Goal: Task Accomplishment & Management: Use online tool/utility

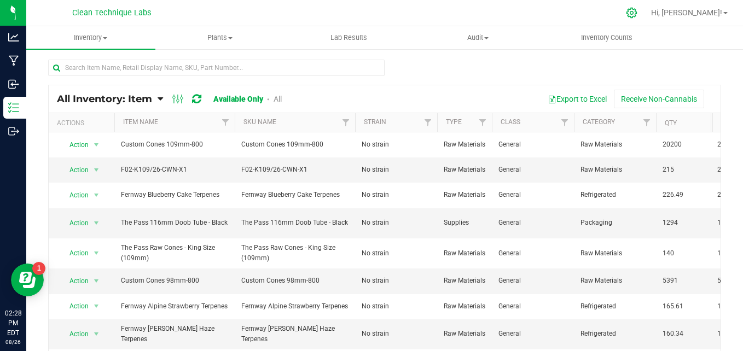
click at [637, 12] on icon at bounding box center [632, 13] width 10 height 10
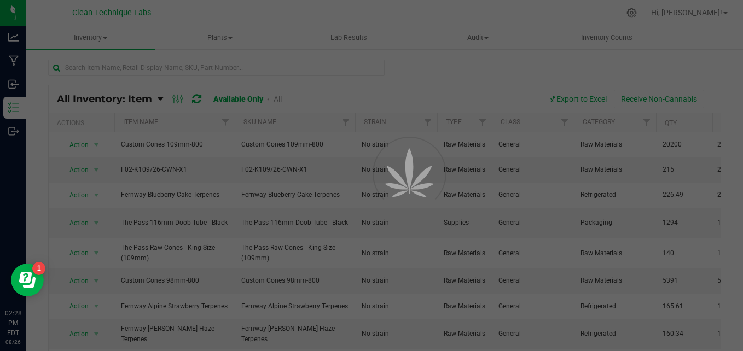
click at [155, 71] on div at bounding box center [371, 175] width 743 height 351
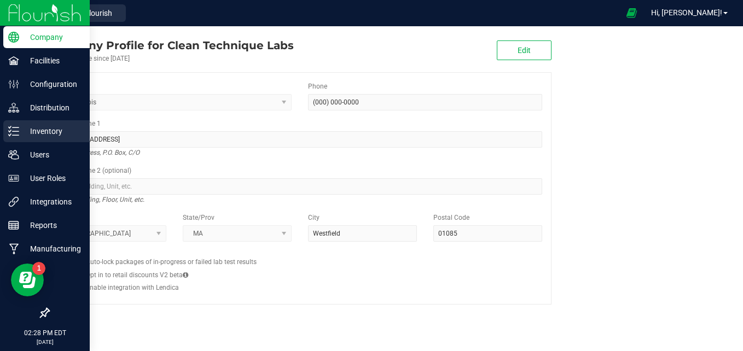
click at [14, 132] on icon at bounding box center [13, 131] width 11 height 11
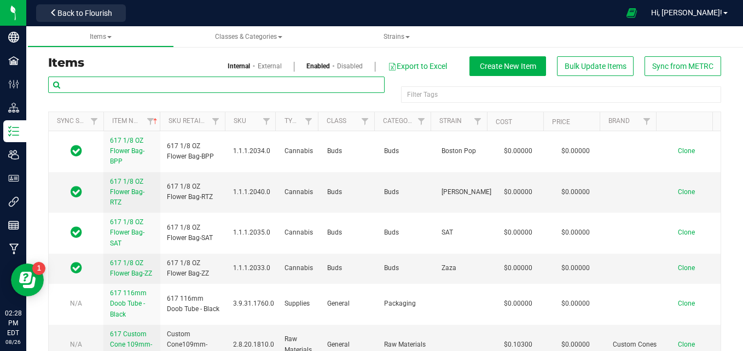
click at [151, 86] on input "text" at bounding box center [216, 85] width 337 height 16
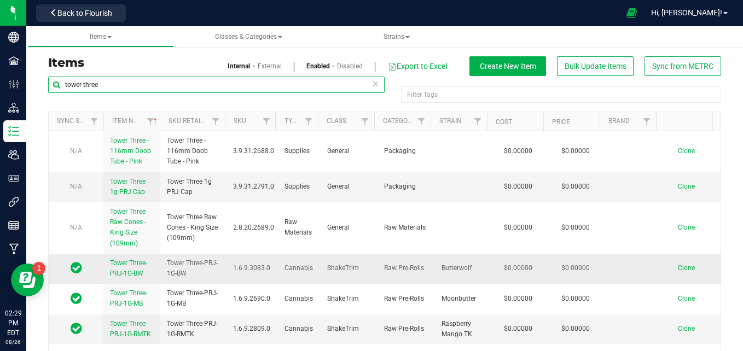
type input "tower three"
click at [128, 267] on link "Tower Three-PRJ-1G-BW" at bounding box center [132, 268] width 44 height 21
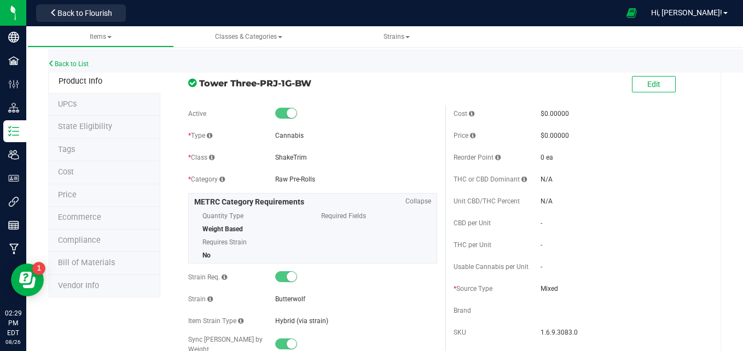
click at [107, 263] on span "Bill of Materials" at bounding box center [86, 262] width 57 height 9
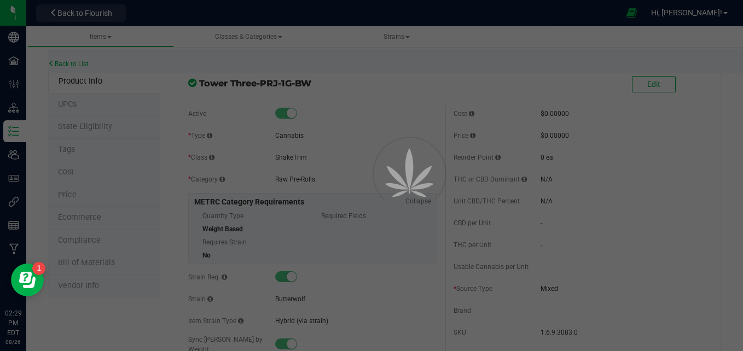
select select "551"
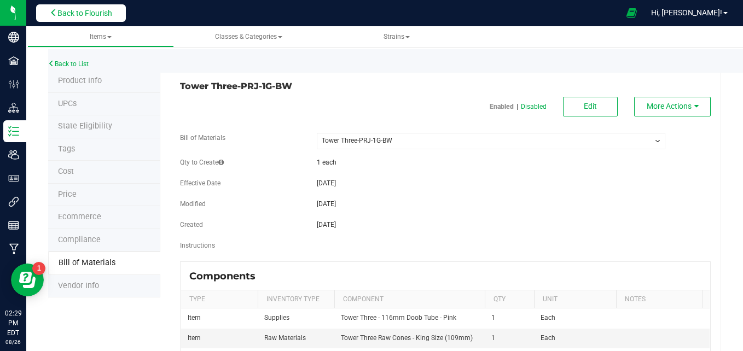
click at [83, 14] on span "Back to Flourish" at bounding box center [84, 13] width 55 height 9
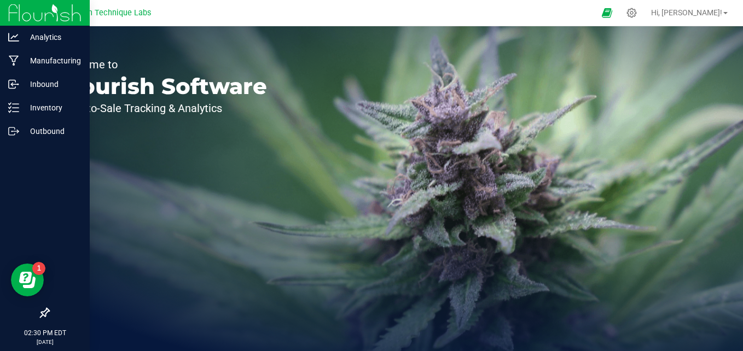
click at [24, 13] on img at bounding box center [44, 13] width 73 height 26
click at [26, 109] on p "Inventory" at bounding box center [52, 107] width 66 height 13
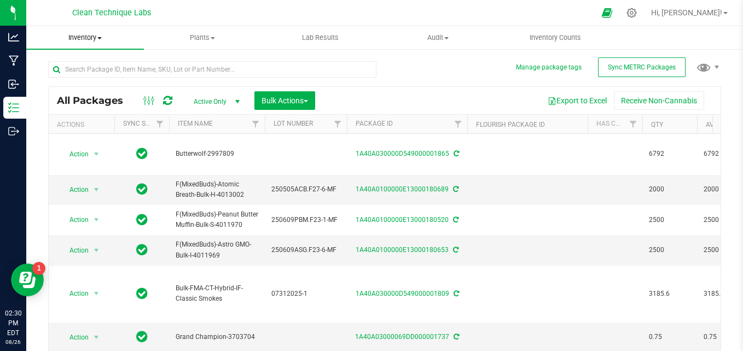
click at [96, 41] on span "Inventory" at bounding box center [85, 38] width 118 height 10
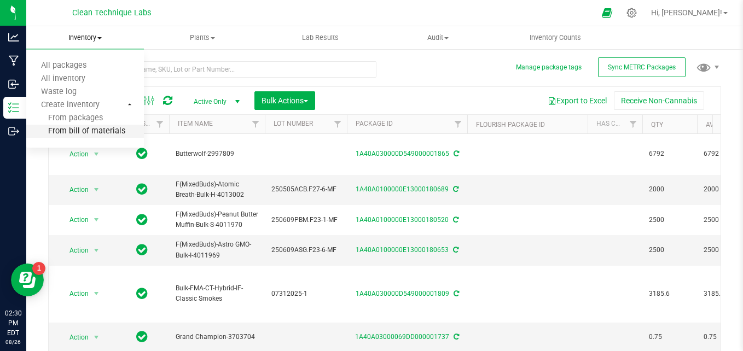
click at [86, 134] on span "From bill of materials" at bounding box center [75, 131] width 99 height 9
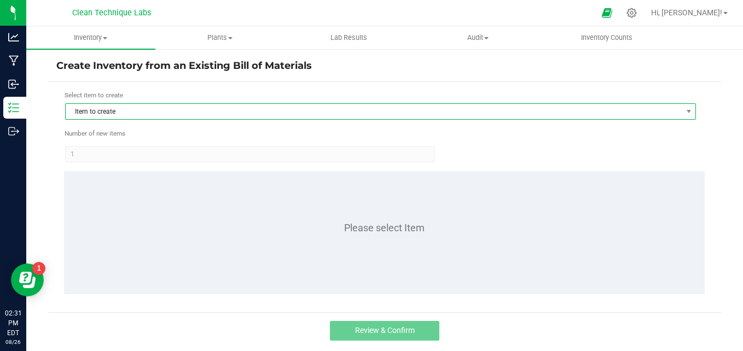
click at [129, 111] on span "Item to create" at bounding box center [374, 111] width 616 height 15
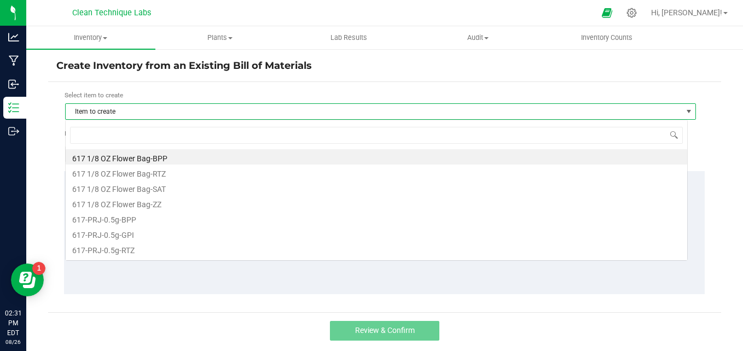
scroll to position [16, 623]
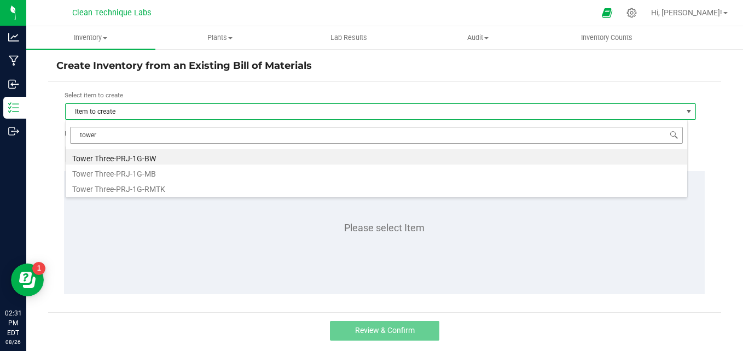
type input "tower"
click at [149, 159] on li "Tower Three-PRJ-1G-BW" at bounding box center [377, 156] width 622 height 15
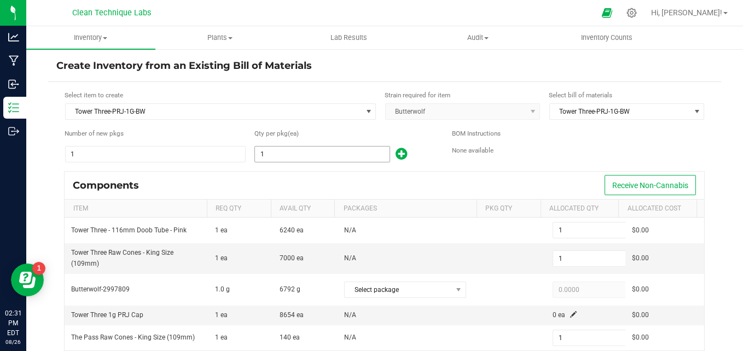
click at [328, 149] on input "1" at bounding box center [322, 154] width 134 height 15
type input "6"
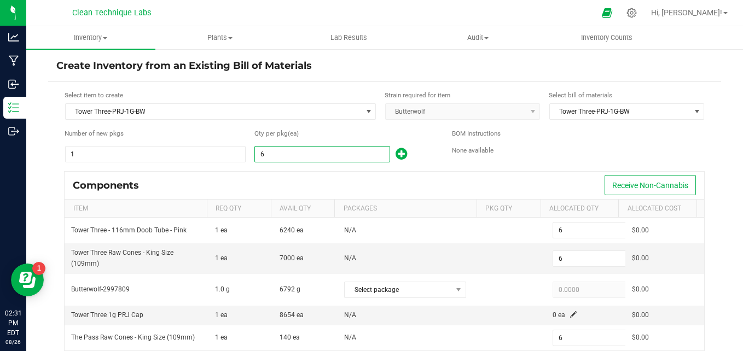
type input "62"
type input "622"
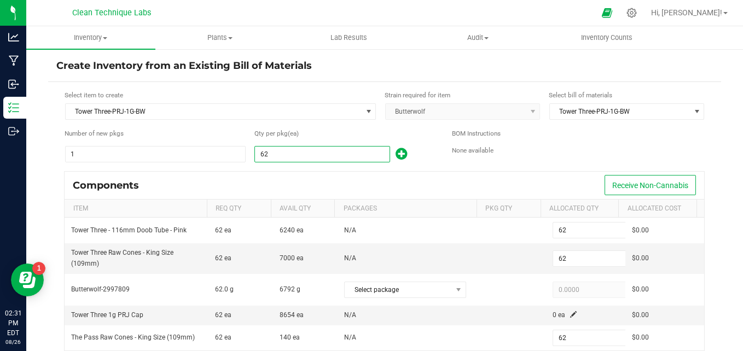
type input "622"
type input "6229"
type input "6,229"
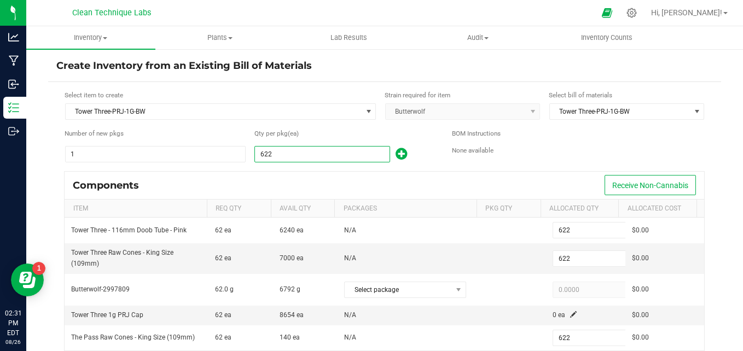
type input "6,229"
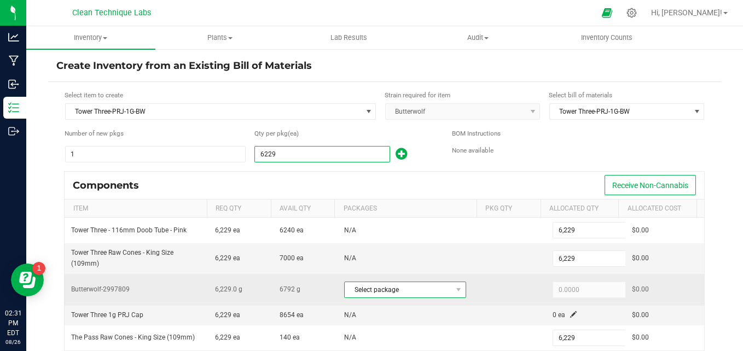
type input "6,229"
click at [410, 286] on span "Select package" at bounding box center [398, 289] width 107 height 15
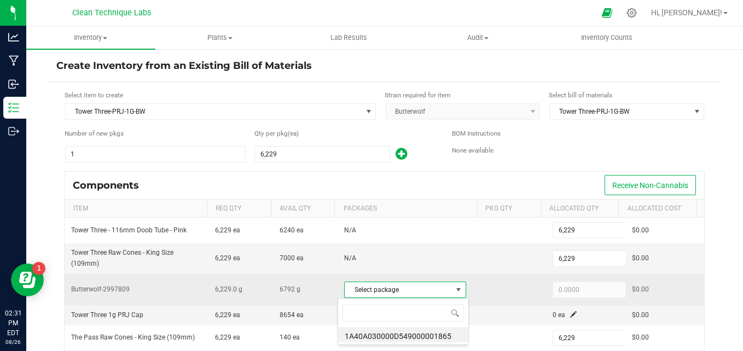
scroll to position [16, 118]
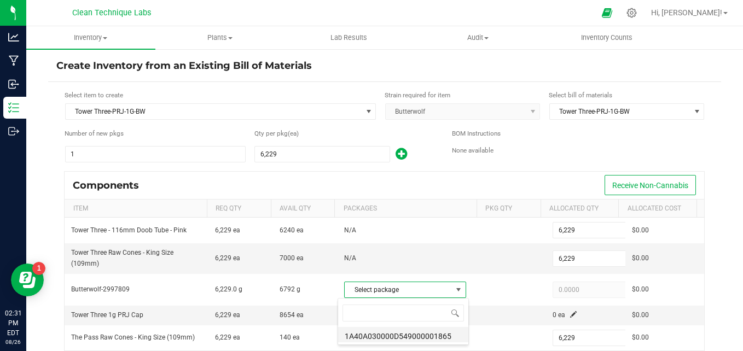
click at [409, 338] on li "1A40A030000D549000001865" at bounding box center [403, 334] width 130 height 15
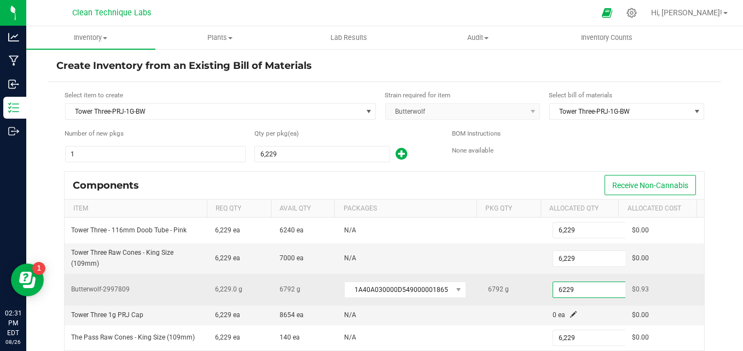
click at [594, 291] on input "6229" at bounding box center [593, 289] width 80 height 15
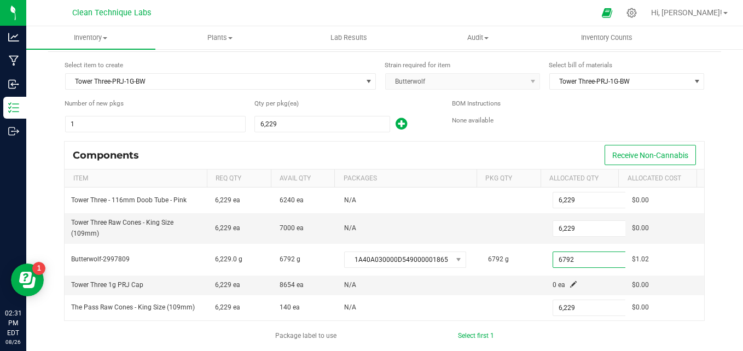
scroll to position [60, 0]
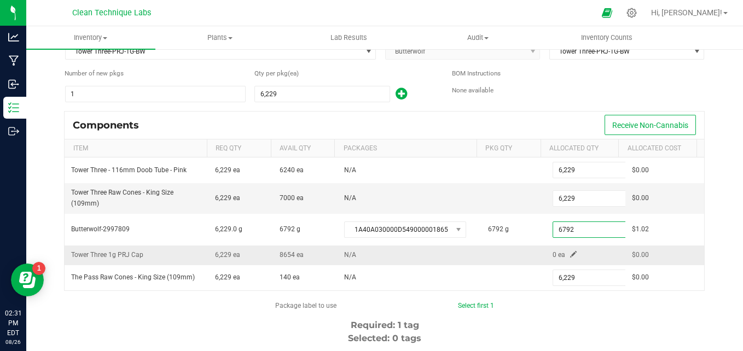
type input "6,792.0000"
click at [570, 254] on span at bounding box center [573, 254] width 7 height 7
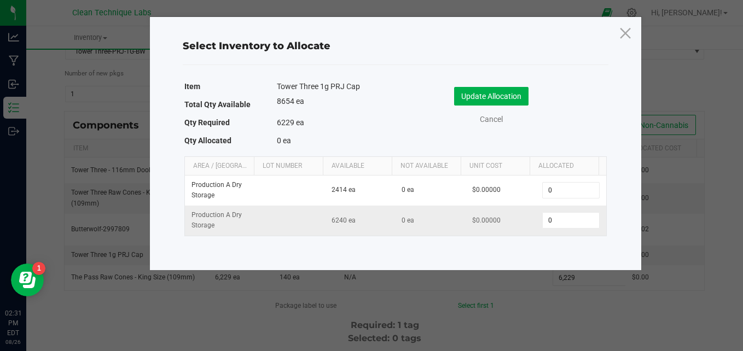
click at [554, 233] on td "0" at bounding box center [571, 221] width 70 height 30
click at [556, 213] on input "0" at bounding box center [571, 220] width 56 height 15
type input "6,229"
click at [503, 101] on button "Update Allocation" at bounding box center [491, 96] width 74 height 19
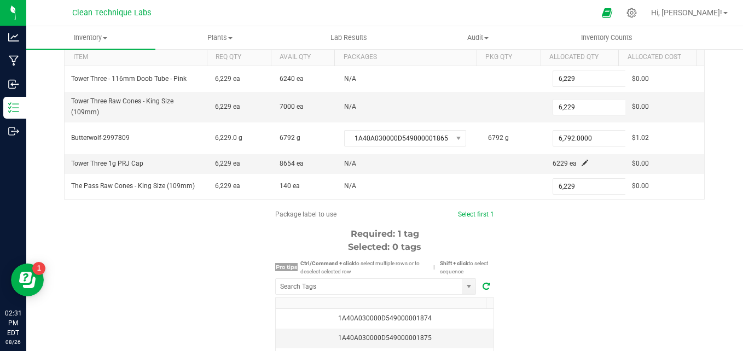
scroll to position [155, 0]
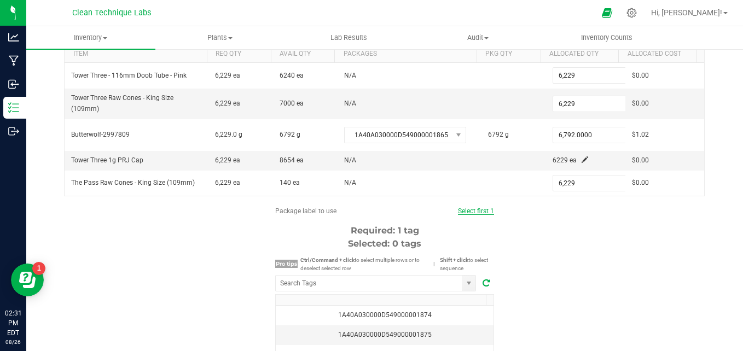
click at [485, 213] on link "Select first 1" at bounding box center [476, 211] width 36 height 8
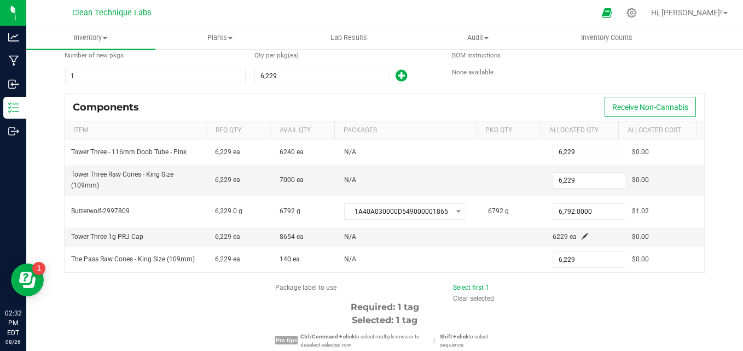
scroll to position [79, 0]
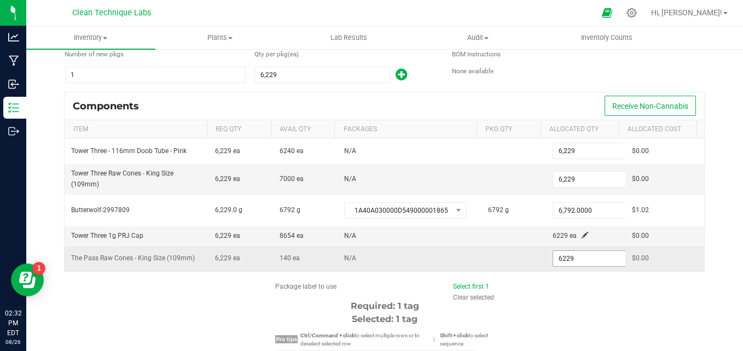
click at [565, 263] on input "6229" at bounding box center [593, 258] width 80 height 15
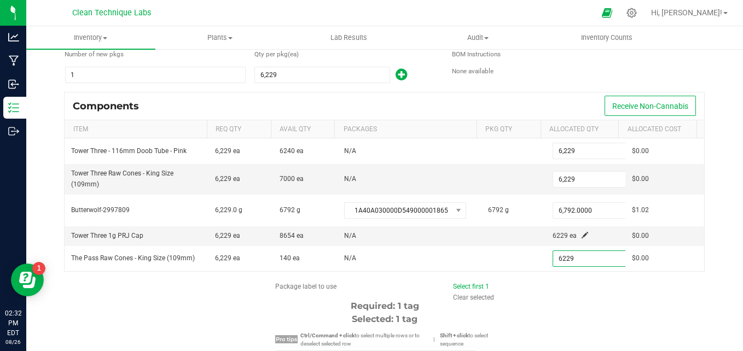
type input "6,229"
click at [638, 9] on icon at bounding box center [631, 12] width 11 height 11
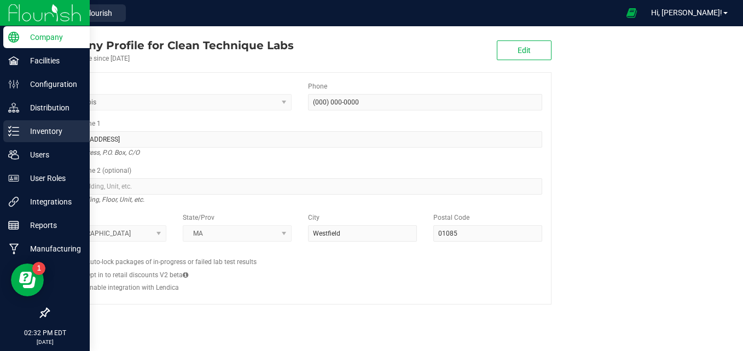
click at [33, 137] on p "Inventory" at bounding box center [52, 131] width 66 height 13
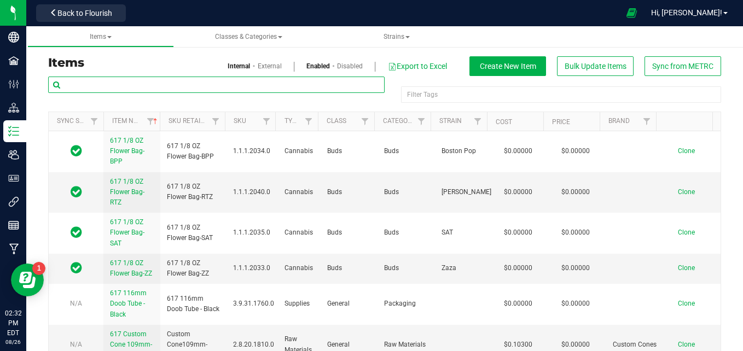
click at [148, 89] on input "text" at bounding box center [216, 85] width 337 height 16
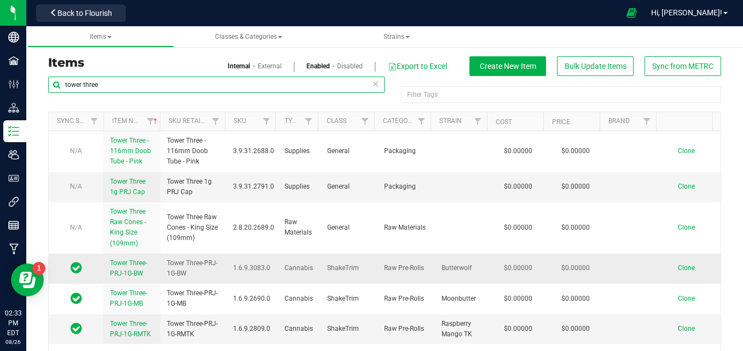
type input "tower three"
click at [126, 270] on span "Tower Three-PRJ-1G-BW" at bounding box center [128, 268] width 37 height 18
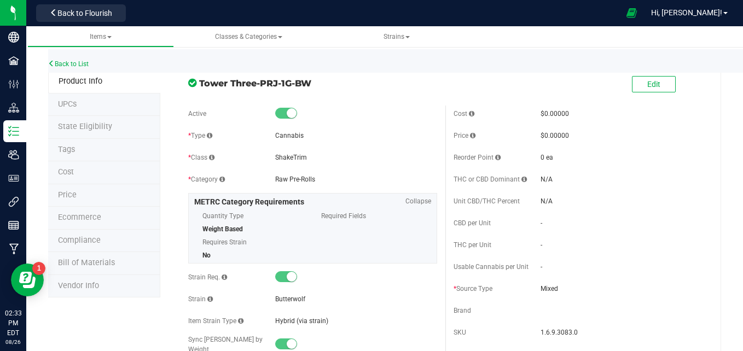
click at [95, 265] on span "Bill of Materials" at bounding box center [86, 262] width 57 height 9
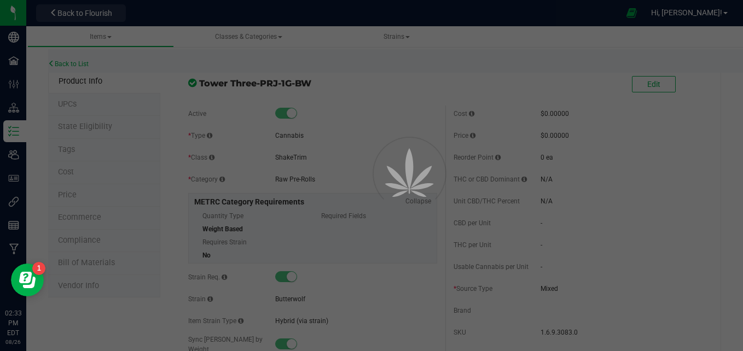
select select "551"
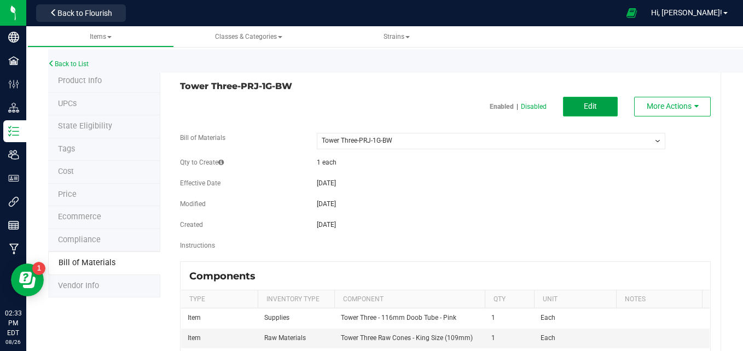
click at [595, 106] on button "Edit" at bounding box center [590, 107] width 55 height 20
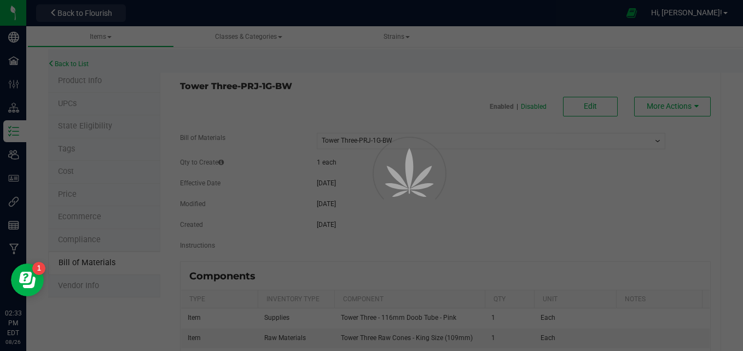
select select "551"
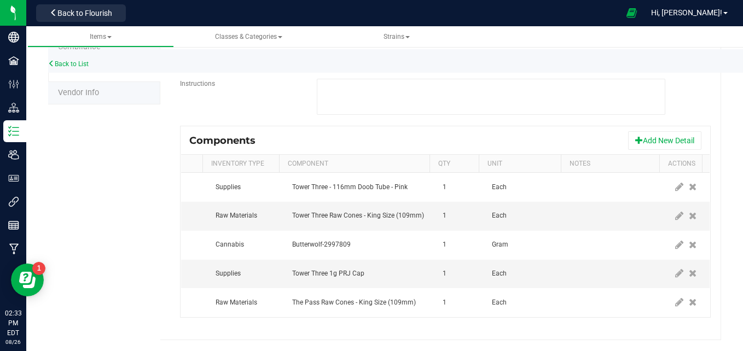
scroll to position [0, 63]
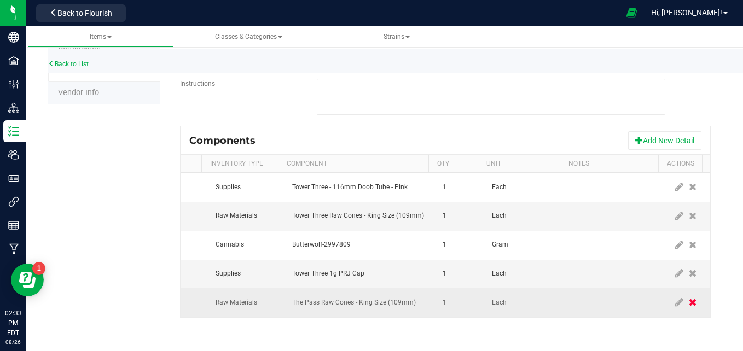
click at [689, 298] on icon at bounding box center [693, 303] width 8 height 10
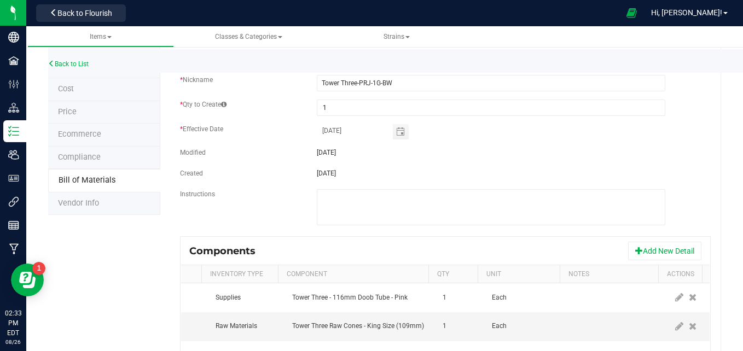
scroll to position [0, 0]
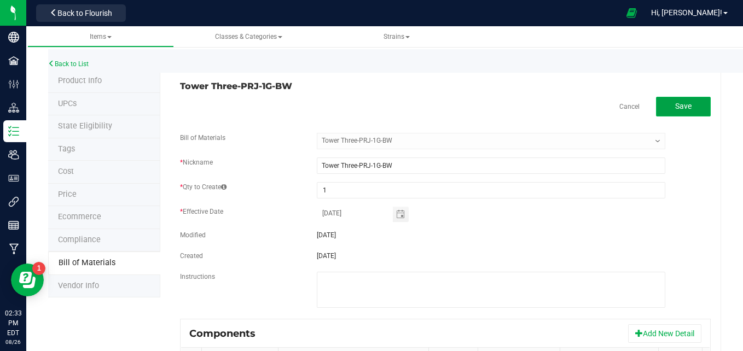
click at [680, 109] on span "Save" at bounding box center [683, 106] width 16 height 9
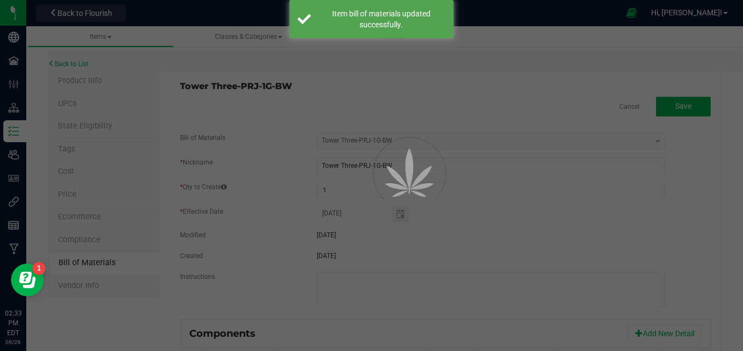
select select "551"
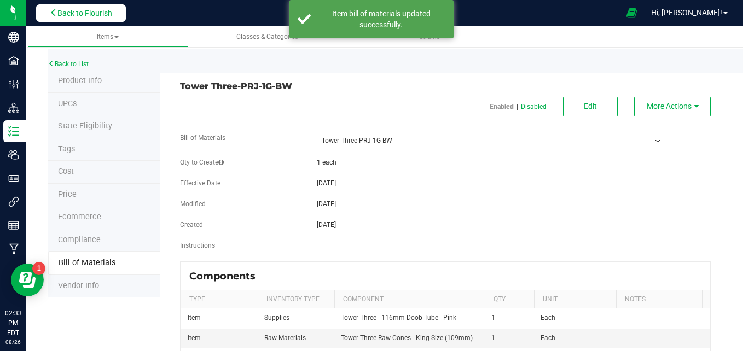
click at [63, 10] on span "Back to Flourish" at bounding box center [84, 13] width 55 height 9
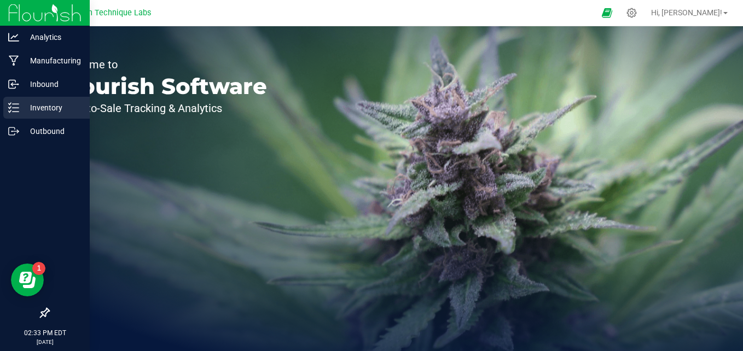
click at [1, 106] on link "Inventory" at bounding box center [45, 109] width 90 height 24
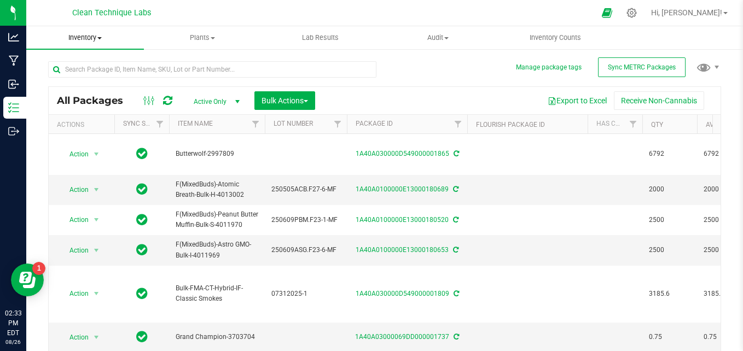
click at [88, 43] on uib-tab-heading "Inventory All packages All inventory Waste log Create inventory" at bounding box center [85, 37] width 118 height 23
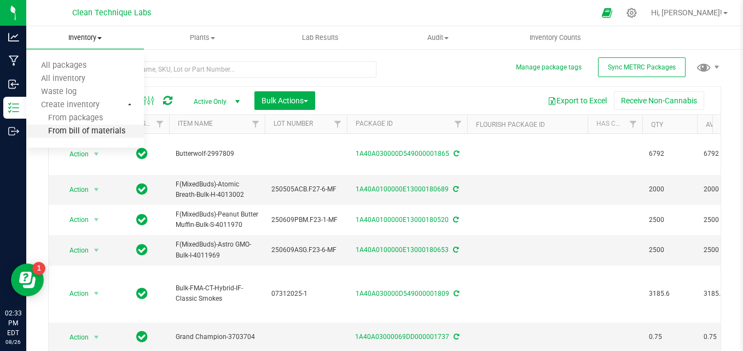
click at [102, 133] on span "From bill of materials" at bounding box center [75, 131] width 99 height 9
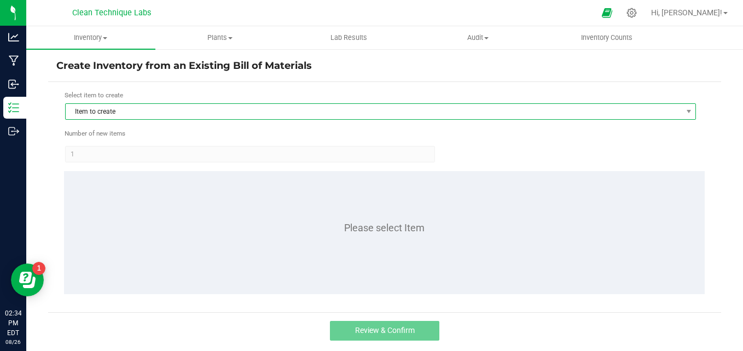
click at [208, 104] on span "Item to create" at bounding box center [374, 111] width 616 height 15
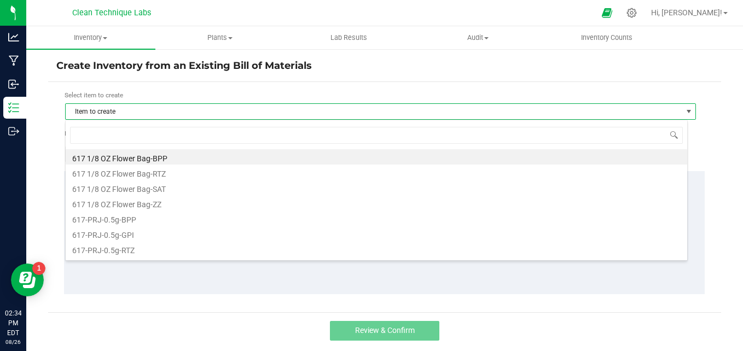
scroll to position [16, 623]
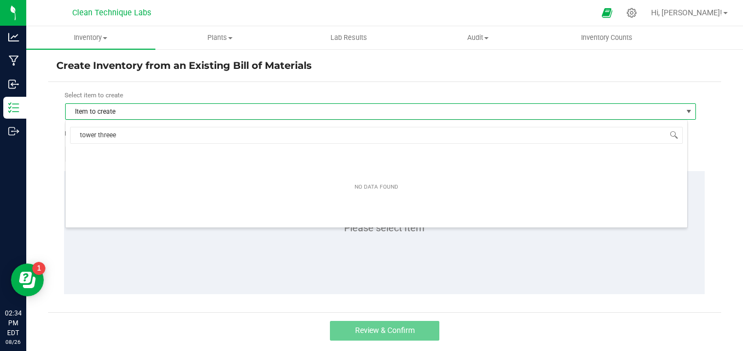
type input "tower three"
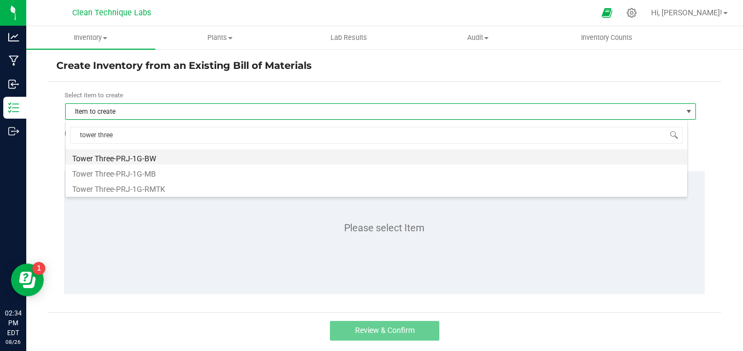
click at [153, 162] on li "Tower Three-PRJ-1G-BW" at bounding box center [377, 156] width 622 height 15
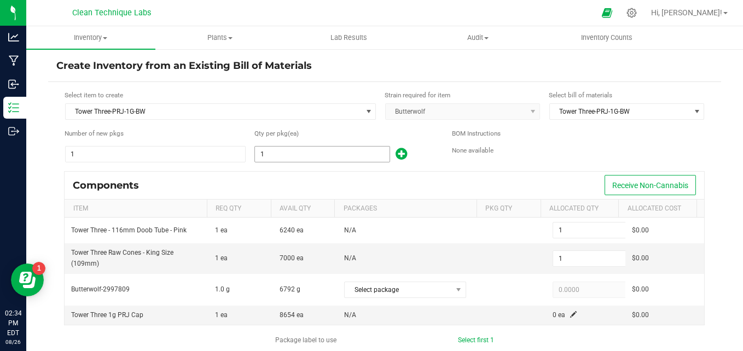
click at [288, 150] on input "1" at bounding box center [322, 154] width 134 height 15
type input "6"
type input "62"
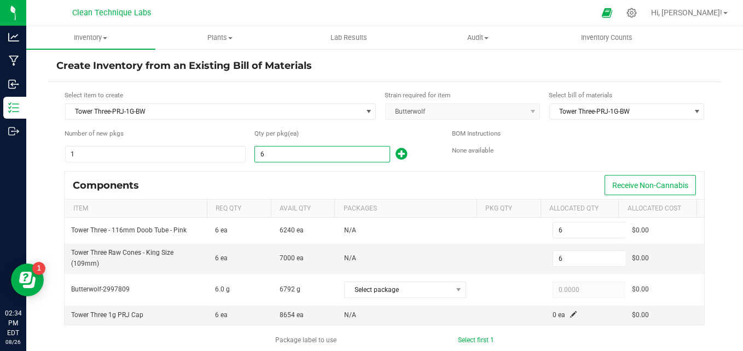
type input "62"
type input "622"
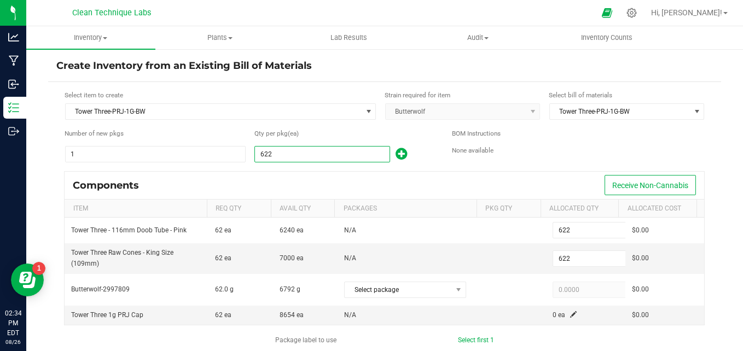
type input "6229"
type input "6,229"
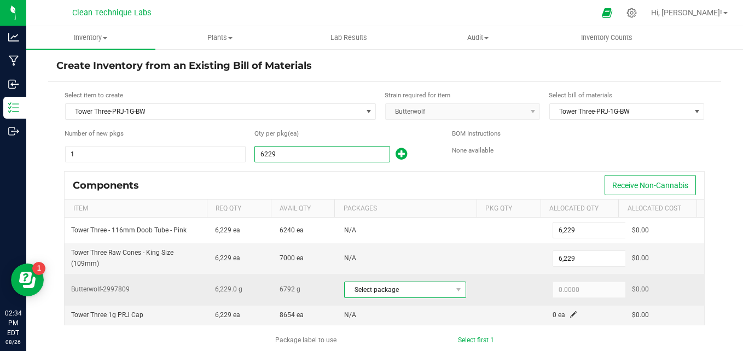
type input "6,229"
click at [410, 288] on span "Select package" at bounding box center [398, 289] width 107 height 15
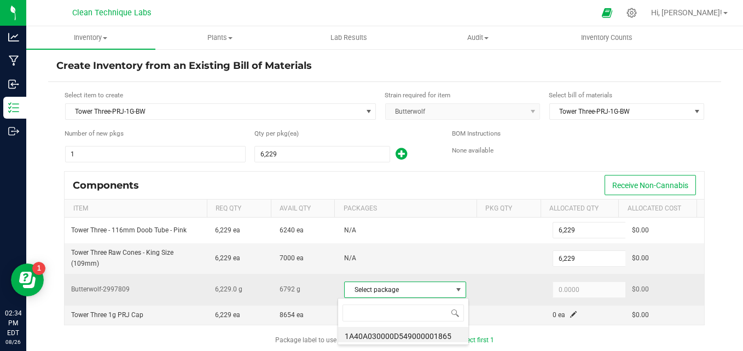
scroll to position [16, 118]
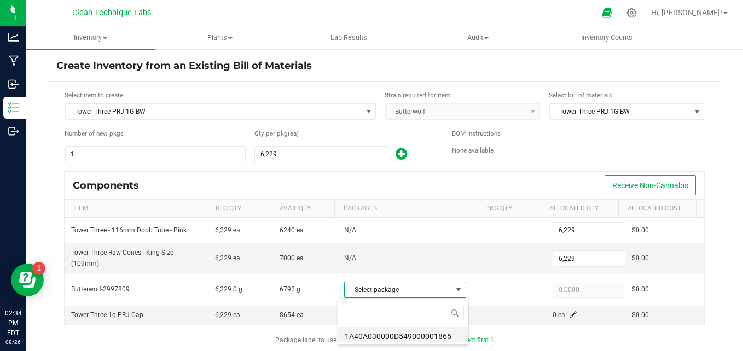
click at [409, 334] on li "1A40A030000D549000001865" at bounding box center [403, 334] width 130 height 15
type input "6,229.0000"
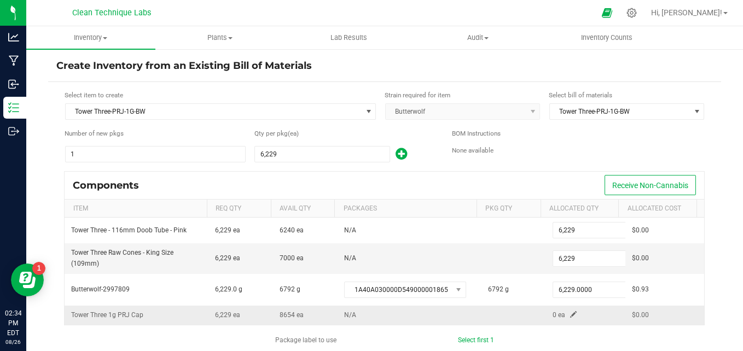
click at [570, 314] on span at bounding box center [573, 314] width 7 height 7
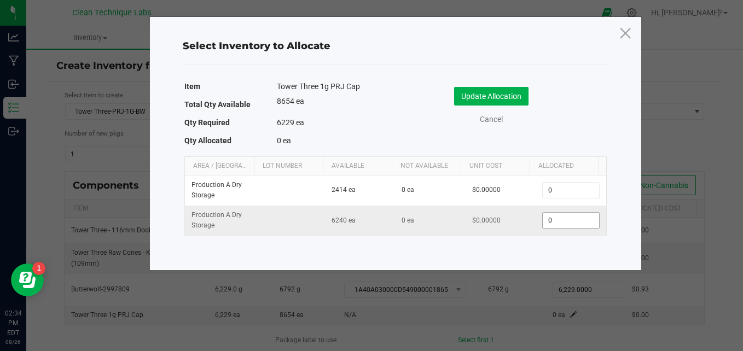
click at [547, 218] on input "0" at bounding box center [571, 220] width 56 height 15
type input "6,229"
click at [504, 96] on button "Update Allocation" at bounding box center [491, 96] width 74 height 19
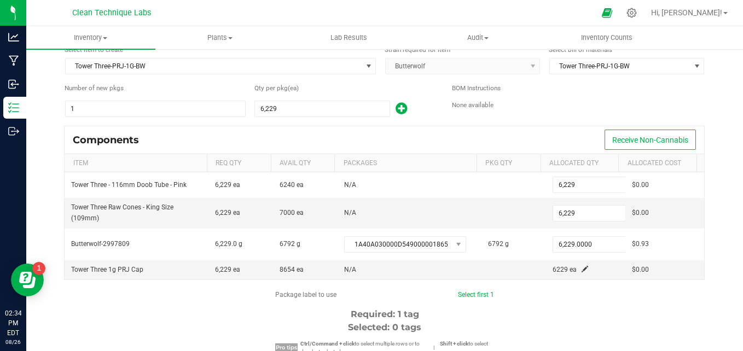
scroll to position [50, 0]
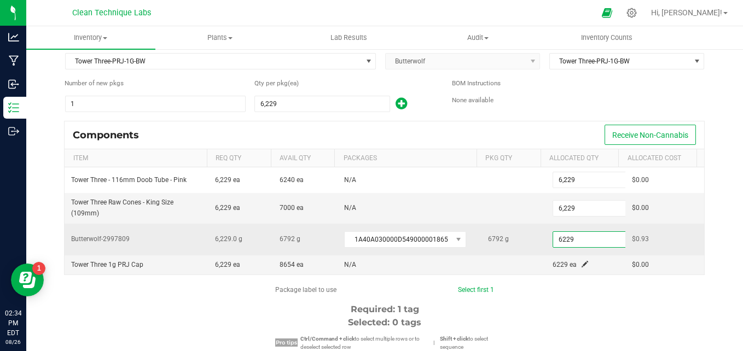
click at [584, 243] on input "6229" at bounding box center [593, 239] width 80 height 15
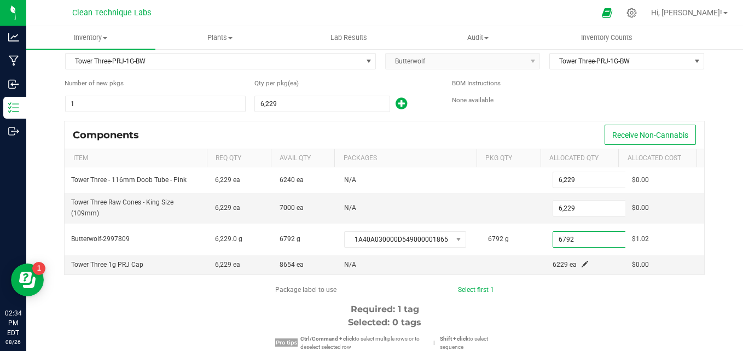
type input "6,792.0000"
click at [482, 286] on link "Select first 1" at bounding box center [476, 290] width 36 height 8
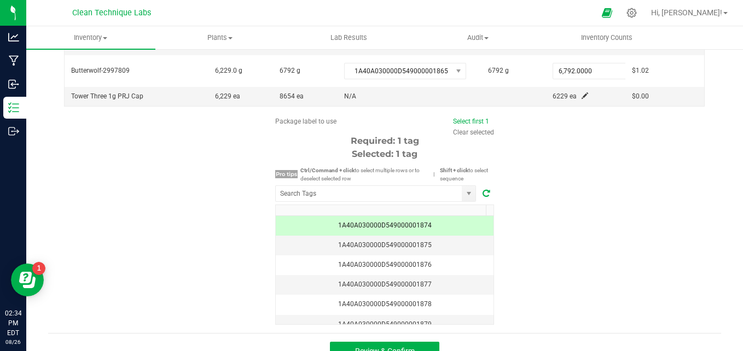
scroll to position [238, 0]
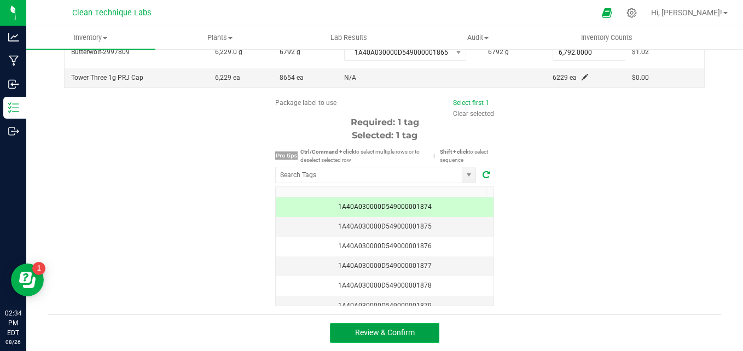
click at [400, 334] on span "Review & Confirm" at bounding box center [385, 332] width 60 height 9
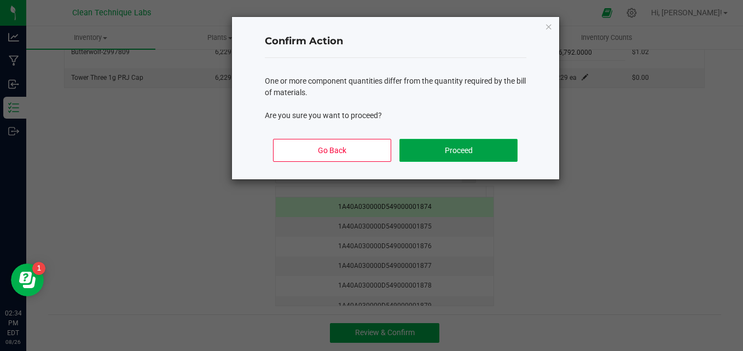
click at [447, 146] on button "Proceed" at bounding box center [459, 150] width 118 height 23
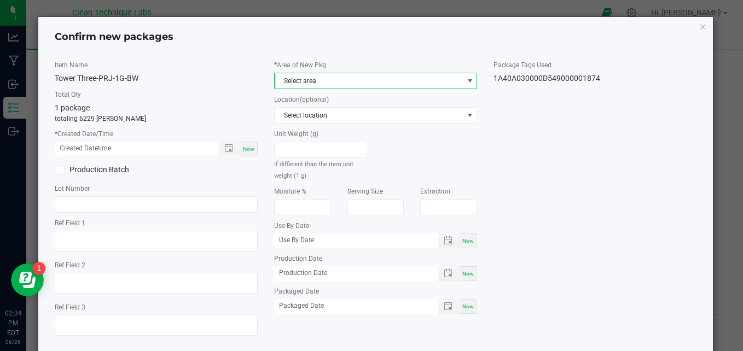
click at [349, 79] on span "Select area" at bounding box center [369, 80] width 188 height 15
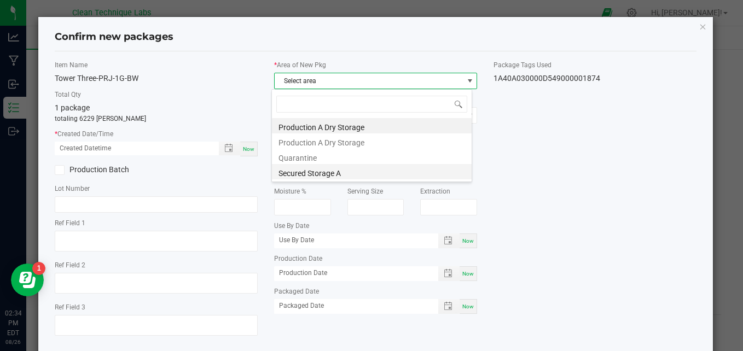
scroll to position [16, 200]
click at [325, 176] on li "Secured Storage A" at bounding box center [372, 171] width 200 height 15
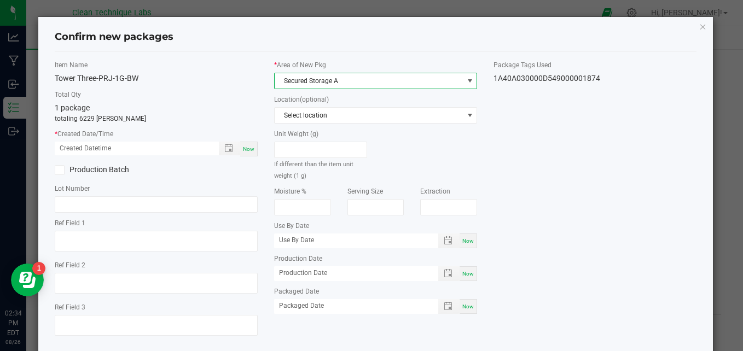
click at [243, 146] on span "Now" at bounding box center [248, 149] width 11 height 6
click at [72, 150] on input "[DATE] 02:34 PM" at bounding box center [131, 149] width 153 height 14
click at [100, 147] on input "[DATE] 02:34 PM" at bounding box center [131, 149] width 153 height 14
type input "[DATE] 04:20 PM"
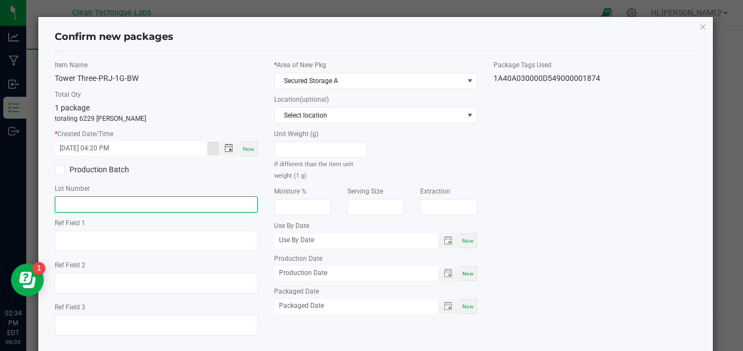
click at [102, 207] on input "text" at bounding box center [156, 204] width 203 height 16
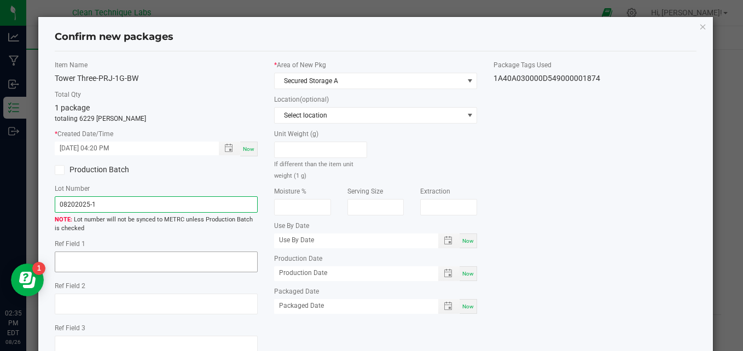
type input "08202025-1"
click at [106, 267] on textarea at bounding box center [156, 262] width 203 height 21
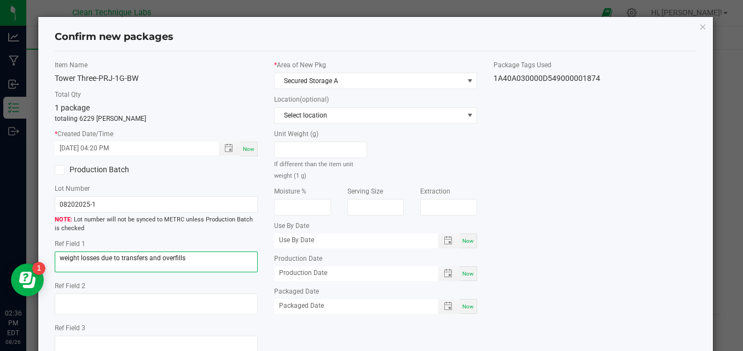
type textarea "weight losses due to transfers and overfills"
click at [633, 211] on div "Item Name Tower Three-PRJ-1G-BW Total Qty 1 package totaling 6229 [PERSON_NAME]…" at bounding box center [376, 212] width 659 height 305
click at [579, 226] on div "Item Name Tower Three-PRJ-1G-BW Total Qty 1 package totaling 6229 [PERSON_NAME]…" at bounding box center [376, 212] width 659 height 305
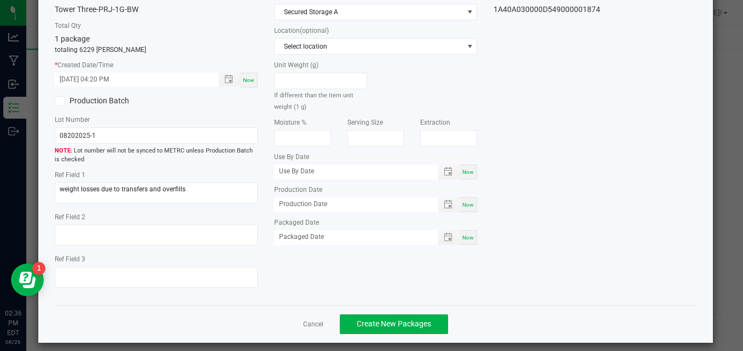
scroll to position [78, 0]
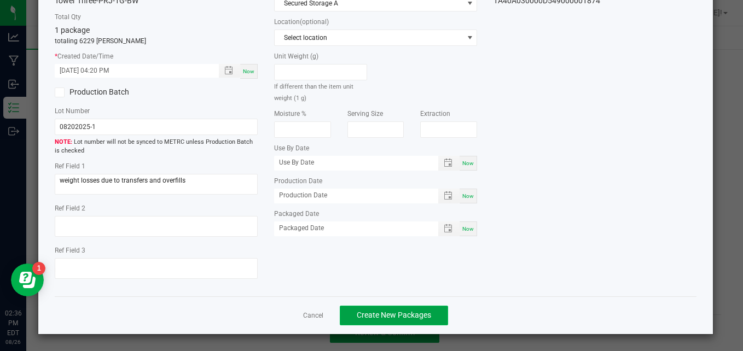
click at [398, 322] on button "Create New Packages" at bounding box center [394, 316] width 108 height 20
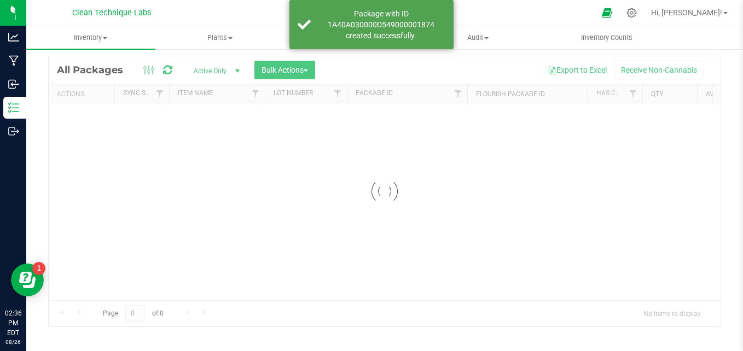
scroll to position [31, 0]
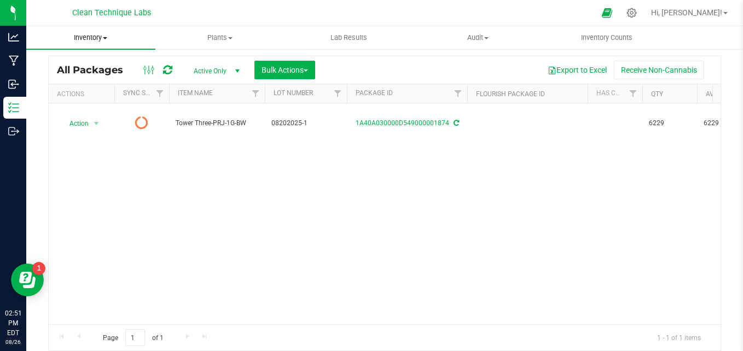
click at [109, 42] on span "Inventory" at bounding box center [90, 38] width 129 height 10
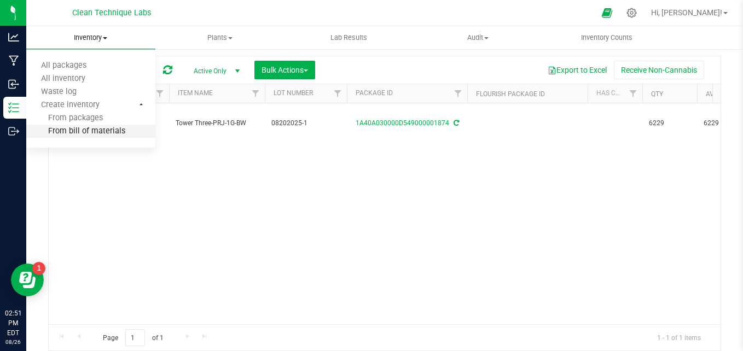
click at [84, 134] on span "From bill of materials" at bounding box center [75, 131] width 99 height 9
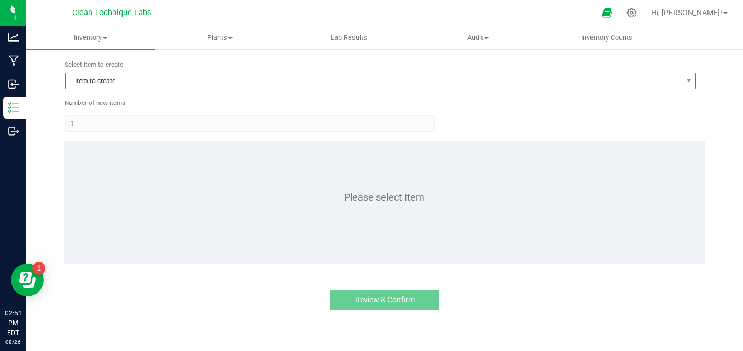
click at [182, 79] on span "Item to create" at bounding box center [374, 80] width 616 height 15
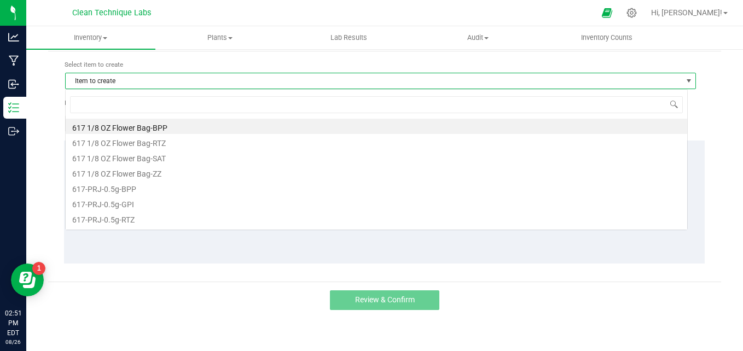
scroll to position [16, 623]
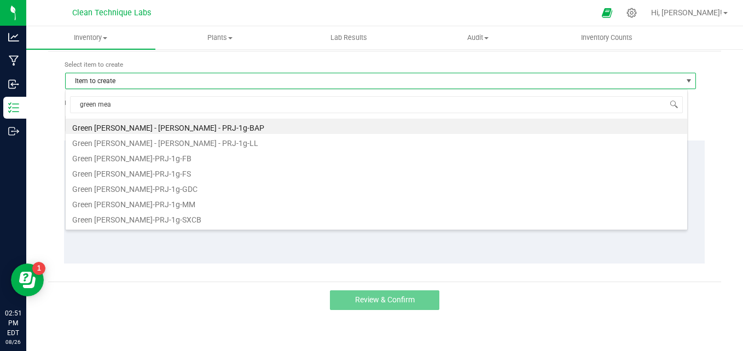
type input "green [PERSON_NAME]"
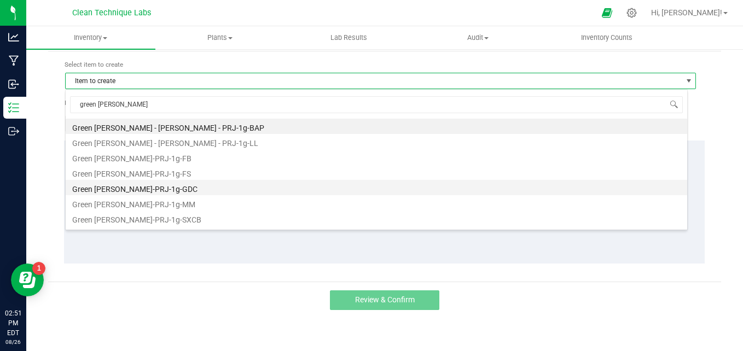
click at [178, 189] on li "Green [PERSON_NAME]-PRJ-1g-GDC" at bounding box center [377, 187] width 622 height 15
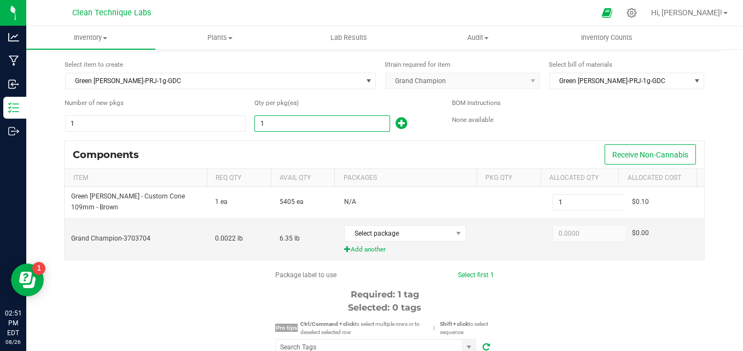
click at [288, 125] on input "1" at bounding box center [322, 123] width 134 height 15
type input "18"
type input "180"
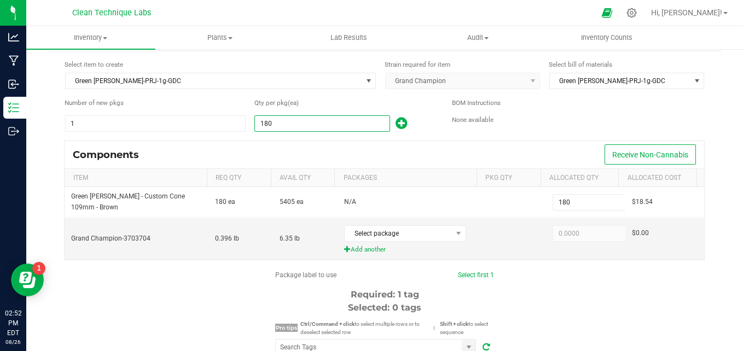
type input "1806"
type input "1,806"
click at [366, 235] on span "Select package" at bounding box center [398, 233] width 107 height 15
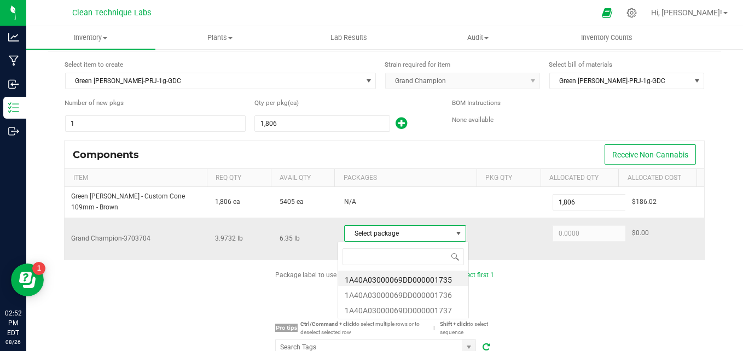
scroll to position [16, 118]
click at [390, 278] on li "1A40A03000069DD000001735" at bounding box center [403, 278] width 130 height 15
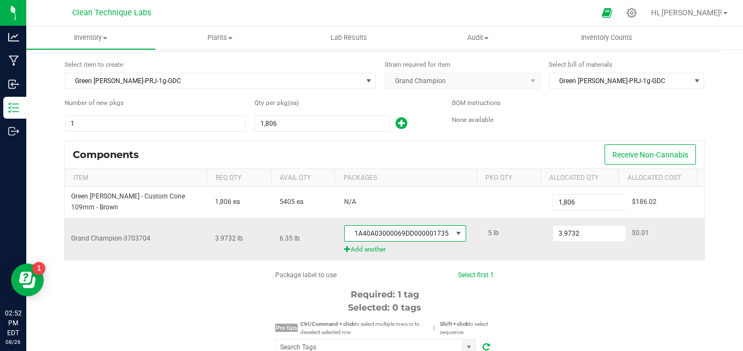
click at [427, 232] on span "1A40A03000069DD000001735" at bounding box center [398, 233] width 107 height 15
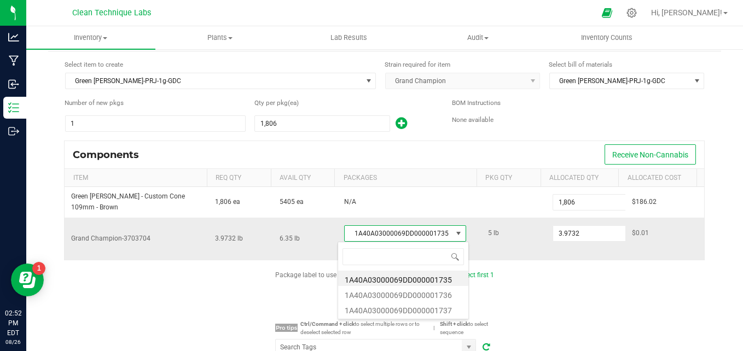
click at [529, 247] on td "5 lb" at bounding box center [514, 239] width 65 height 42
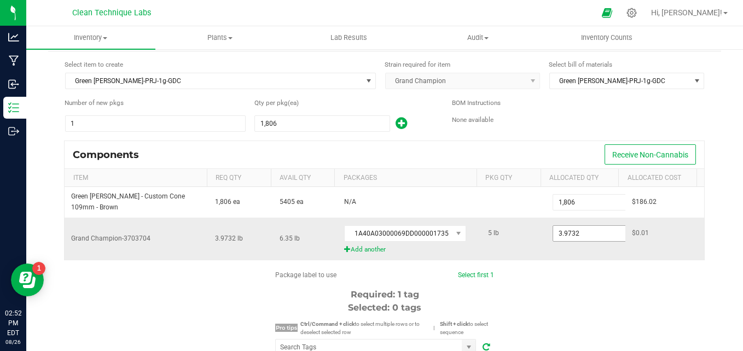
click at [572, 236] on input "3.9732" at bounding box center [593, 233] width 80 height 15
type input "5.0000"
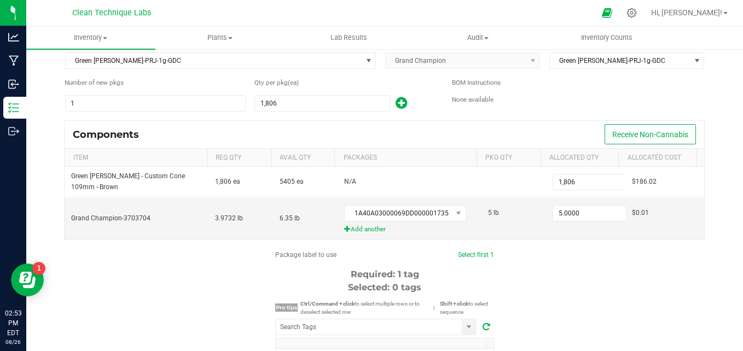
scroll to position [52, 0]
click at [485, 252] on link "Select first 1" at bounding box center [476, 254] width 36 height 8
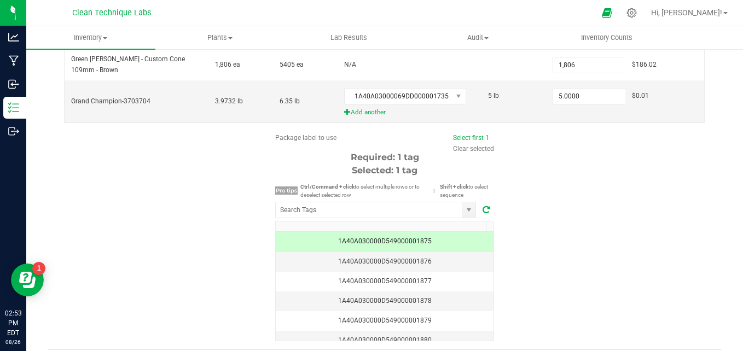
scroll to position [203, 0]
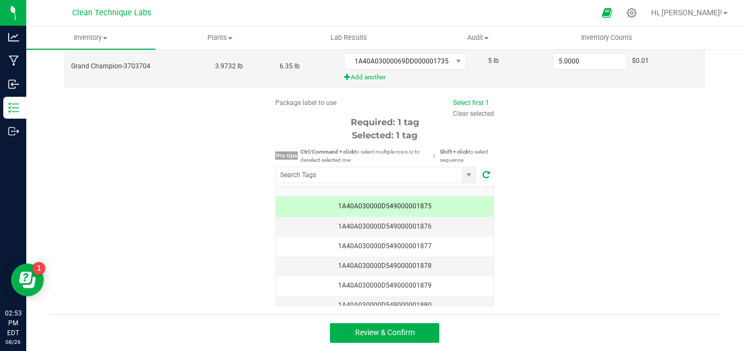
click at [406, 344] on div "Review & Confirm" at bounding box center [384, 333] width 673 height 37
click at [404, 335] on span "Review & Confirm" at bounding box center [385, 332] width 60 height 9
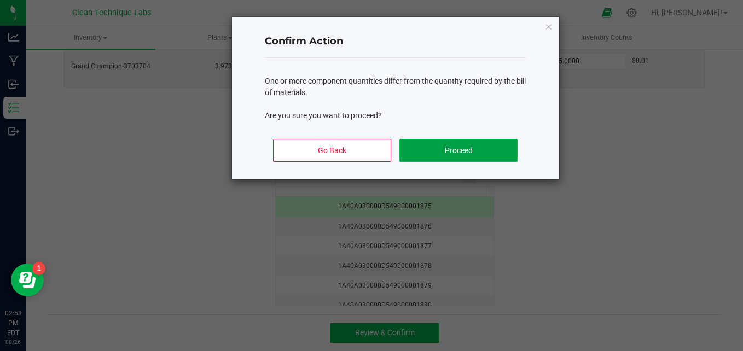
click at [453, 153] on button "Proceed" at bounding box center [459, 150] width 118 height 23
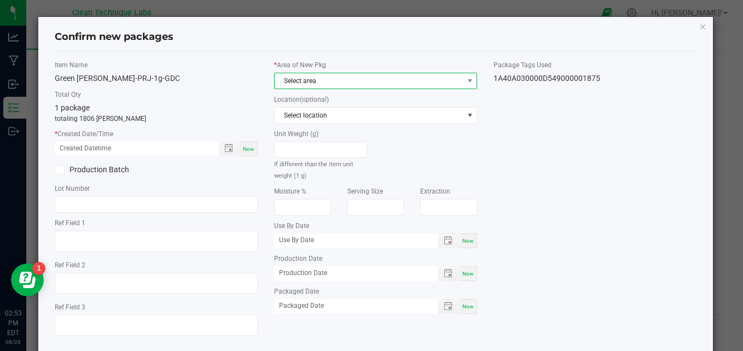
click at [312, 80] on span "Select area" at bounding box center [369, 80] width 188 height 15
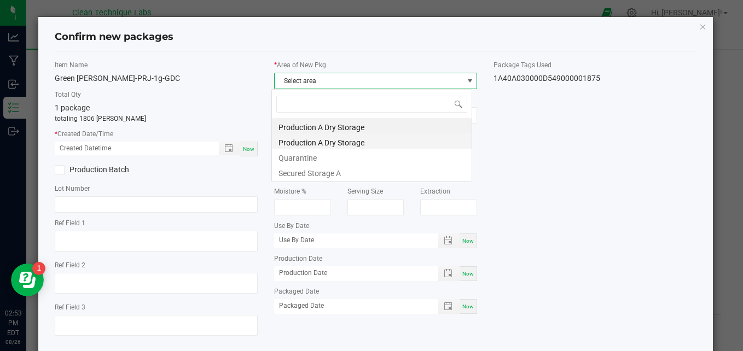
scroll to position [16, 200]
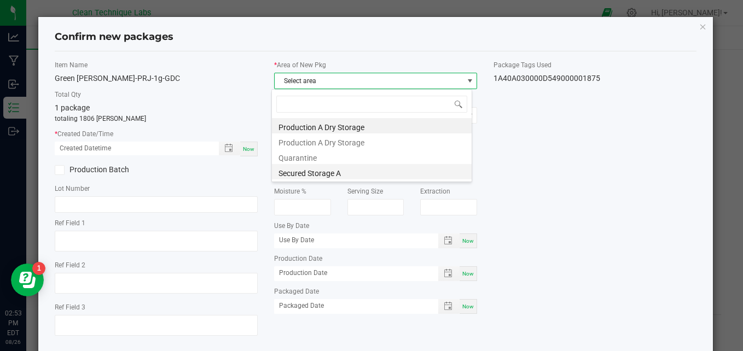
click at [325, 175] on li "Secured Storage A" at bounding box center [372, 171] width 200 height 15
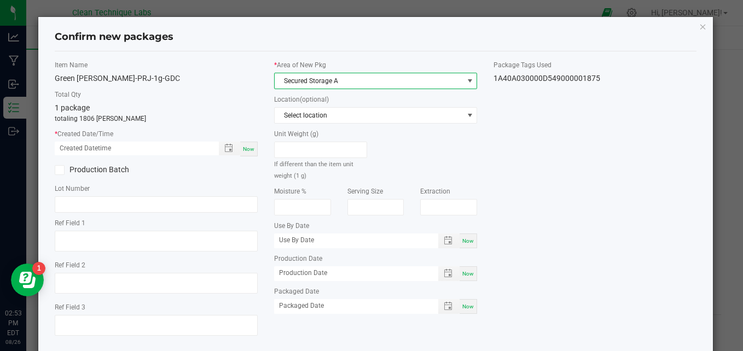
click at [251, 148] on span "Now" at bounding box center [248, 149] width 11 height 6
click at [135, 145] on input "[DATE] 02:53 PM" at bounding box center [131, 149] width 153 height 14
click at [65, 148] on input "[DATE] 02:53 PM" at bounding box center [131, 149] width 153 height 14
click at [75, 149] on input "[DATE] 02:53 PM" at bounding box center [131, 149] width 153 height 14
click at [101, 147] on input "[DATE] 02:53 PM" at bounding box center [131, 149] width 153 height 14
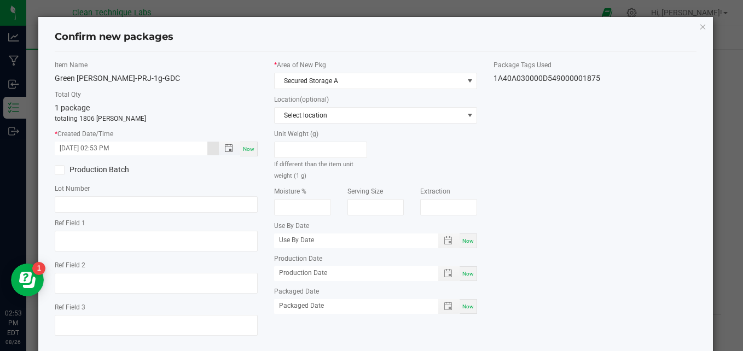
click at [114, 148] on input "[DATE] 02:53 PM" at bounding box center [131, 149] width 153 height 14
click at [111, 149] on input "[DATE] 02:53 PM" at bounding box center [131, 149] width 153 height 14
type input "[DATE] 02:45 PM"
click at [104, 209] on input "text" at bounding box center [156, 204] width 203 height 16
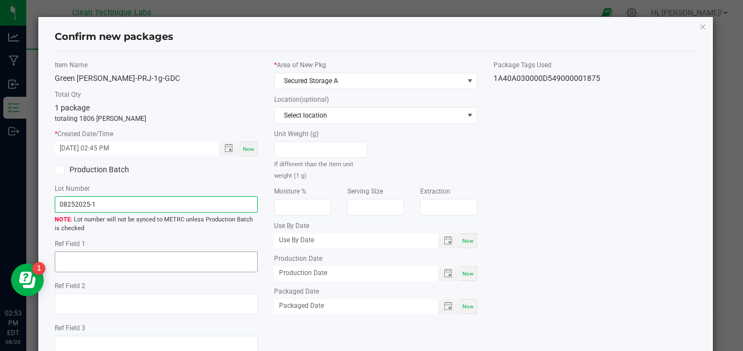
type input "08252025-1"
click at [96, 265] on textarea at bounding box center [156, 262] width 203 height 21
type textarea "w"
type textarea "C"
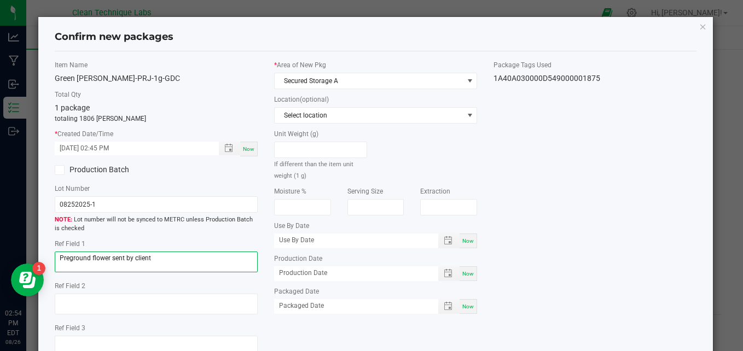
click at [154, 261] on textarea "Preground flower sent by client" at bounding box center [156, 262] width 203 height 21
type textarea "P"
click at [72, 258] on textarea "over ground flower resulted in weight losses along with transfers and overfills" at bounding box center [156, 262] width 203 height 21
click at [97, 269] on textarea "overground flower resulted in weight losses along with transfers and overfills" at bounding box center [156, 262] width 203 height 21
click at [63, 258] on textarea "overground flower resulted in weight losses along with transfers and overfills" at bounding box center [156, 262] width 203 height 21
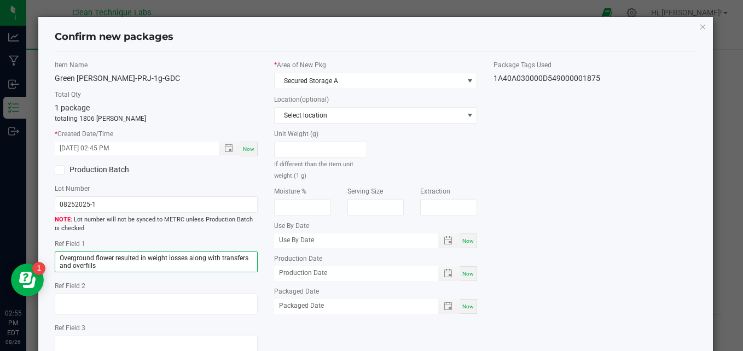
click at [104, 265] on textarea "Overground flower resulted in weight losses along with transfers and overfills" at bounding box center [156, 262] width 203 height 21
type textarea "Overground flower resulted in weight losses along with transfers and overfills"
click at [555, 239] on div "Item Name [GEOGRAPHIC_DATA][PERSON_NAME]-PRJ-1g-GDC Total Qty 1 package totalin…" at bounding box center [376, 212] width 659 height 305
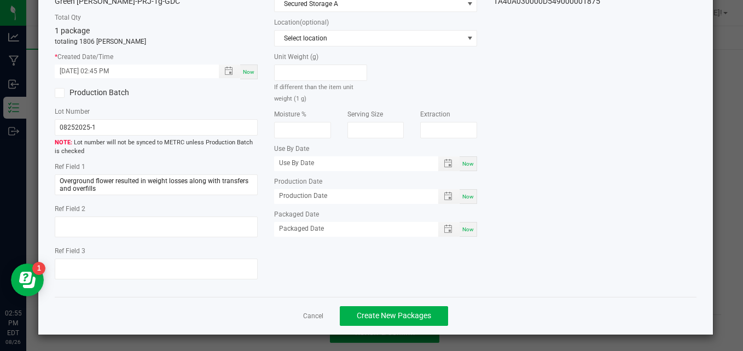
scroll to position [78, 0]
drag, startPoint x: 128, startPoint y: 192, endPoint x: 54, endPoint y: 180, distance: 74.9
click at [55, 180] on textarea "Overground flower resulted in weight losses along with transfers and overfills" at bounding box center [156, 184] width 203 height 21
click at [389, 320] on span "Create New Packages" at bounding box center [394, 315] width 74 height 9
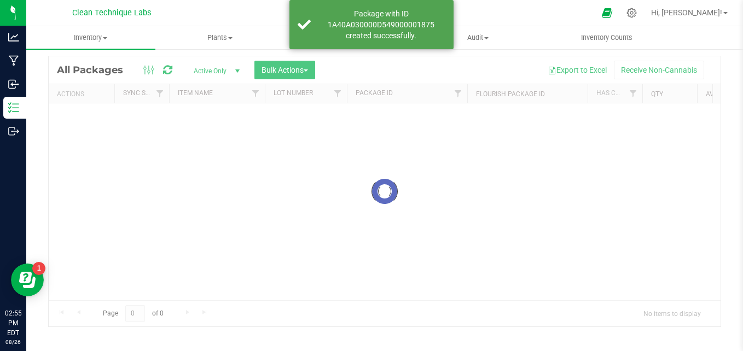
scroll to position [31, 0]
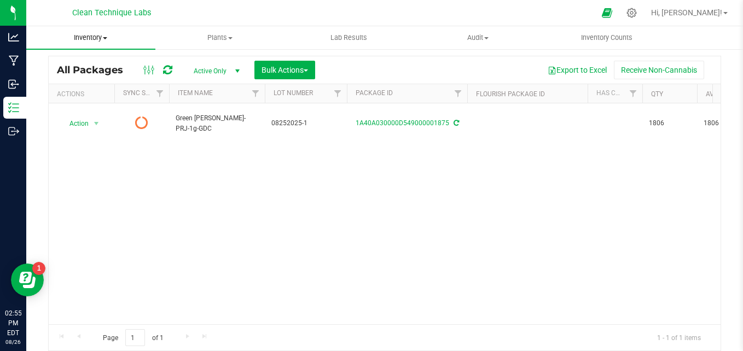
click at [85, 41] on span "Inventory" at bounding box center [90, 38] width 129 height 10
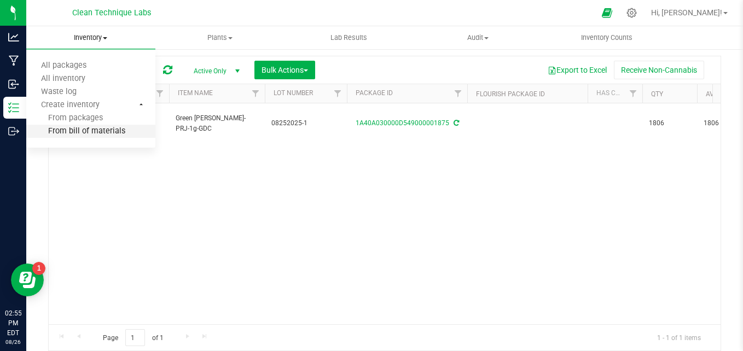
click at [104, 130] on span "From bill of materials" at bounding box center [75, 131] width 99 height 9
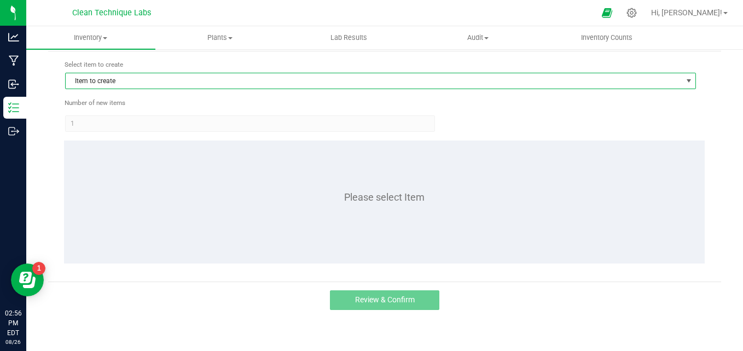
click at [201, 78] on span "Item to create" at bounding box center [374, 80] width 616 height 15
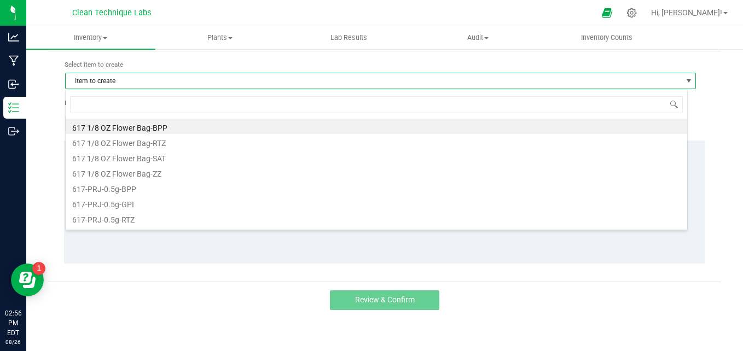
scroll to position [16, 623]
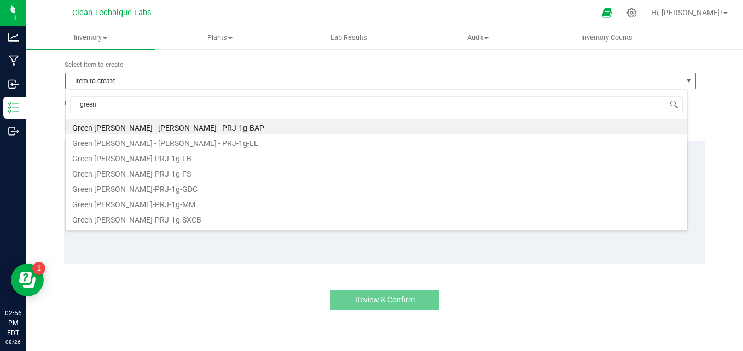
type input "green"
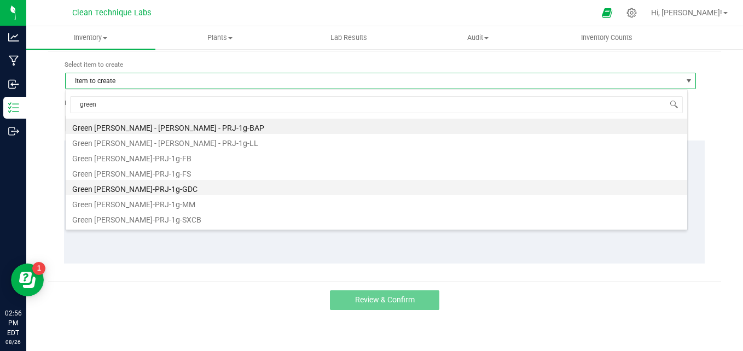
click at [167, 189] on li "Green [PERSON_NAME]-PRJ-1g-GDC" at bounding box center [377, 187] width 622 height 15
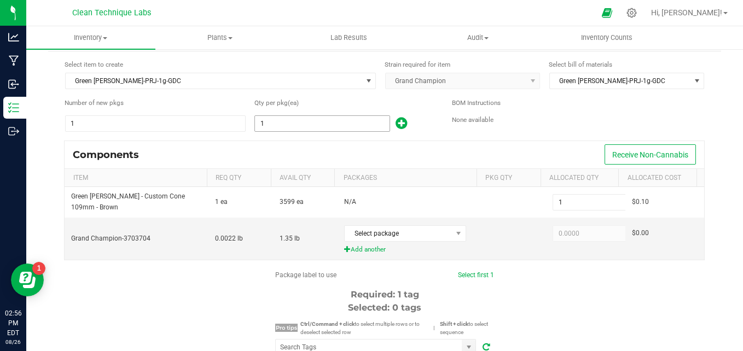
click at [288, 120] on input "1" at bounding box center [322, 123] width 134 height 15
type input "2"
type input "28"
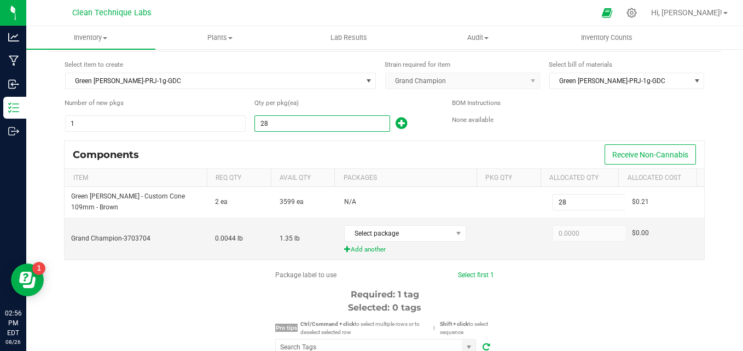
type input "284"
click at [357, 239] on span "Select package" at bounding box center [398, 233] width 107 height 15
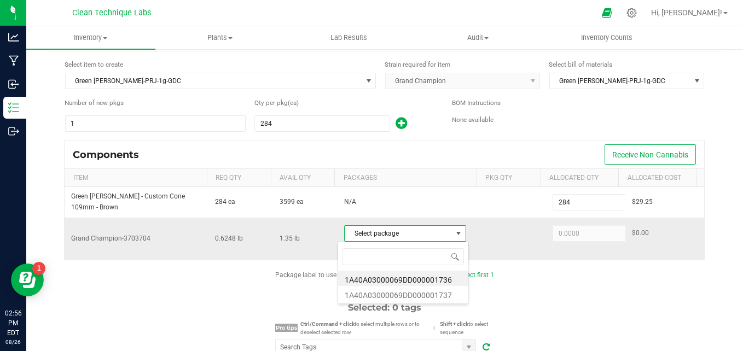
scroll to position [16, 118]
click at [419, 298] on li "1A40A03000069DD000001737" at bounding box center [403, 293] width 130 height 15
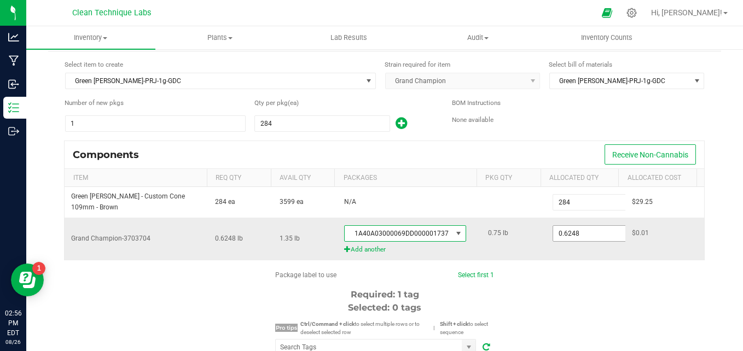
click at [580, 236] on input "0.6248" at bounding box center [593, 233] width 80 height 15
type input "0.7500"
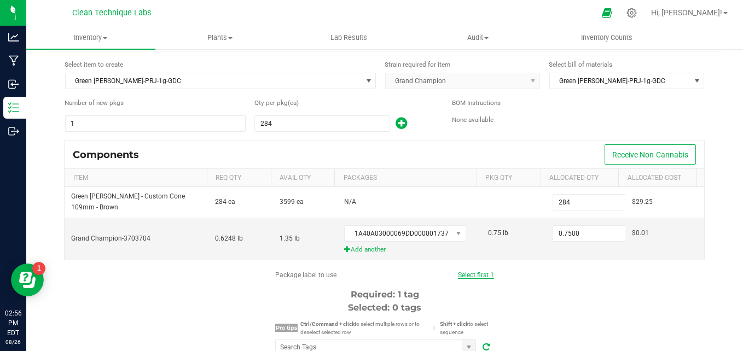
click at [478, 272] on link "Select first 1" at bounding box center [476, 275] width 36 height 8
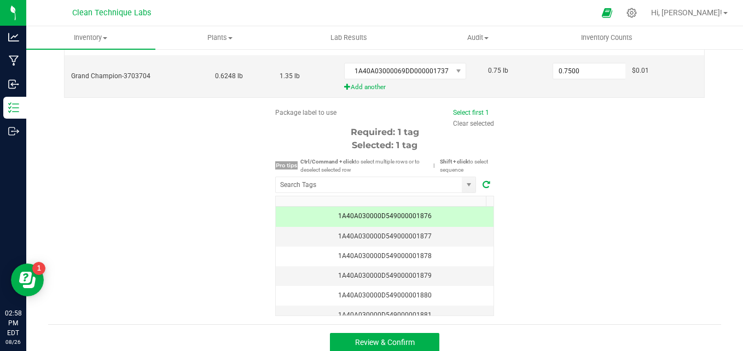
scroll to position [203, 0]
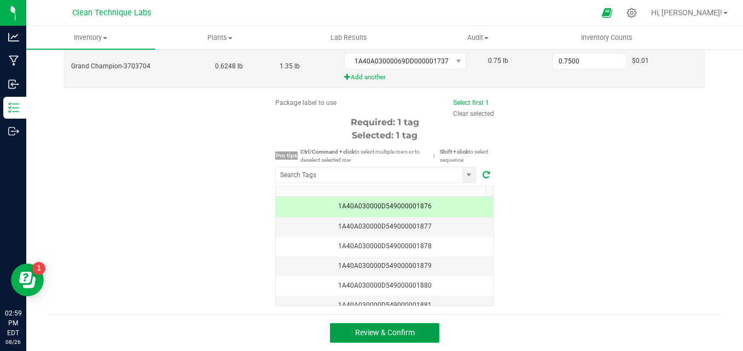
click at [381, 335] on span "Review & Confirm" at bounding box center [385, 332] width 60 height 9
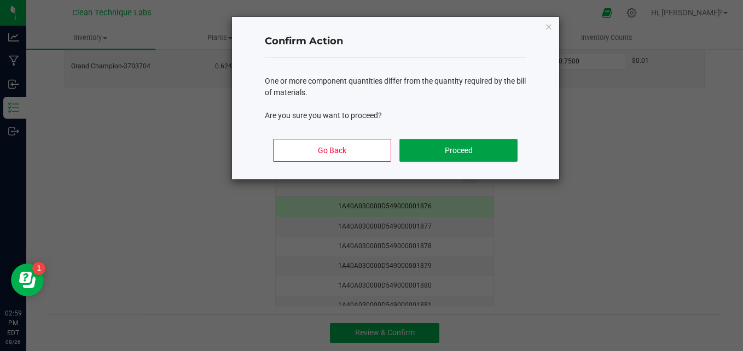
click at [426, 150] on button "Proceed" at bounding box center [459, 150] width 118 height 23
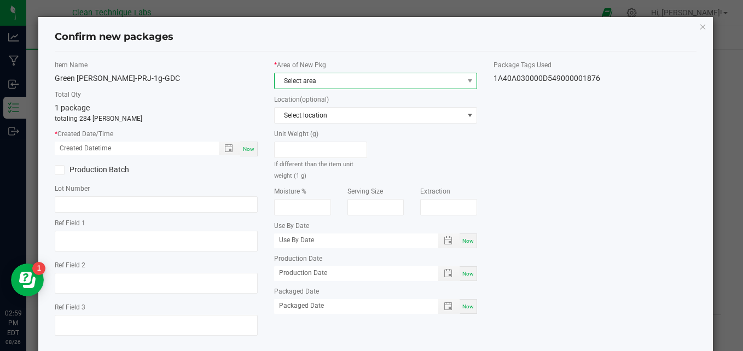
click at [356, 79] on span "Select area" at bounding box center [369, 80] width 188 height 15
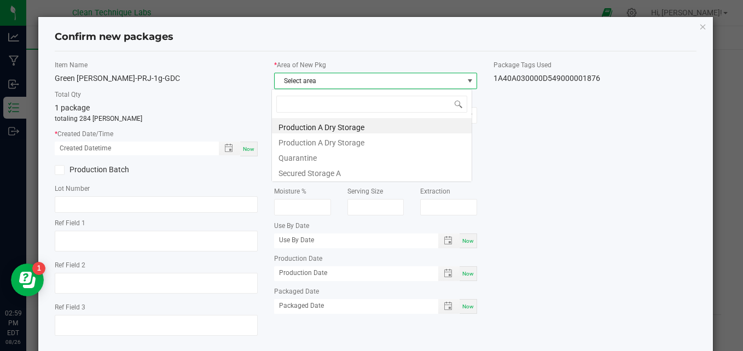
scroll to position [16, 200]
click at [343, 177] on li "Secured Storage A" at bounding box center [372, 171] width 200 height 15
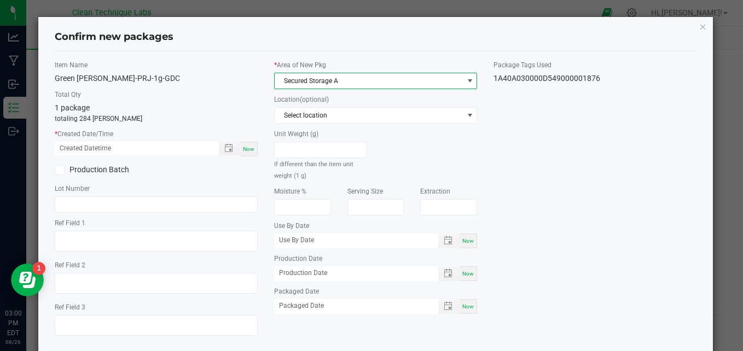
click at [247, 150] on span "Now" at bounding box center [248, 149] width 11 height 6
click at [77, 151] on input "[DATE] 03:00 PM" at bounding box center [131, 149] width 153 height 14
click at [100, 150] on input "[DATE] 03:00 PM" at bounding box center [131, 149] width 153 height 14
type input "[DATE] 11:30 AM"
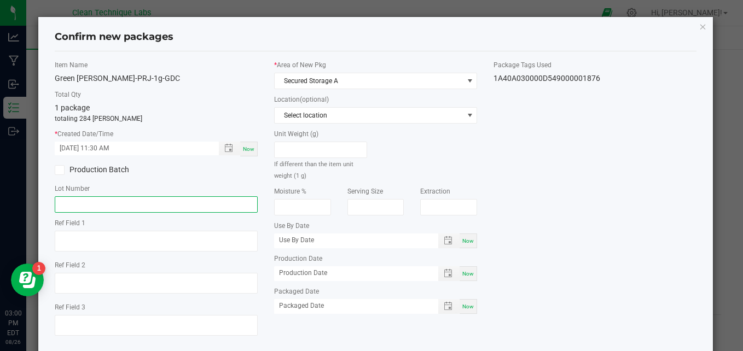
click at [97, 207] on input "text" at bounding box center [156, 204] width 203 height 16
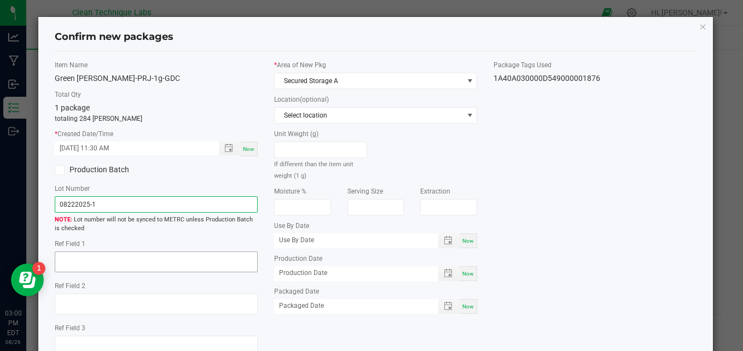
type input "08222025-1"
click at [97, 261] on textarea at bounding box center [156, 262] width 203 height 21
paste textarea "Overground flower resulted in weight losses along with transfers and overfills"
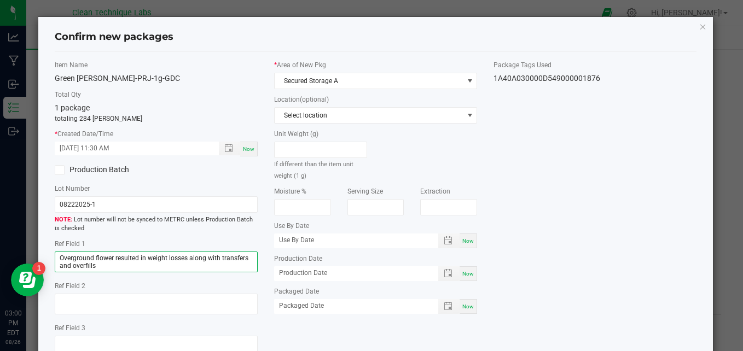
type textarea "Overground flower resulted in weight losses along with transfers and overfills"
click at [616, 188] on div "Item Name [GEOGRAPHIC_DATA][PERSON_NAME]-PRJ-1g-GDC Total Qty 1 package totalin…" at bounding box center [376, 212] width 659 height 305
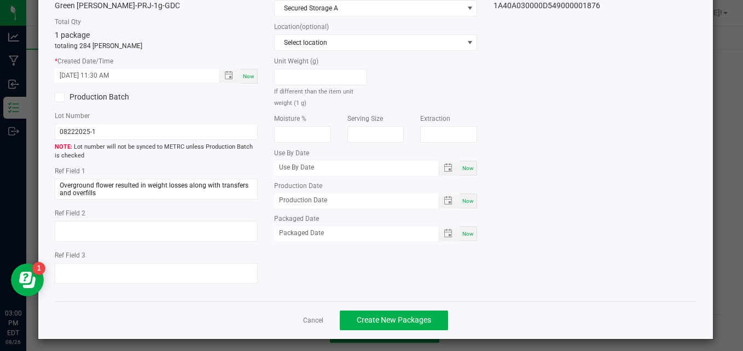
scroll to position [78, 0]
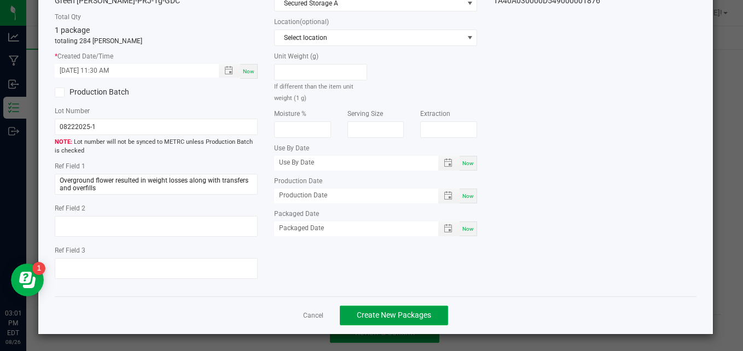
click at [390, 321] on button "Create New Packages" at bounding box center [394, 316] width 108 height 20
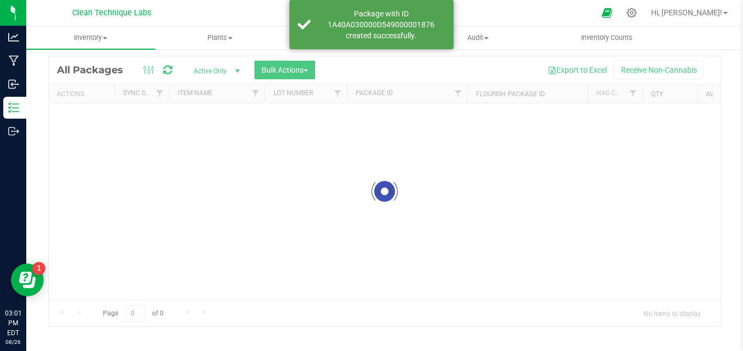
scroll to position [31, 0]
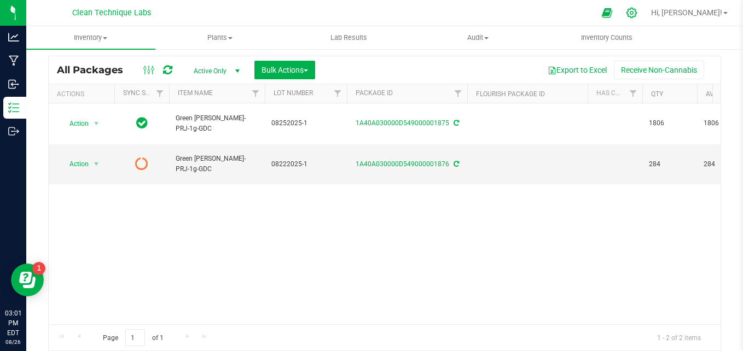
click at [638, 13] on icon at bounding box center [631, 12] width 11 height 11
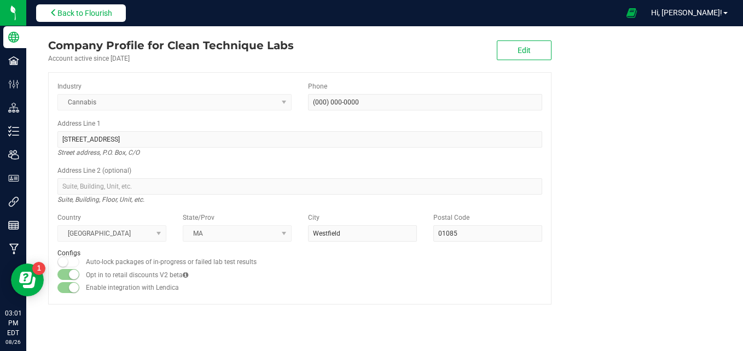
click at [66, 15] on span "Back to Flourish" at bounding box center [84, 13] width 55 height 9
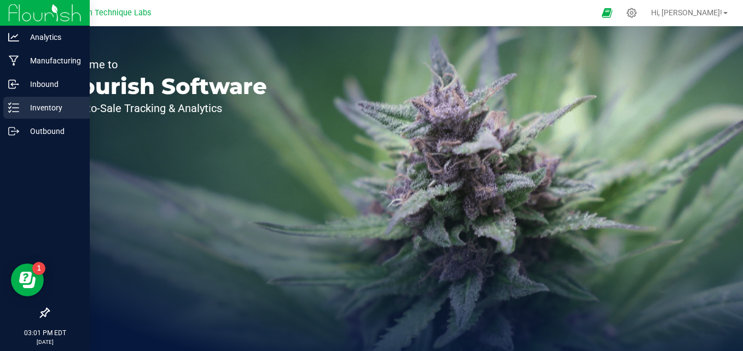
click at [16, 104] on line at bounding box center [16, 104] width 6 height 0
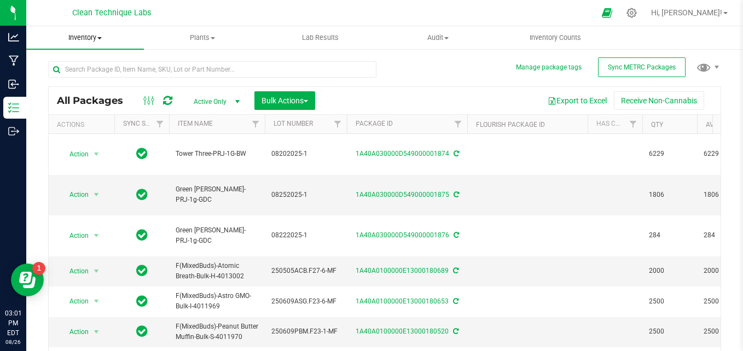
click at [96, 41] on span "Inventory" at bounding box center [85, 38] width 118 height 10
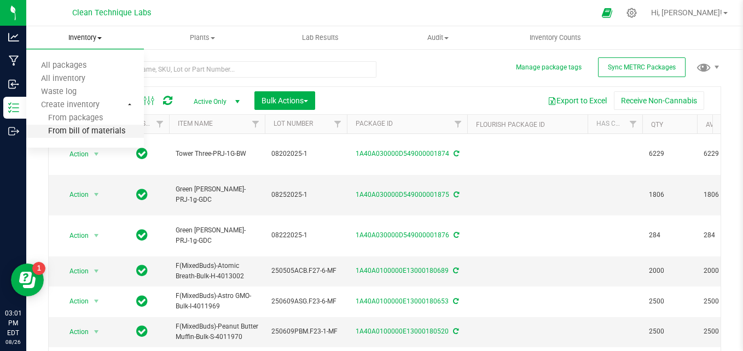
click at [105, 133] on span "From bill of materials" at bounding box center [75, 131] width 99 height 9
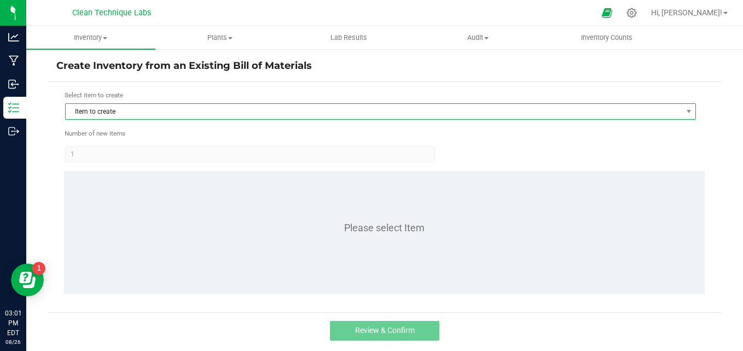
click at [219, 113] on span "Item to create" at bounding box center [374, 111] width 616 height 15
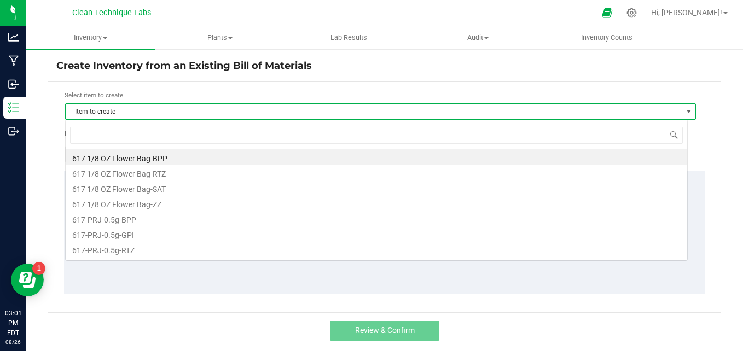
scroll to position [16, 623]
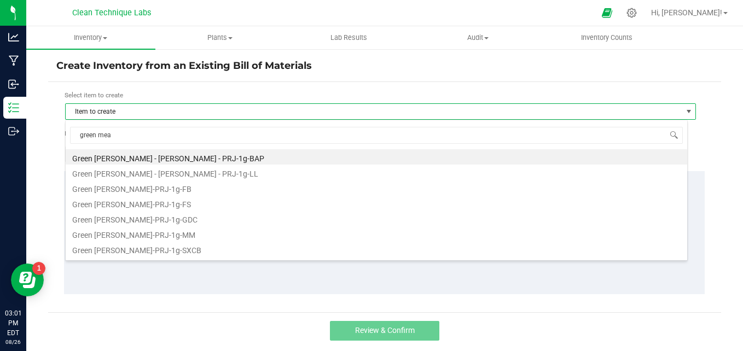
type input "green [PERSON_NAME]"
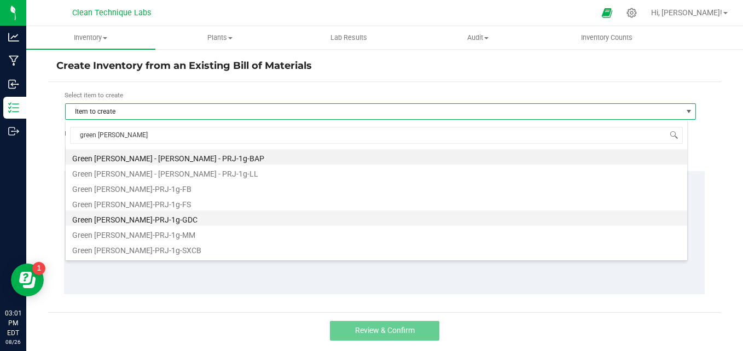
click at [171, 220] on li "Green [PERSON_NAME]-PRJ-1g-GDC" at bounding box center [377, 218] width 622 height 15
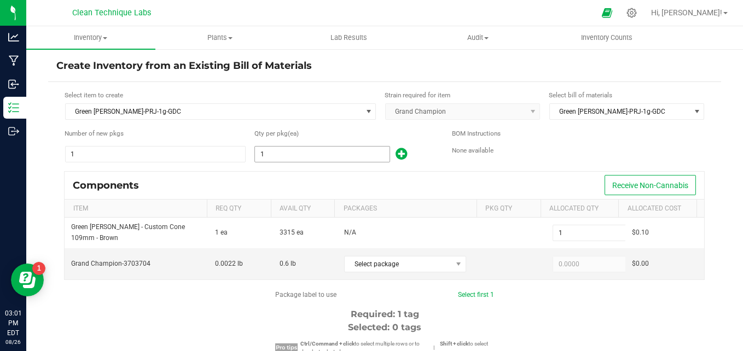
click at [300, 158] on input "1" at bounding box center [322, 154] width 134 height 15
type input "2"
type input "22"
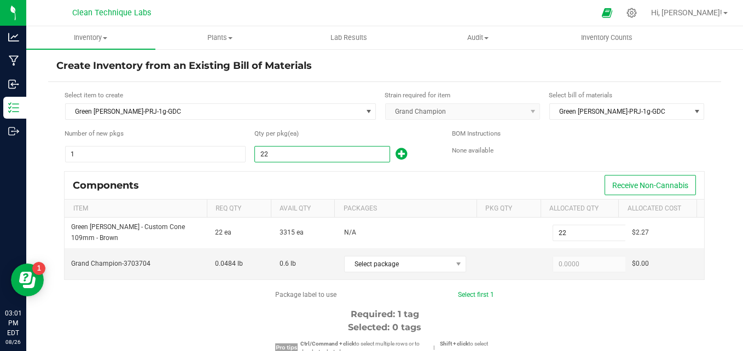
type input "220"
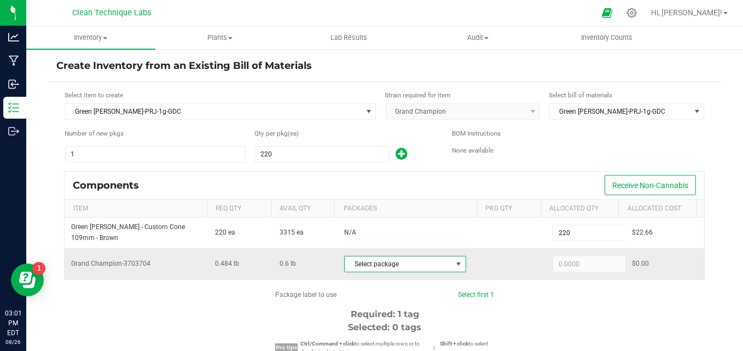
click at [360, 262] on span "Select package" at bounding box center [398, 264] width 107 height 15
click at [377, 313] on li "1A40A03000069DD000001736" at bounding box center [403, 309] width 130 height 15
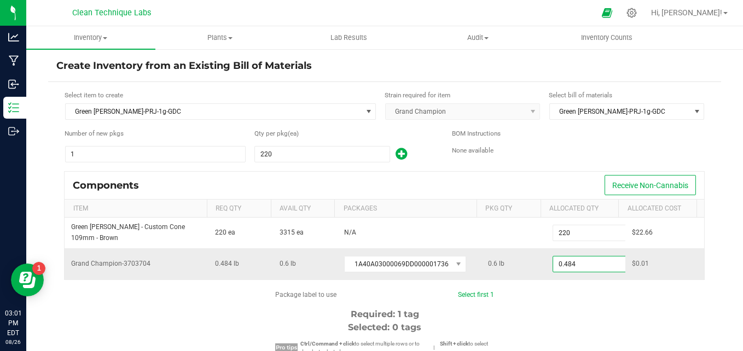
click at [570, 265] on input "0.484" at bounding box center [593, 264] width 80 height 15
type input "0.6000"
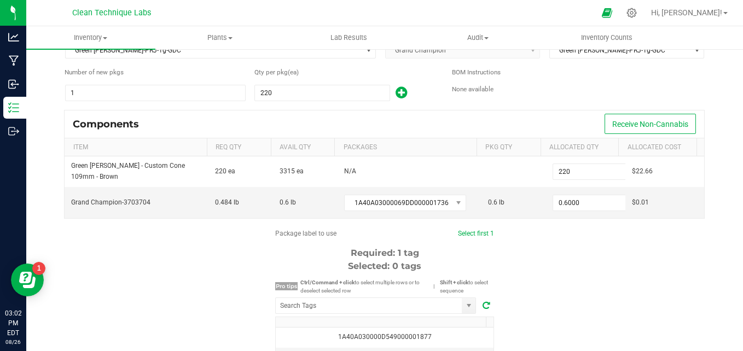
scroll to position [71, 0]
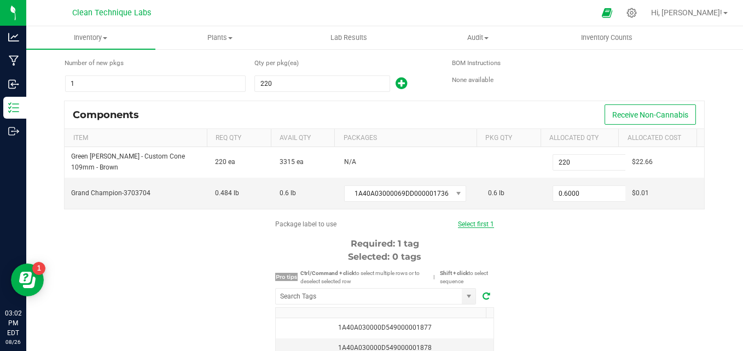
click at [461, 227] on link "Select first 1" at bounding box center [476, 225] width 36 height 8
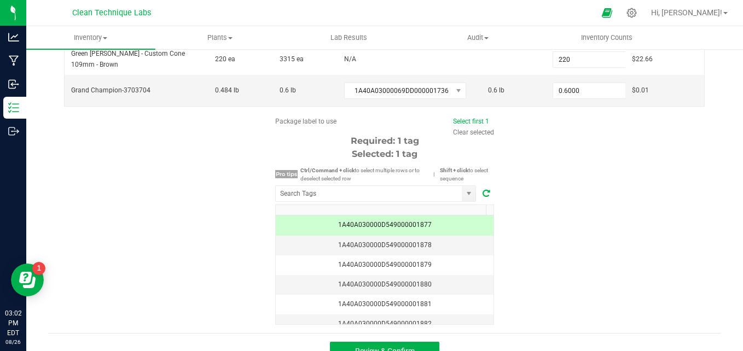
scroll to position [192, 0]
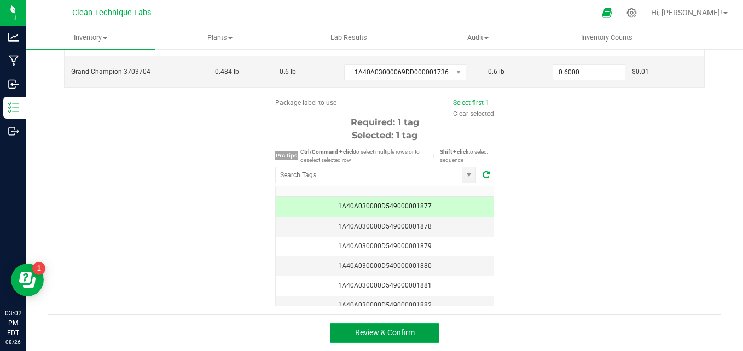
click at [408, 336] on span "Review & Confirm" at bounding box center [385, 332] width 60 height 9
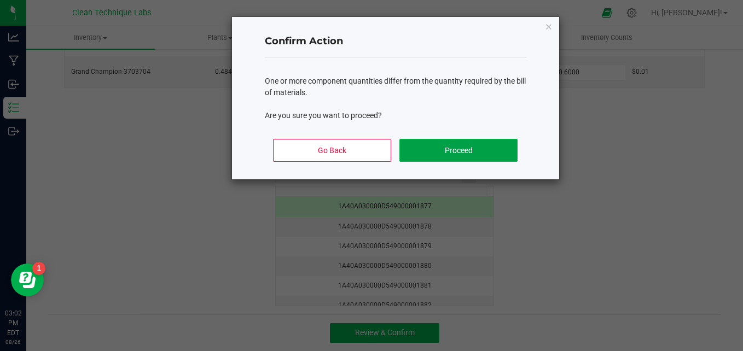
click at [488, 150] on button "Proceed" at bounding box center [459, 150] width 118 height 23
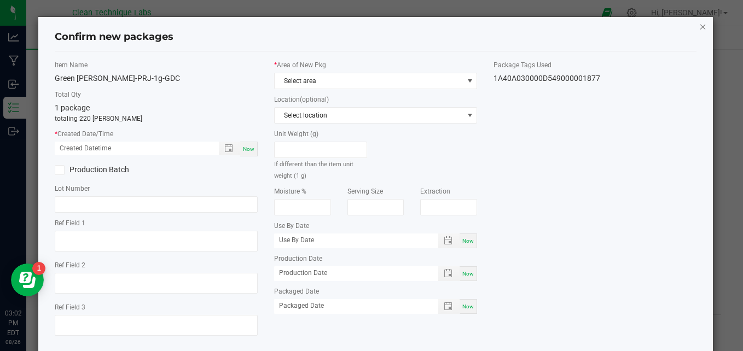
click at [699, 26] on icon "button" at bounding box center [703, 26] width 8 height 13
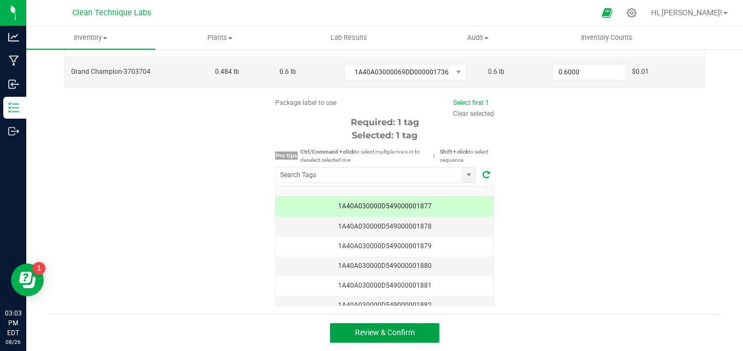
click at [406, 325] on button "Review & Confirm" at bounding box center [384, 333] width 109 height 20
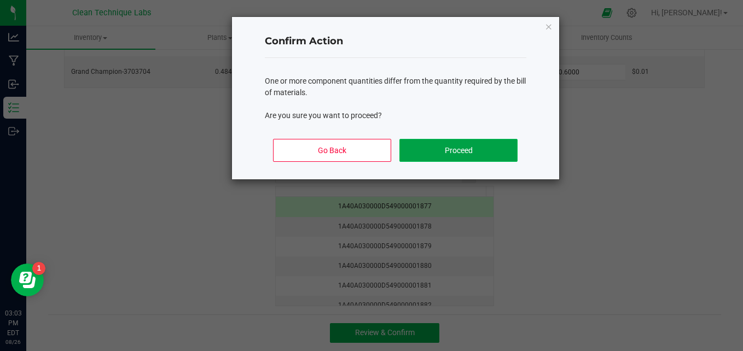
click at [421, 144] on button "Proceed" at bounding box center [459, 150] width 118 height 23
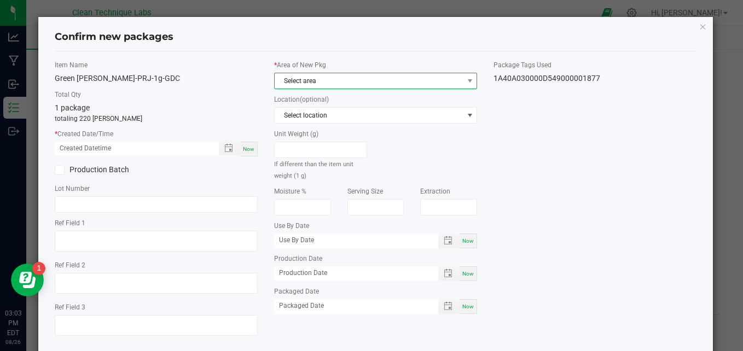
click at [311, 78] on span "Select area" at bounding box center [369, 80] width 188 height 15
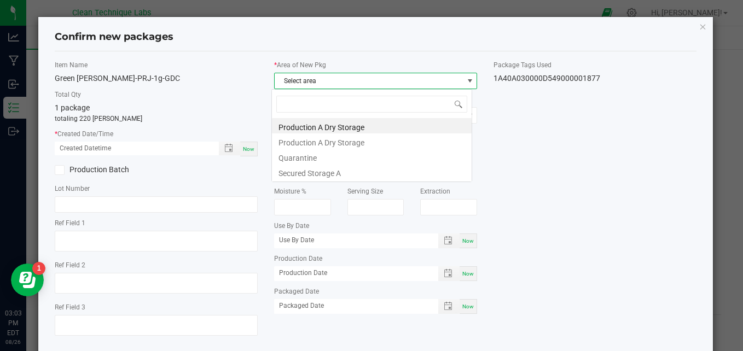
scroll to position [16, 200]
click at [301, 173] on li "Secured Storage A" at bounding box center [372, 171] width 200 height 15
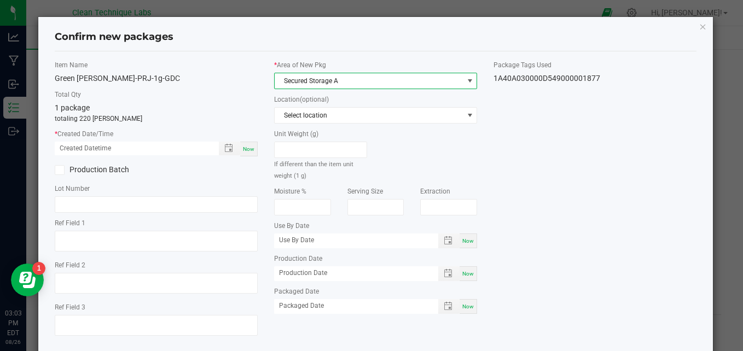
click at [244, 151] on span "Now" at bounding box center [248, 149] width 11 height 6
click at [71, 151] on input "[DATE] 03:03 PM" at bounding box center [131, 149] width 153 height 14
click at [99, 151] on input "[DATE] 03:03 PM" at bounding box center [131, 149] width 153 height 14
type input "[DATE] 09:15 AM"
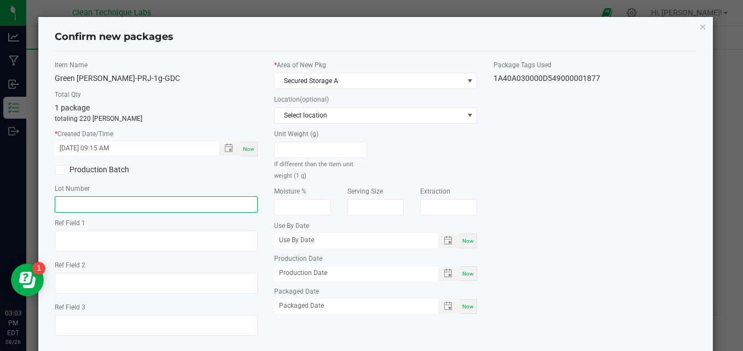
click at [117, 209] on input "text" at bounding box center [156, 204] width 203 height 16
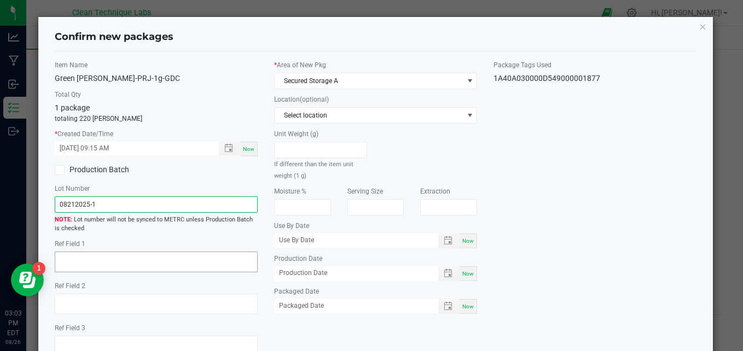
type input "08212025-1"
click at [96, 263] on textarea at bounding box center [156, 262] width 203 height 21
type textarea "w"
paste textarea "Overground flower resulted in weight losses along with transfers and overfills"
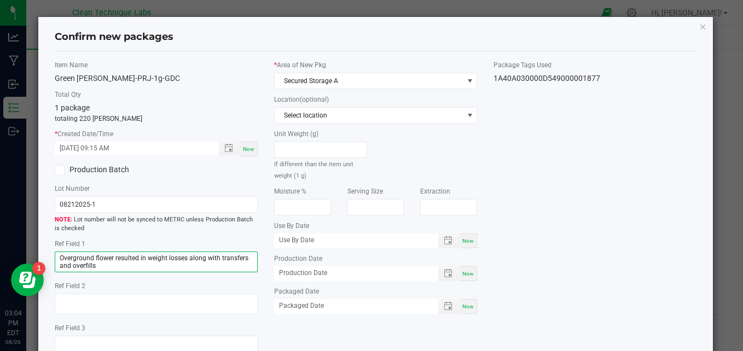
type textarea "Overground flower resulted in weight losses along with transfers and overfills"
click at [594, 178] on div "Item Name [GEOGRAPHIC_DATA][PERSON_NAME]-PRJ-1g-GDC Total Qty 1 package totalin…" at bounding box center [376, 212] width 659 height 305
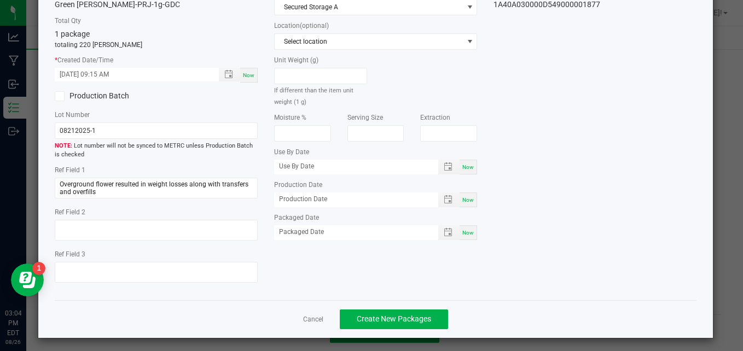
scroll to position [78, 0]
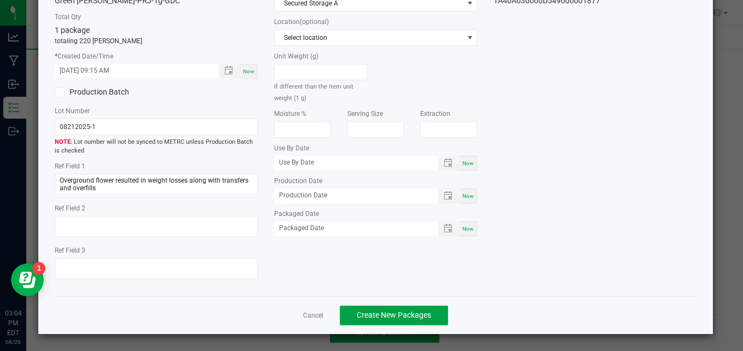
click at [386, 320] on span "Create New Packages" at bounding box center [394, 315] width 74 height 9
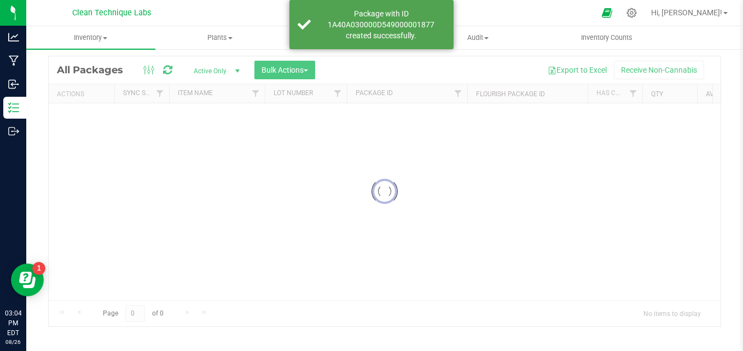
scroll to position [31, 0]
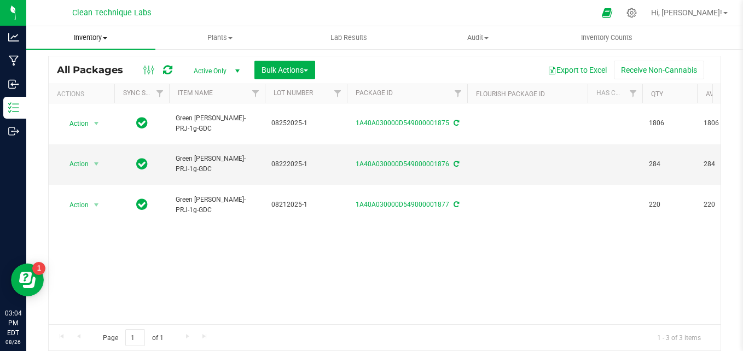
click at [101, 42] on span "Inventory" at bounding box center [90, 38] width 129 height 10
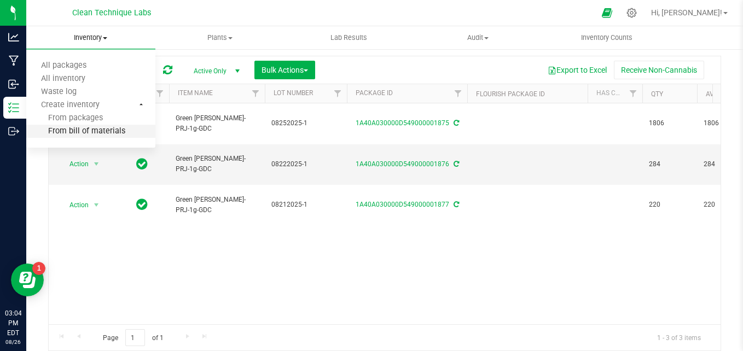
click at [105, 134] on span "From bill of materials" at bounding box center [75, 131] width 99 height 9
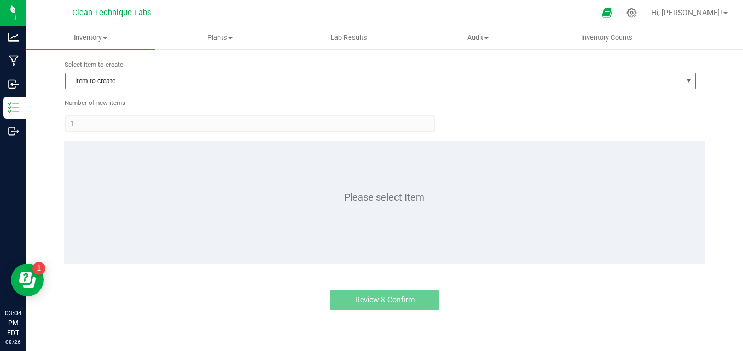
click at [214, 80] on span "Item to create" at bounding box center [374, 80] width 616 height 15
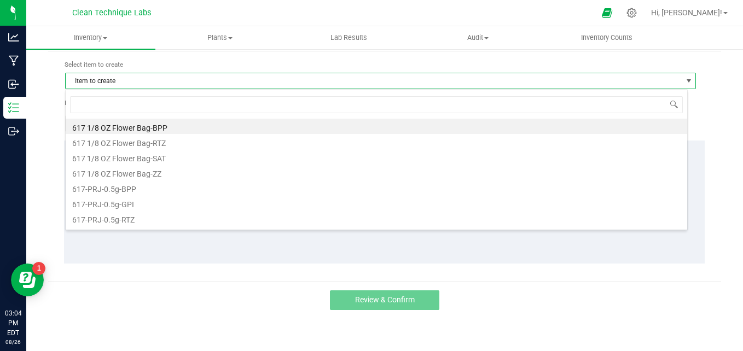
scroll to position [16, 623]
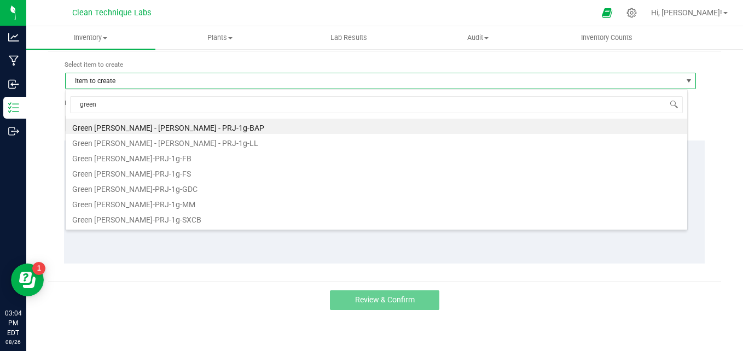
type input "green"
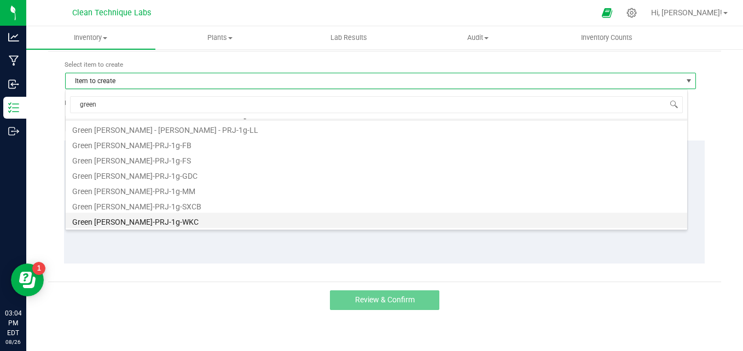
click at [277, 221] on li "Green [PERSON_NAME]-PRJ-1g-WKC" at bounding box center [377, 220] width 622 height 15
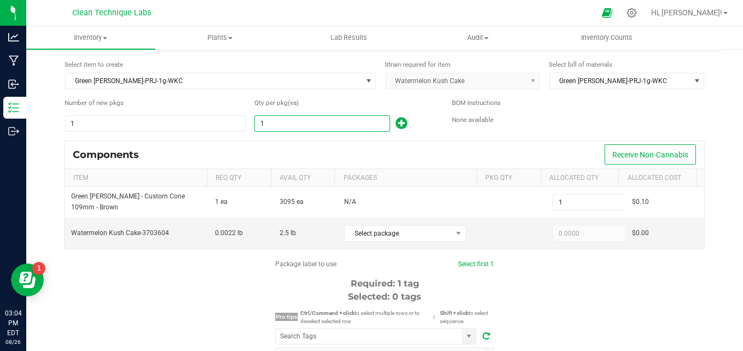
click at [276, 120] on input "1" at bounding box center [322, 123] width 134 height 15
type input "10"
type input "106"
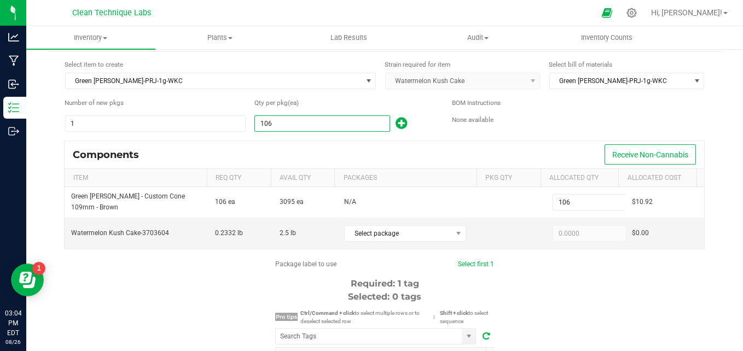
type input "1069"
type input "1,069"
click at [377, 240] on span "Select package" at bounding box center [398, 233] width 107 height 15
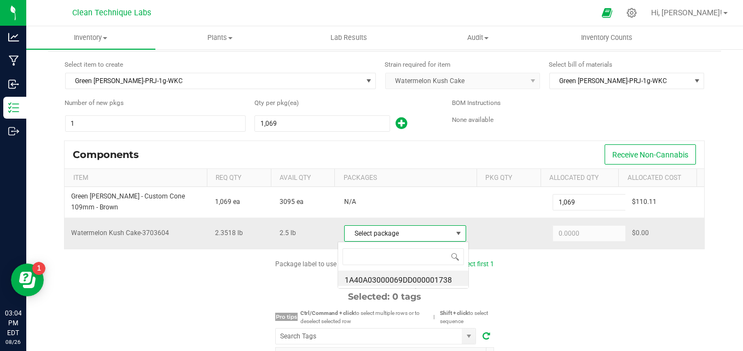
scroll to position [16, 118]
click at [386, 272] on li "1A40A03000069DD000001738" at bounding box center [403, 278] width 130 height 15
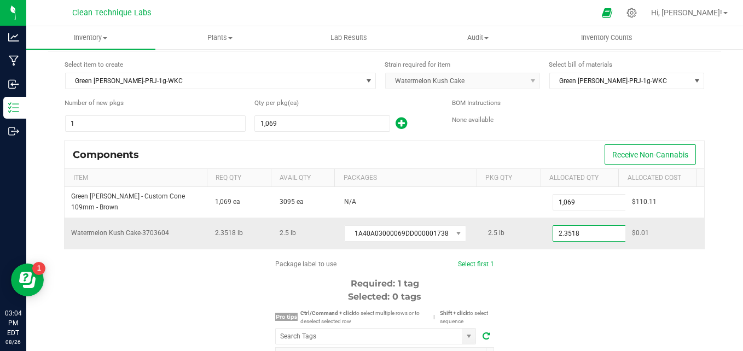
click at [567, 239] on input "2.3518" at bounding box center [593, 233] width 80 height 15
type input "2.5000"
click at [468, 265] on link "Select first 1" at bounding box center [476, 265] width 36 height 8
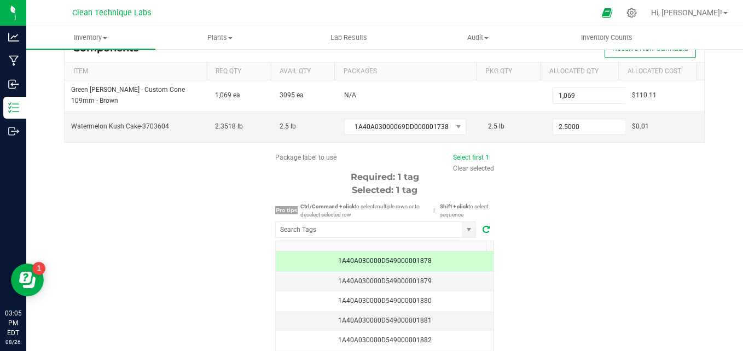
scroll to position [192, 0]
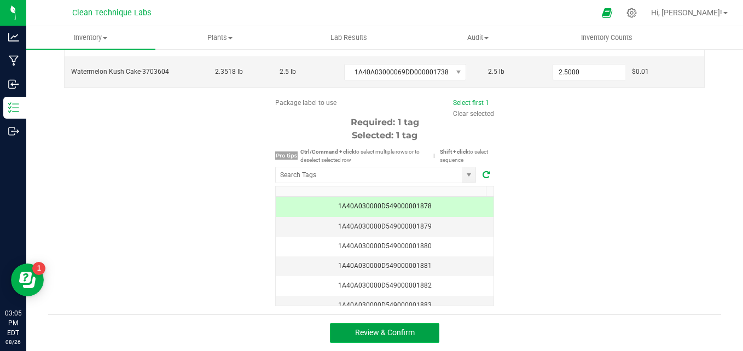
click at [383, 339] on button "Review & Confirm" at bounding box center [384, 333] width 109 height 20
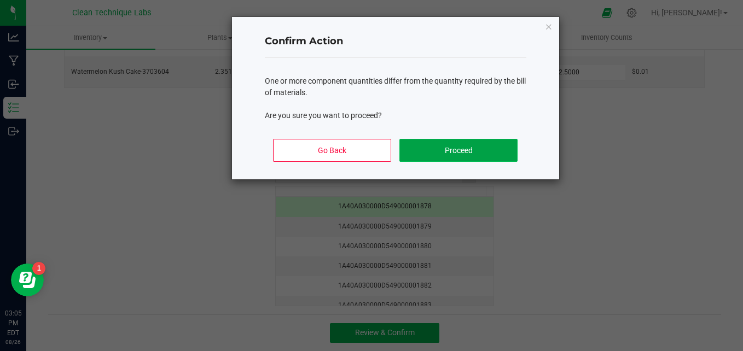
click at [437, 154] on button "Proceed" at bounding box center [459, 150] width 118 height 23
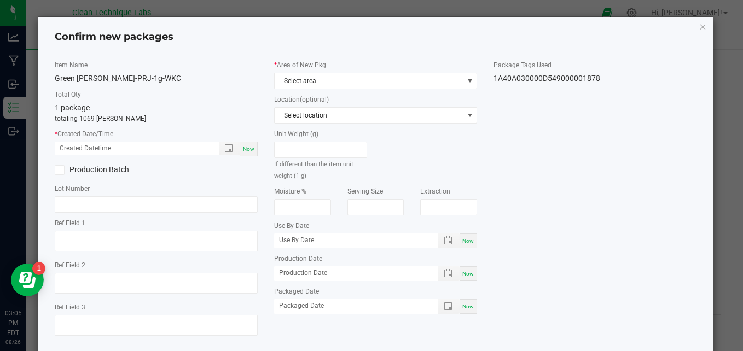
click at [354, 67] on label "* Area of New Pkg" at bounding box center [375, 65] width 203 height 10
click at [352, 88] on span "Select area" at bounding box center [369, 80] width 188 height 15
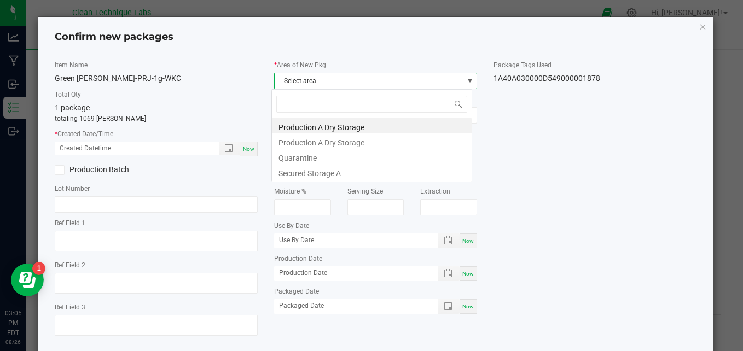
scroll to position [16, 200]
click at [349, 175] on li "Secured Storage A" at bounding box center [372, 171] width 200 height 15
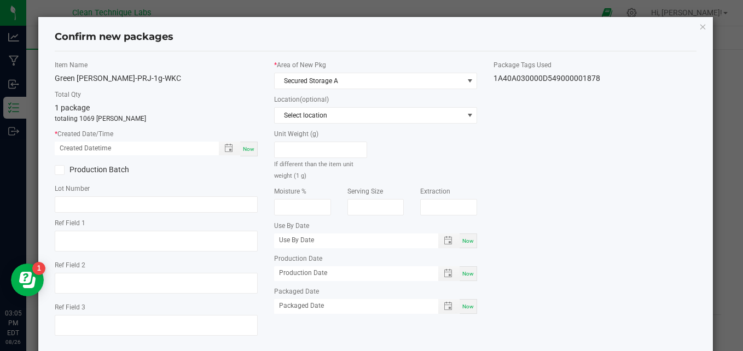
click at [248, 151] on span "Now" at bounding box center [248, 149] width 11 height 6
click at [72, 150] on input "[DATE] 03:05 PM" at bounding box center [131, 149] width 153 height 14
click at [101, 151] on input "[DATE] 03:05 PM" at bounding box center [131, 149] width 153 height 14
type input "[DATE] 10:35 AM"
click at [95, 203] on input "text" at bounding box center [156, 204] width 203 height 16
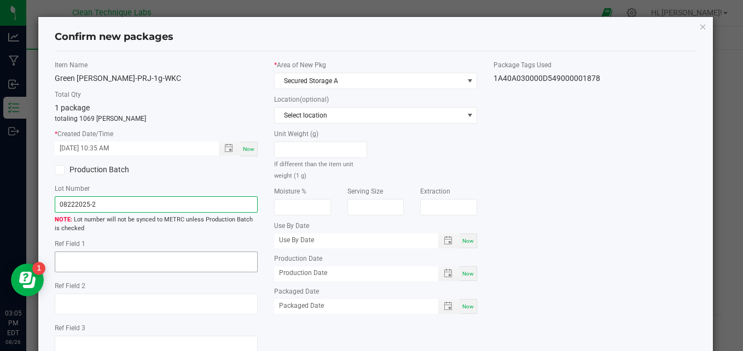
type input "08222025-2"
click at [93, 268] on textarea at bounding box center [156, 262] width 203 height 21
paste textarea "Overground flower resulted in weight losses along with transfers and overfills"
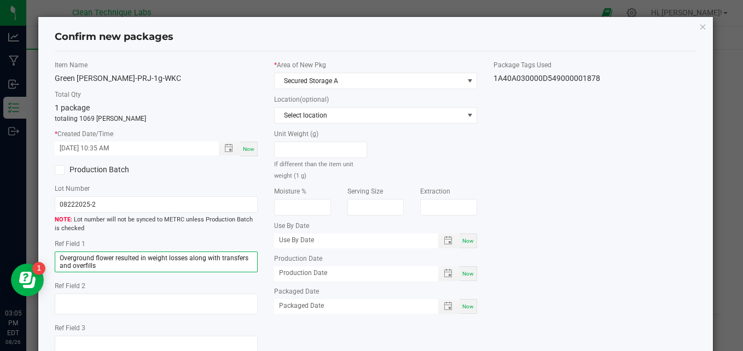
type textarea "Overground flower resulted in weight losses along with transfers and overfills"
click at [527, 234] on div "Item Name [GEOGRAPHIC_DATA][PERSON_NAME]-PRJ-1g-WKC Total Qty 1 package totalin…" at bounding box center [376, 212] width 659 height 305
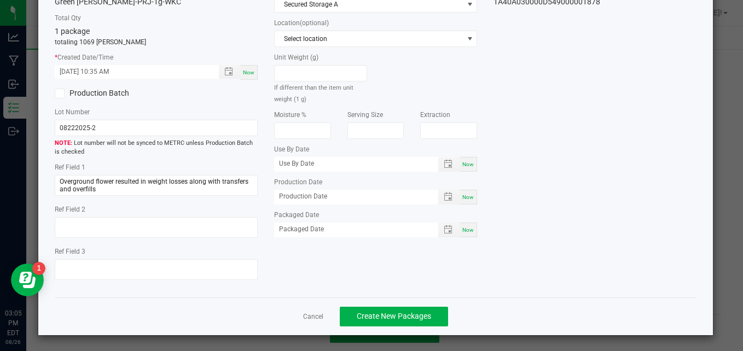
scroll to position [78, 0]
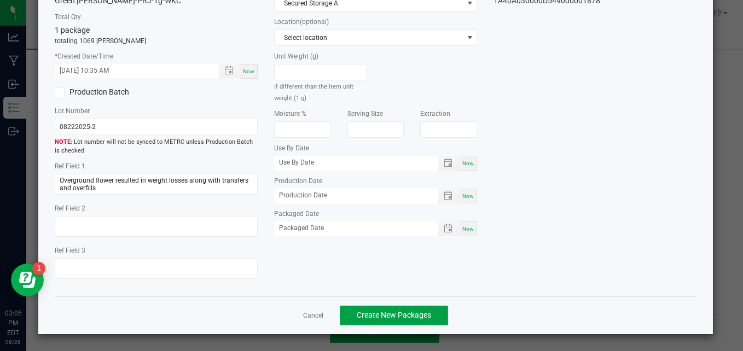
click at [387, 318] on span "Create New Packages" at bounding box center [394, 315] width 74 height 9
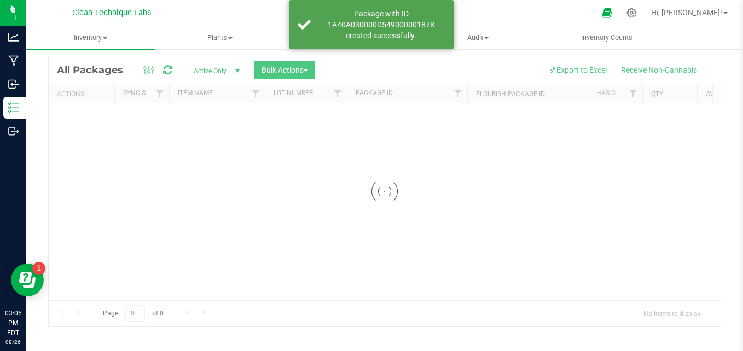
scroll to position [31, 0]
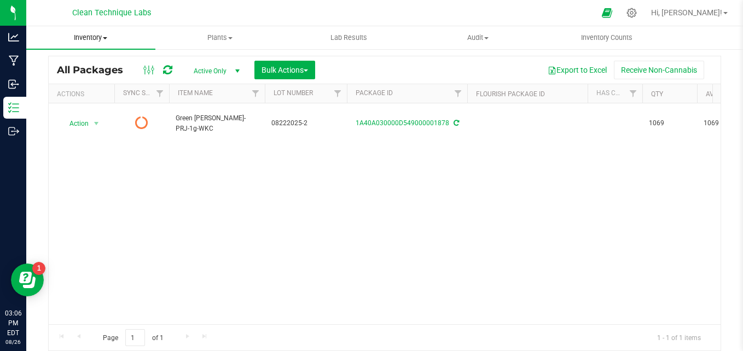
click at [102, 47] on uib-tab-heading "Inventory All packages All inventory Waste log Create inventory" at bounding box center [90, 37] width 129 height 23
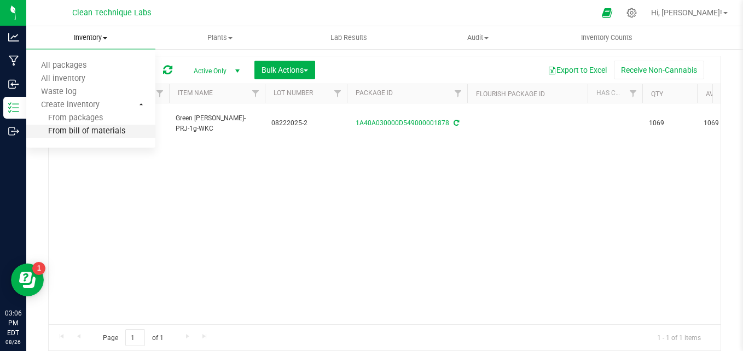
click at [103, 134] on span "From bill of materials" at bounding box center [75, 131] width 99 height 9
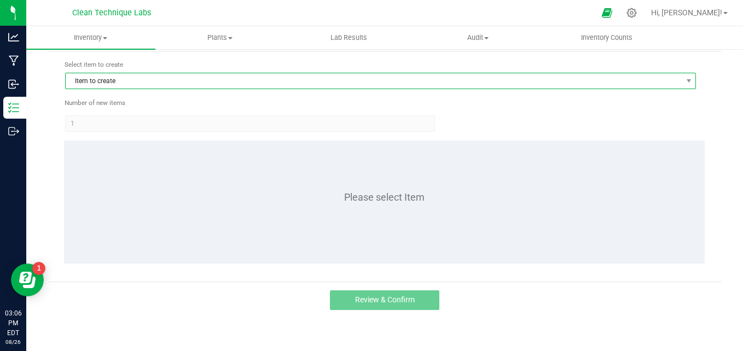
click at [166, 86] on span "Item to create" at bounding box center [374, 80] width 616 height 15
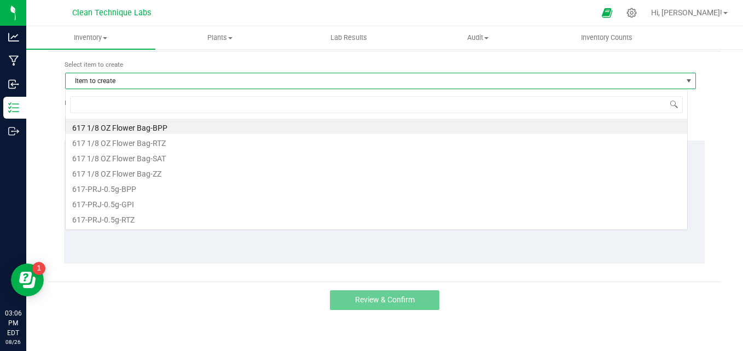
scroll to position [16, 623]
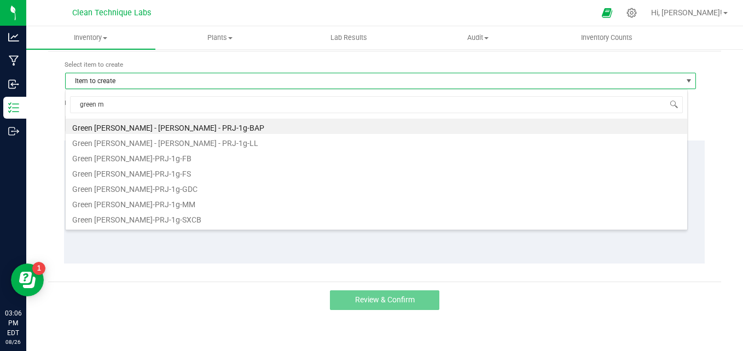
type input "green me"
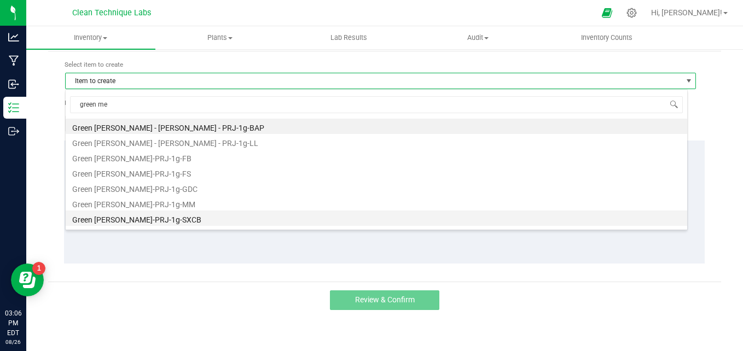
click at [183, 222] on li "Green [PERSON_NAME]-PRJ-1g-SXCB" at bounding box center [377, 218] width 622 height 15
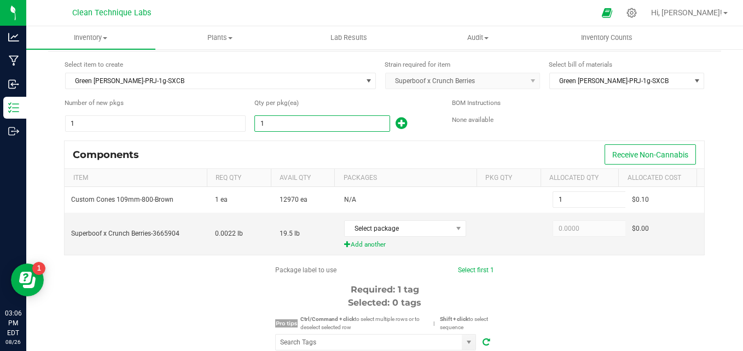
click at [264, 122] on input "1" at bounding box center [322, 123] width 134 height 15
type input "17"
type input "179"
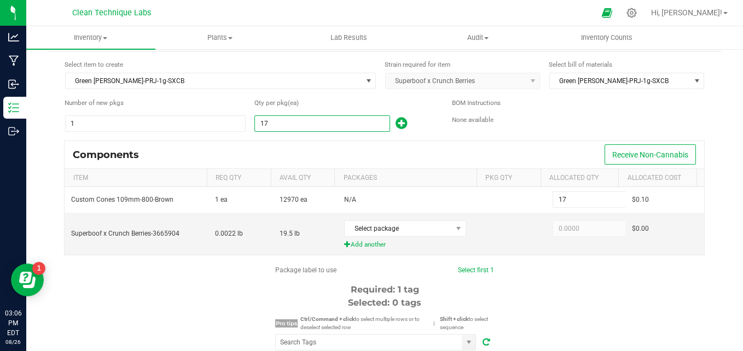
type input "179"
type input "1794"
type input "1,794"
click at [364, 233] on span "Select package" at bounding box center [398, 228] width 107 height 15
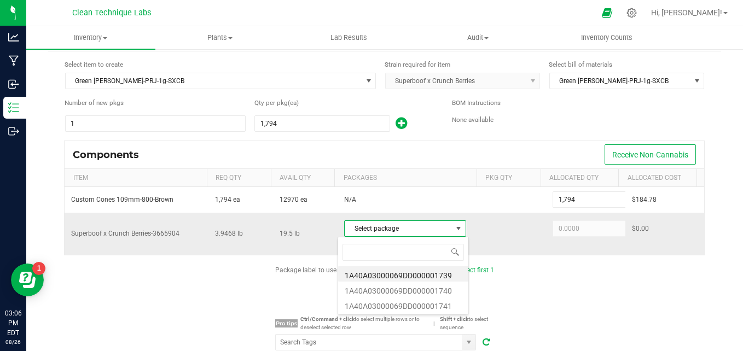
scroll to position [16, 118]
click at [384, 276] on li "1A40A03000069DD000001739" at bounding box center [403, 274] width 130 height 15
type input "2.0000"
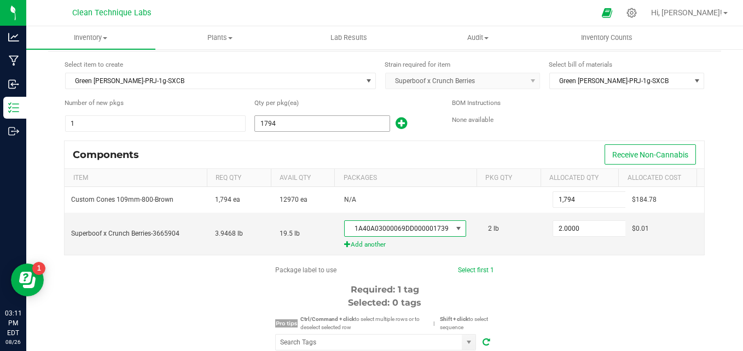
click at [264, 128] on input "1794" at bounding box center [322, 123] width 134 height 15
click at [262, 126] on input "1794" at bounding box center [322, 123] width 134 height 15
type input "794"
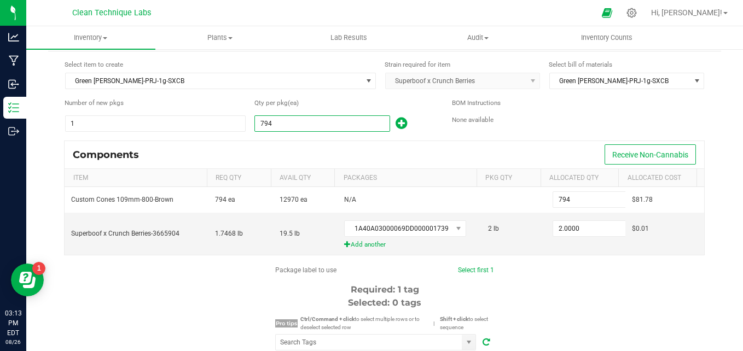
click at [314, 120] on input "794" at bounding box center [322, 123] width 134 height 15
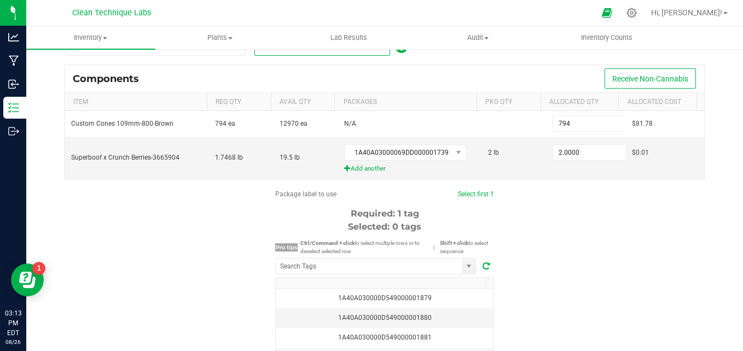
scroll to position [117, 0]
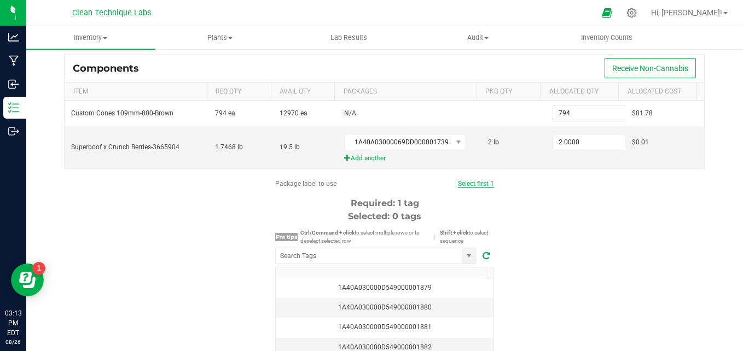
type input "794"
click at [476, 185] on link "Select first 1" at bounding box center [476, 184] width 36 height 8
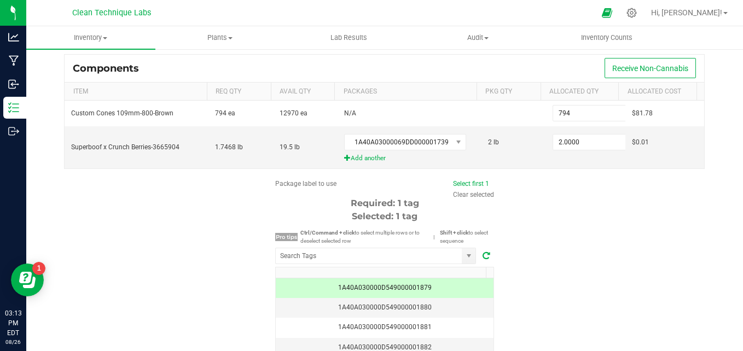
scroll to position [198, 0]
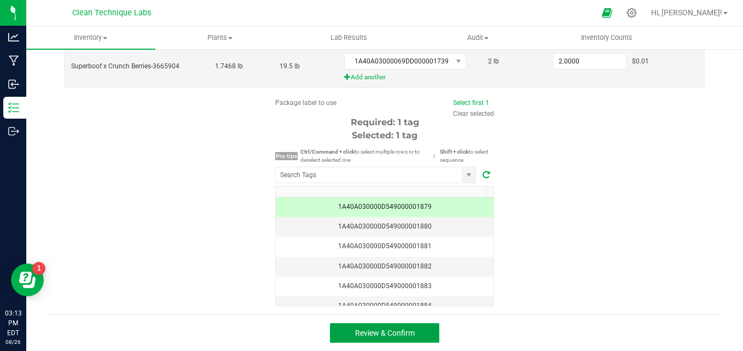
click at [421, 337] on button "Review & Confirm" at bounding box center [384, 333] width 109 height 20
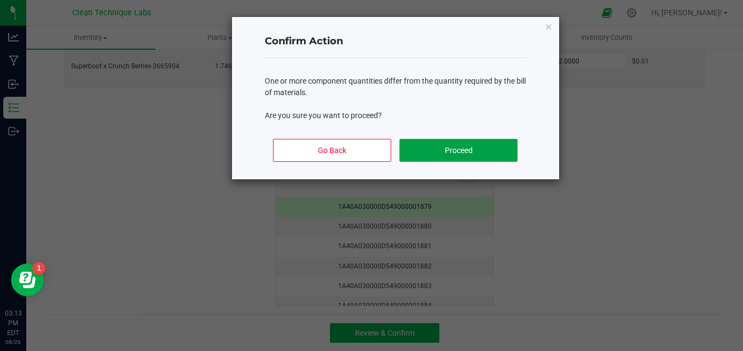
click at [427, 147] on button "Proceed" at bounding box center [459, 150] width 118 height 23
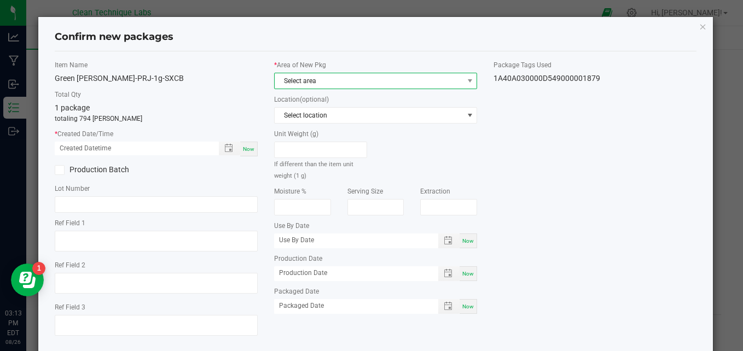
click at [322, 80] on span "Select area" at bounding box center [369, 80] width 188 height 15
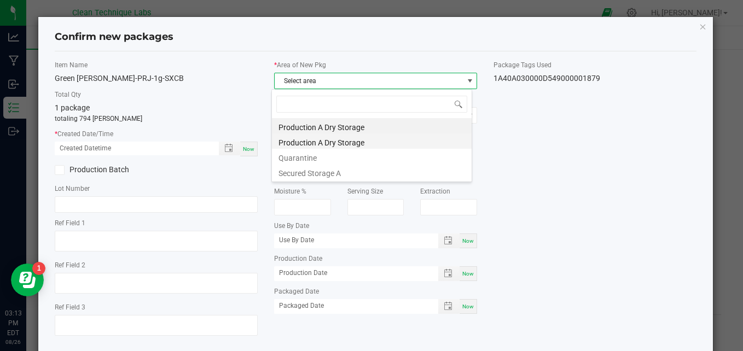
scroll to position [16, 200]
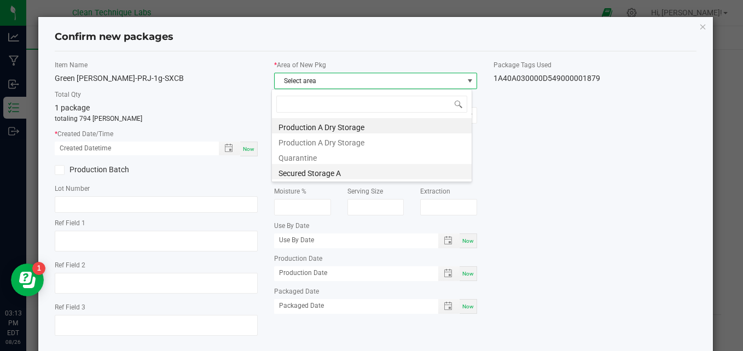
click at [325, 172] on li "Secured Storage A" at bounding box center [372, 171] width 200 height 15
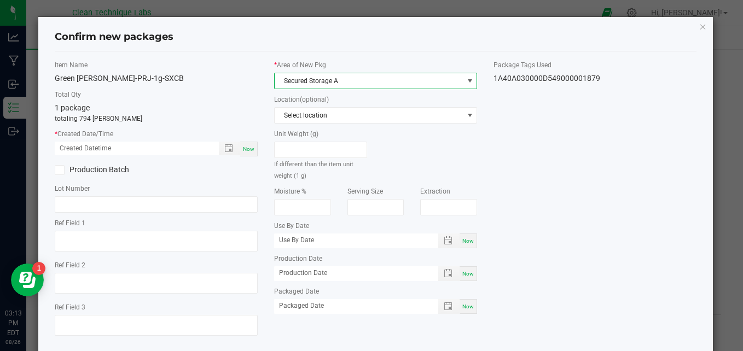
click at [240, 147] on div "Now" at bounding box center [249, 149] width 18 height 15
click at [72, 147] on input "[DATE] 03:13 PM" at bounding box center [131, 149] width 153 height 14
click at [89, 147] on input "[DATE] 03:13 PM" at bounding box center [131, 149] width 153 height 14
click at [97, 149] on input "[DATE] 03:13 PM" at bounding box center [131, 149] width 153 height 14
type input "[DATE] 10:30 AM"
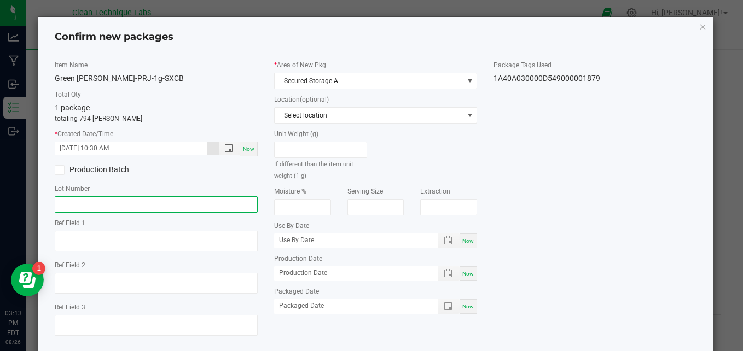
click at [114, 209] on input "text" at bounding box center [156, 204] width 203 height 16
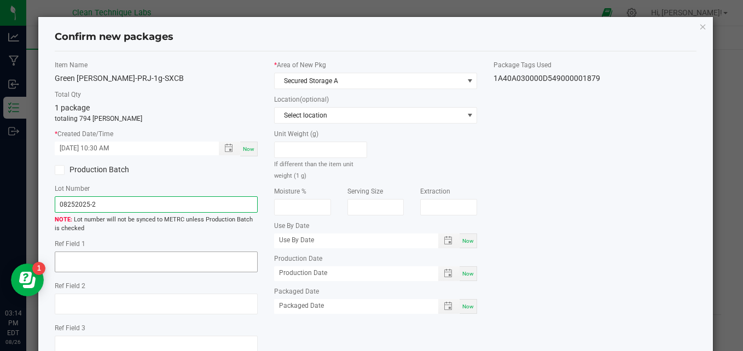
type input "08252025-2"
click at [101, 264] on textarea at bounding box center [156, 262] width 203 height 21
paste textarea "Overground flower resulted in weight losses along with transfers and overfills"
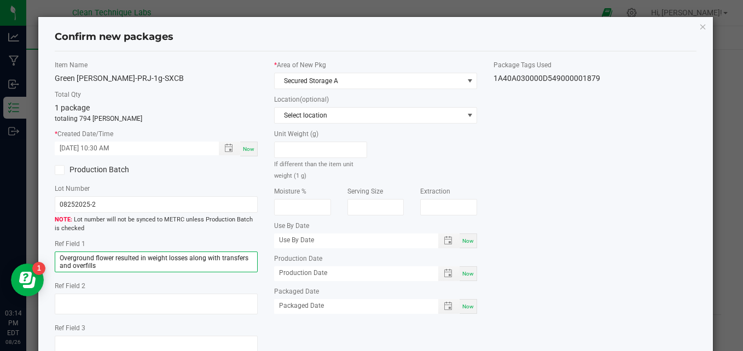
type textarea "Overground flower resulted in weight losses along with transfers and overfills"
click at [593, 203] on div "Item Name [GEOGRAPHIC_DATA][PERSON_NAME]-PRJ-1g-SXCB Total Qty 1 package totali…" at bounding box center [376, 212] width 659 height 305
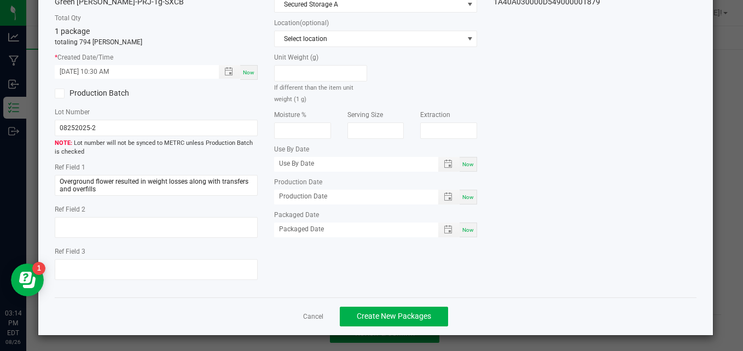
scroll to position [78, 0]
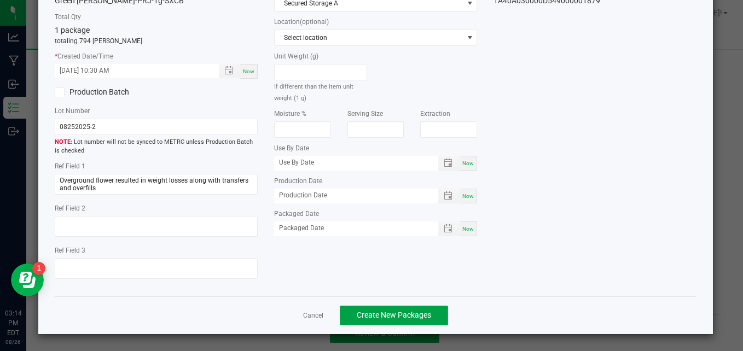
click at [402, 315] on span "Create New Packages" at bounding box center [394, 315] width 74 height 9
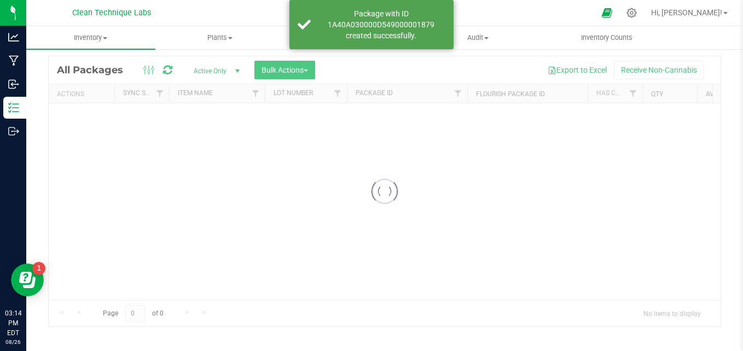
scroll to position [31, 0]
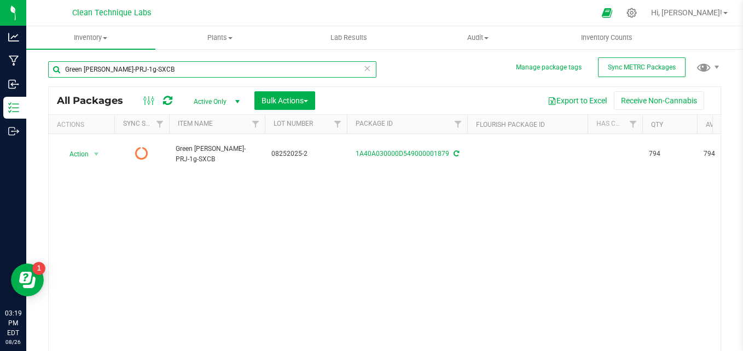
click at [280, 76] on input "Green [PERSON_NAME]-PRJ-1g-SXCB" at bounding box center [212, 69] width 328 height 16
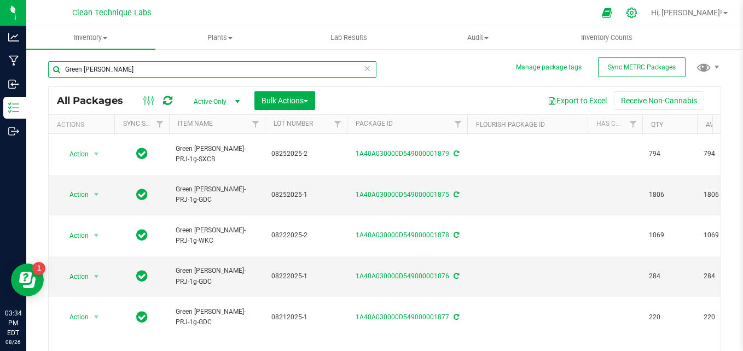
type input "Green [PERSON_NAME]"
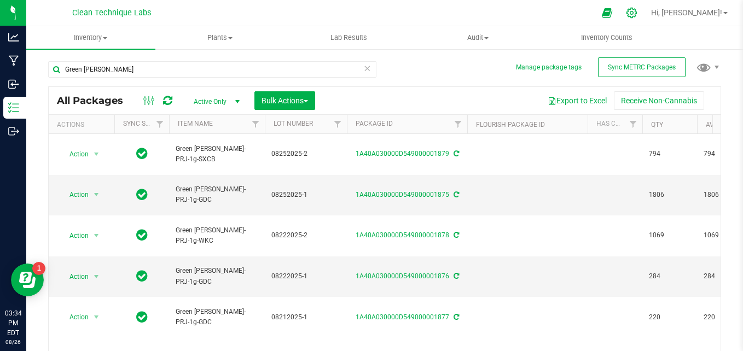
click at [638, 14] on icon at bounding box center [631, 12] width 11 height 11
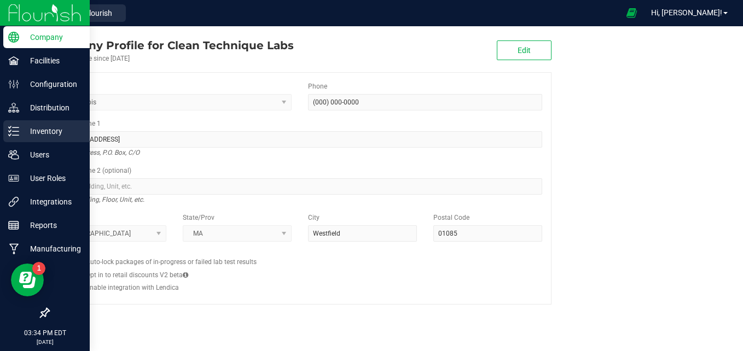
click at [20, 135] on p "Inventory" at bounding box center [52, 131] width 66 height 13
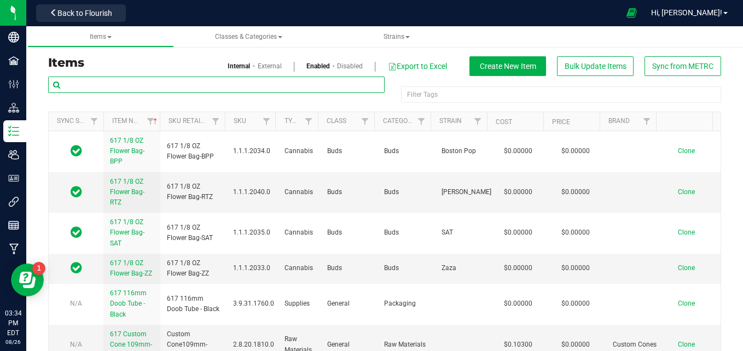
click at [112, 84] on input "text" at bounding box center [216, 85] width 337 height 16
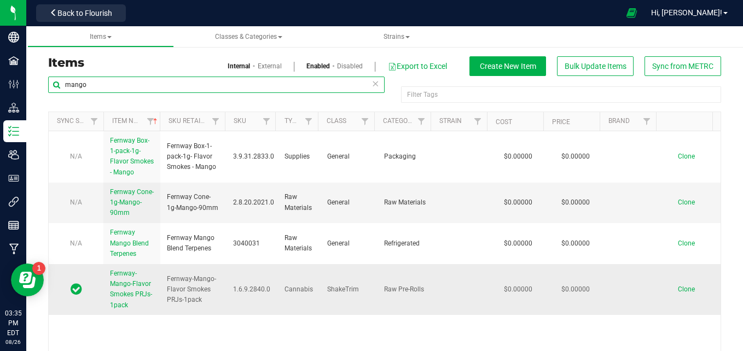
type input "mango"
click at [135, 300] on link "Fernway-Mango-Flavor Smokes PRJs-1pack" at bounding box center [132, 290] width 44 height 42
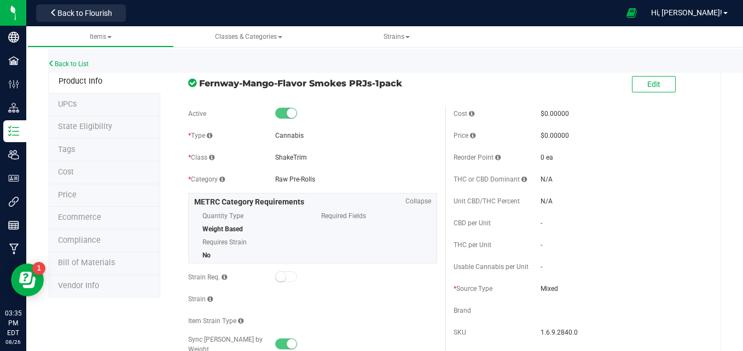
click at [120, 258] on li "Bill of Materials" at bounding box center [104, 263] width 112 height 23
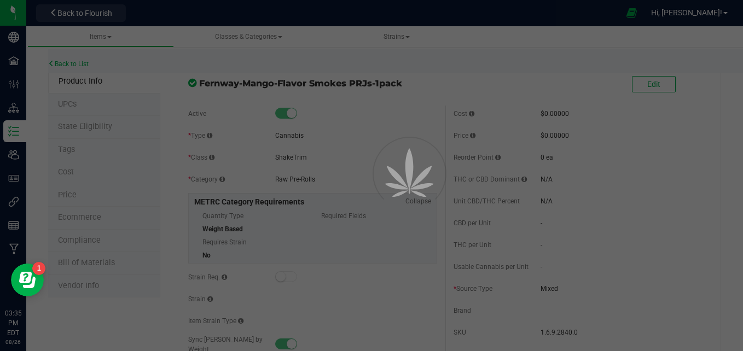
select select "534"
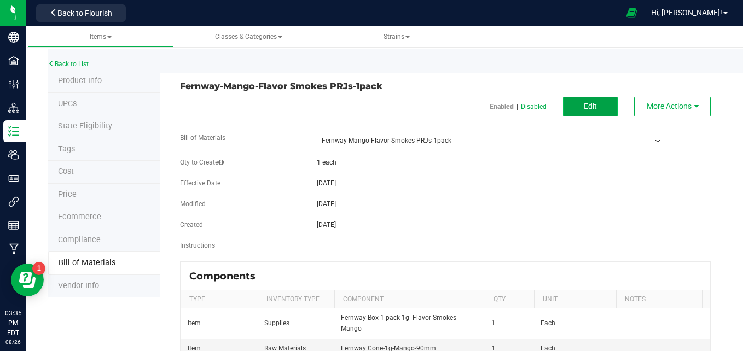
click at [584, 107] on span "Edit" at bounding box center [590, 106] width 13 height 9
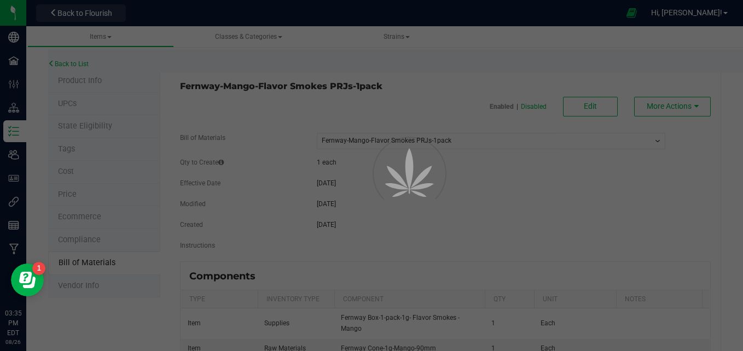
select select "534"
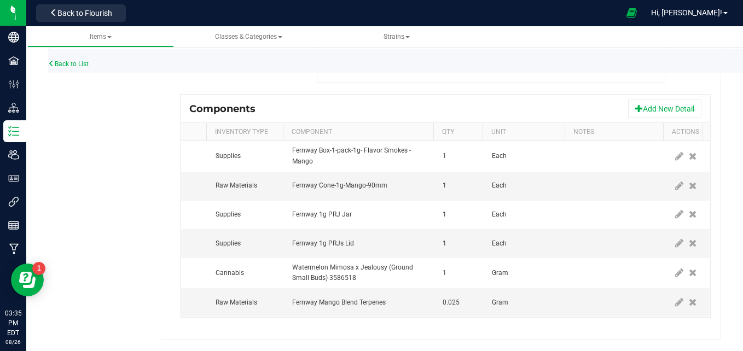
scroll to position [0, 63]
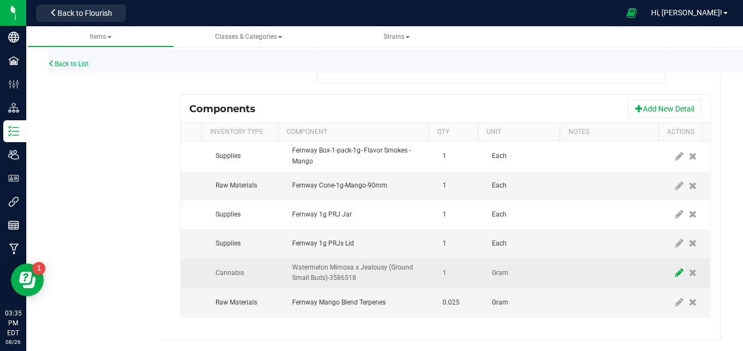
click at [675, 268] on icon at bounding box center [679, 273] width 8 height 10
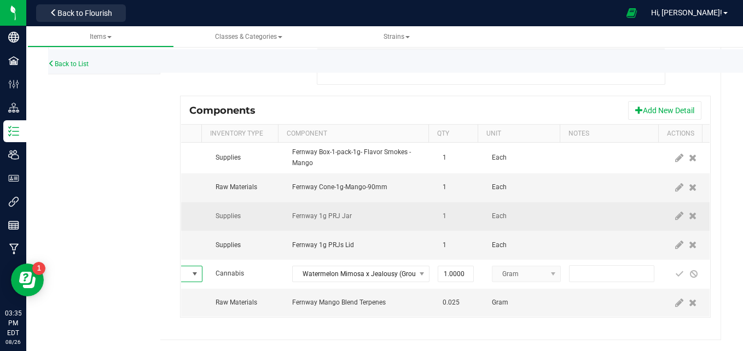
scroll to position [232, 0]
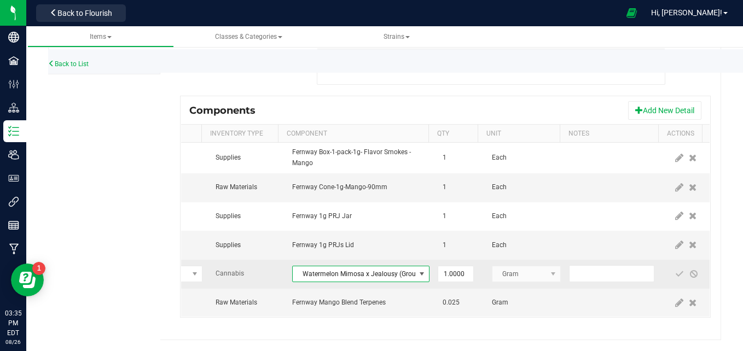
click at [321, 267] on span "Watermelon Mimosa x Jealousy (Ground Small Buds)-3586518" at bounding box center [354, 274] width 123 height 15
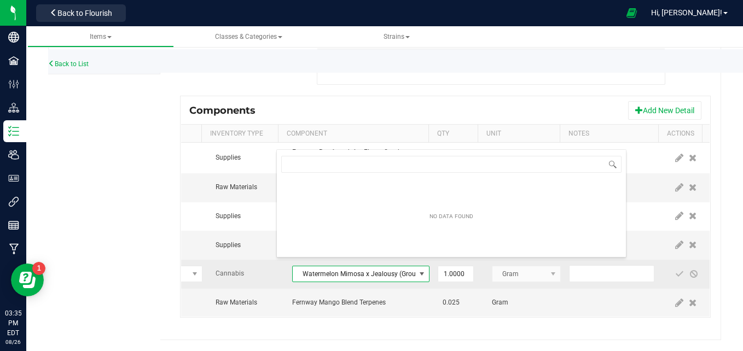
scroll to position [16, 137]
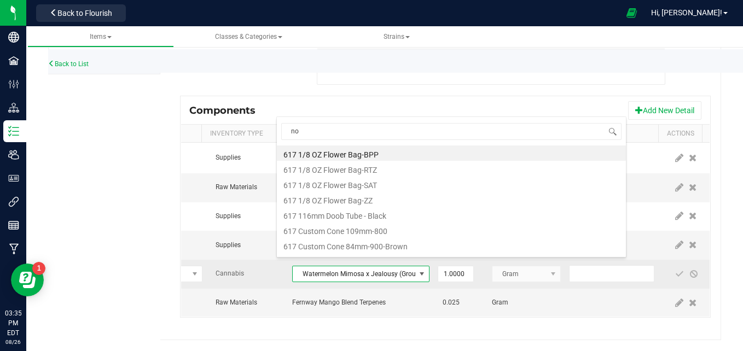
type input "nov"
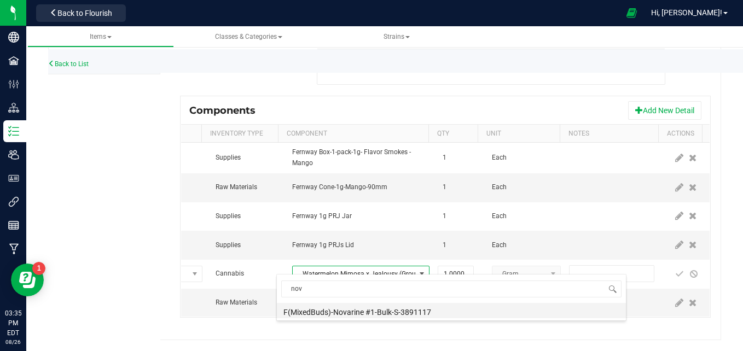
click at [350, 315] on li "F(MixedBuds)-Novarine #1-Bulk-S-3891117" at bounding box center [451, 310] width 349 height 15
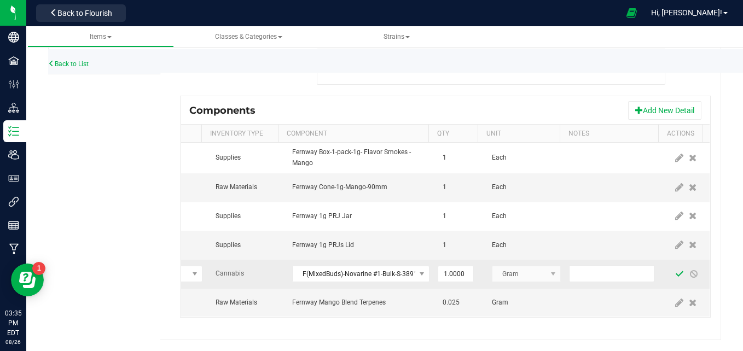
click at [675, 270] on span at bounding box center [679, 274] width 9 height 9
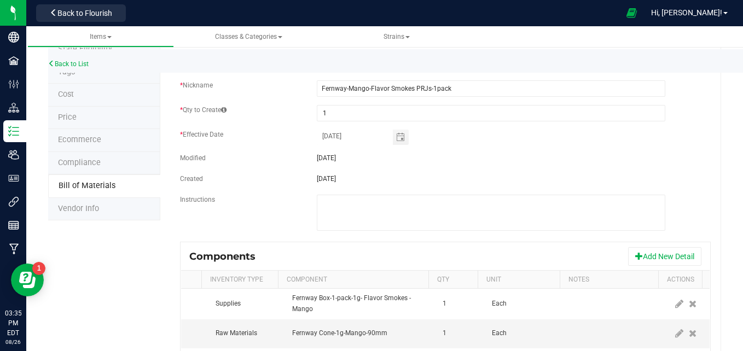
scroll to position [0, 0]
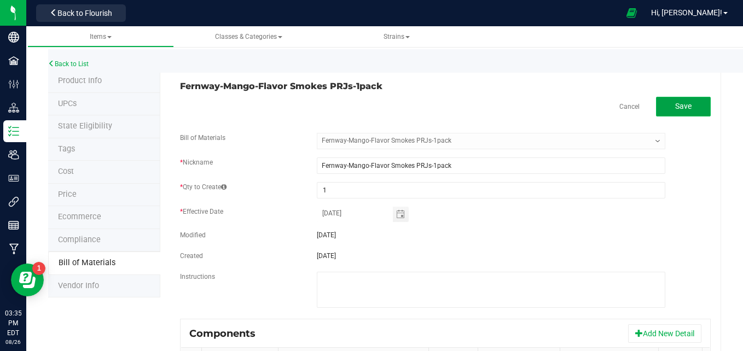
click at [678, 103] on span "Save" at bounding box center [683, 106] width 16 height 9
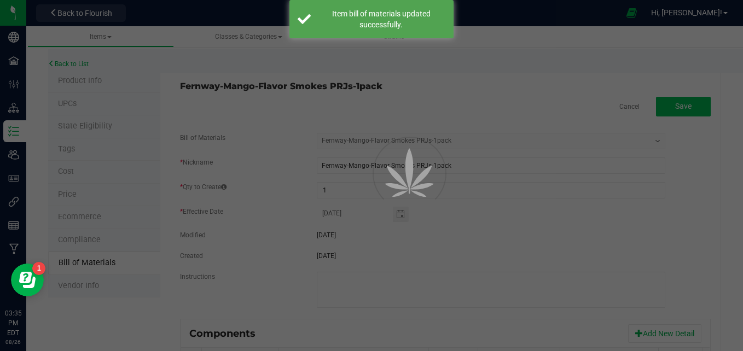
select select "534"
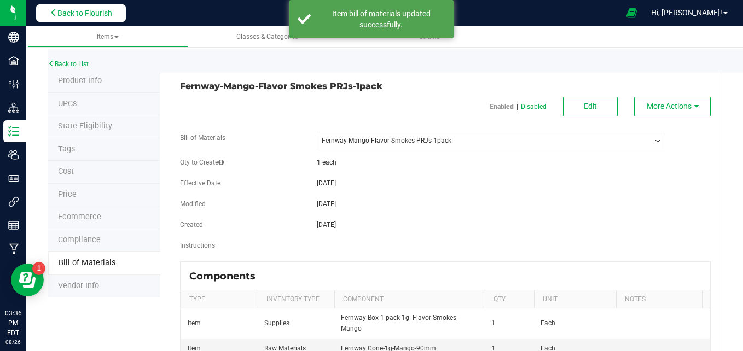
click at [104, 13] on span "Back to Flourish" at bounding box center [84, 13] width 55 height 9
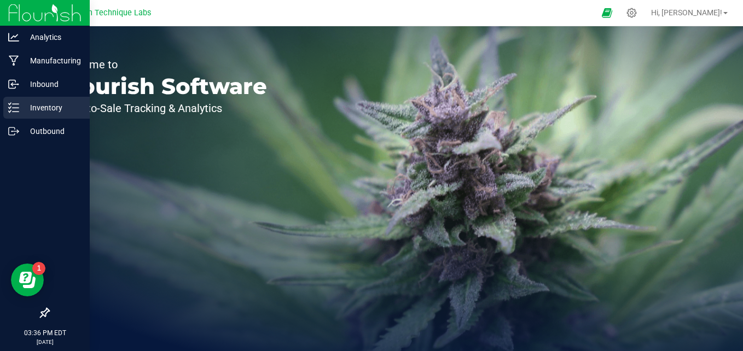
click at [23, 110] on p "Inventory" at bounding box center [52, 107] width 66 height 13
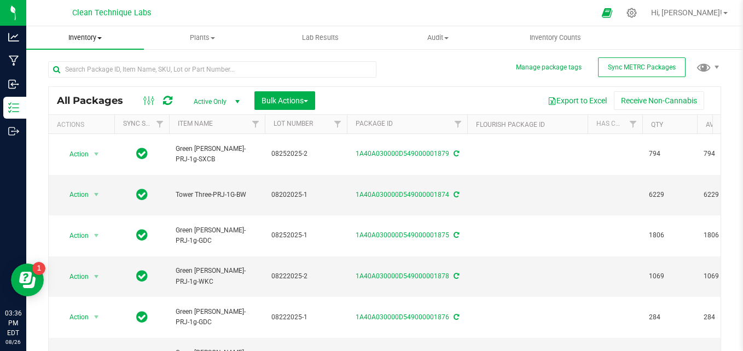
click at [96, 40] on span "Inventory" at bounding box center [85, 38] width 118 height 10
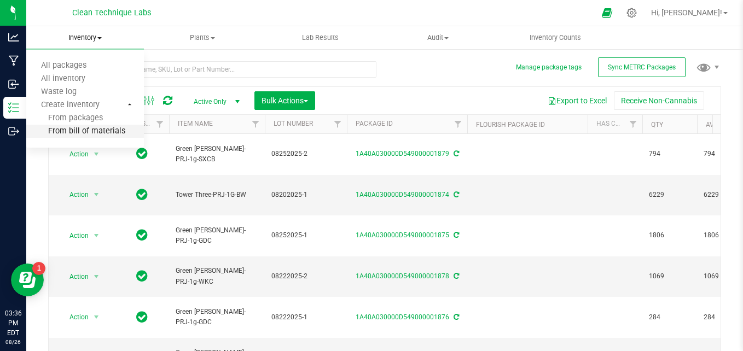
click at [96, 133] on span "From bill of materials" at bounding box center [75, 131] width 99 height 9
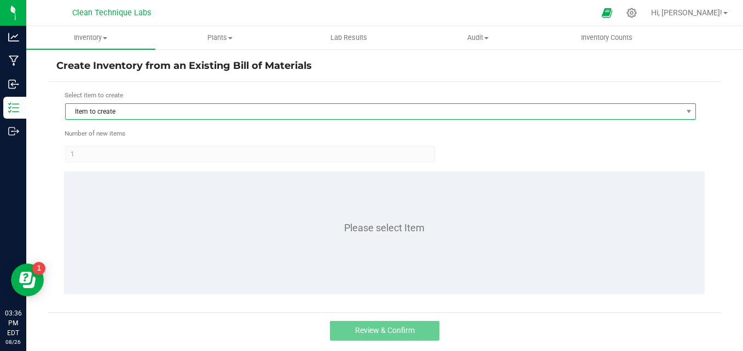
click at [124, 113] on span "Item to create" at bounding box center [374, 111] width 616 height 15
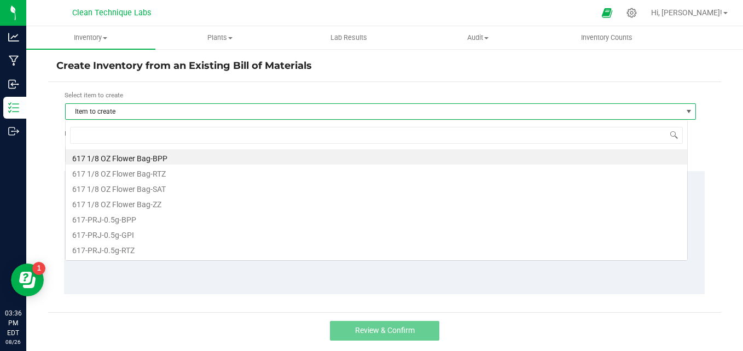
scroll to position [16, 623]
click at [140, 132] on input at bounding box center [376, 135] width 613 height 17
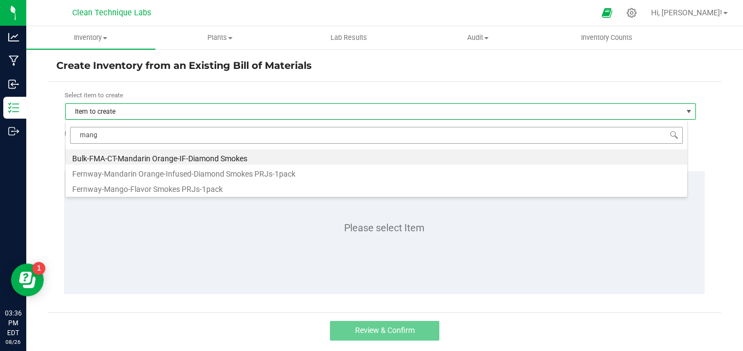
type input "mango"
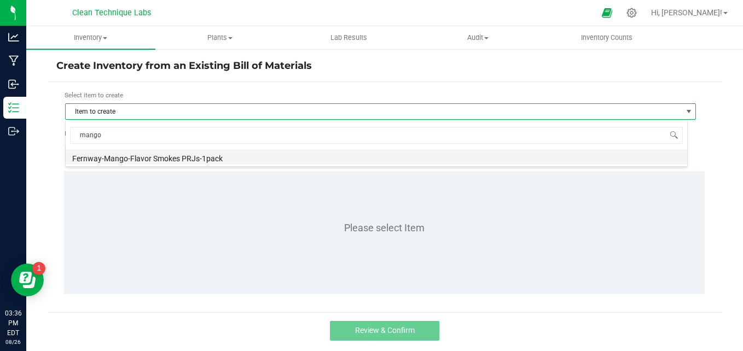
click at [144, 156] on li "Fernway-Mango-Flavor Smokes PRJs-1pack" at bounding box center [377, 156] width 622 height 15
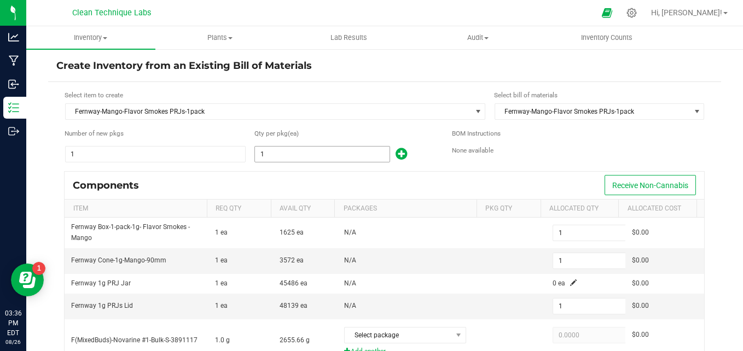
click at [270, 156] on input "1" at bounding box center [322, 154] width 134 height 15
type input "9"
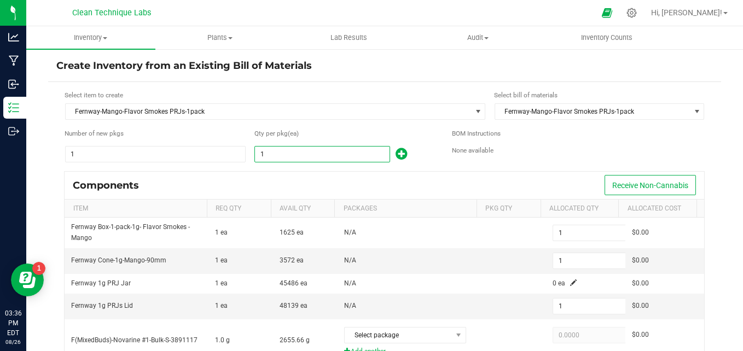
type input "0.2250"
type input "90"
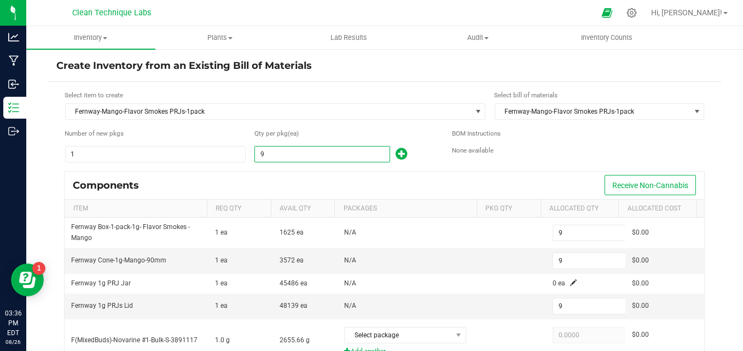
type input "2.2500"
type input "908"
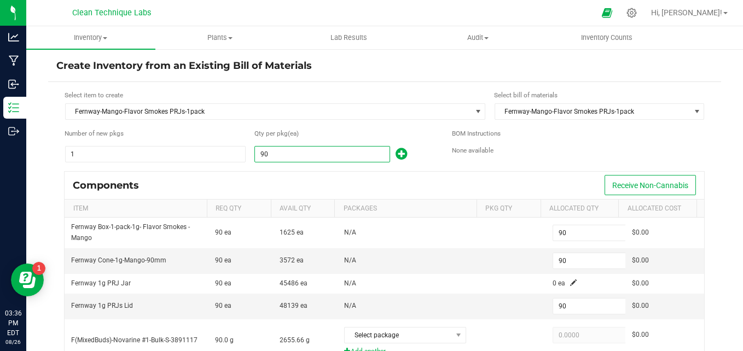
type input "22.7000"
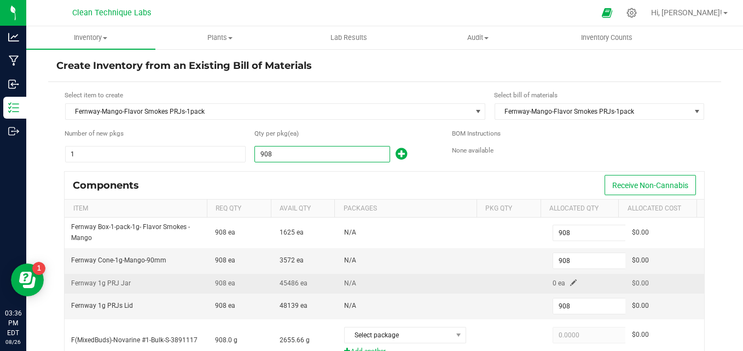
type input "908"
click at [570, 284] on span at bounding box center [573, 283] width 7 height 7
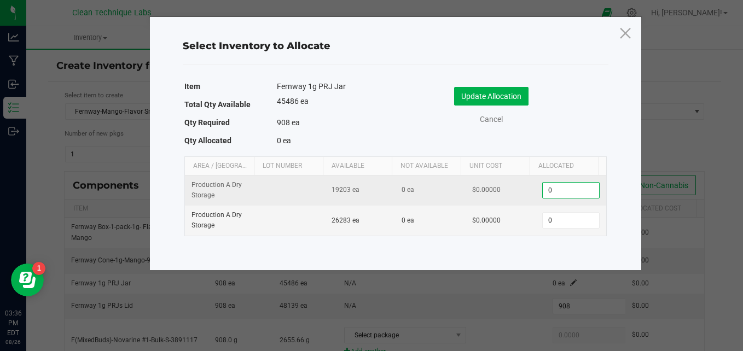
click at [563, 193] on input "0" at bounding box center [571, 190] width 56 height 15
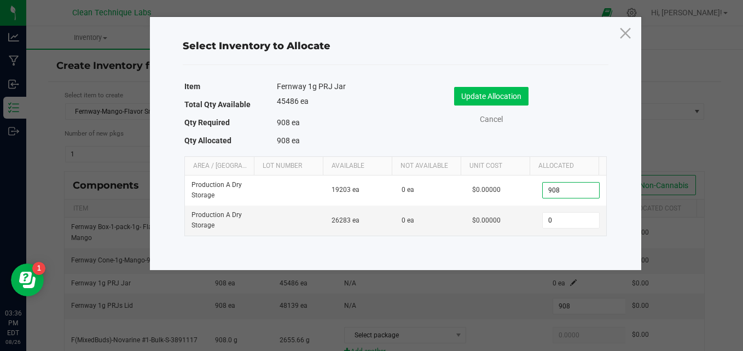
type input "908"
click at [493, 93] on button "Update Allocation" at bounding box center [491, 96] width 74 height 19
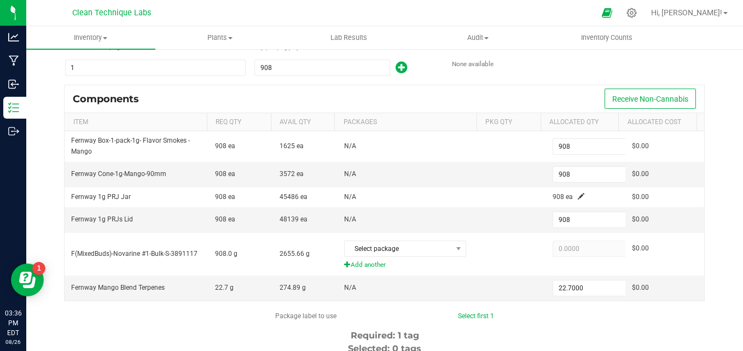
scroll to position [88, 0]
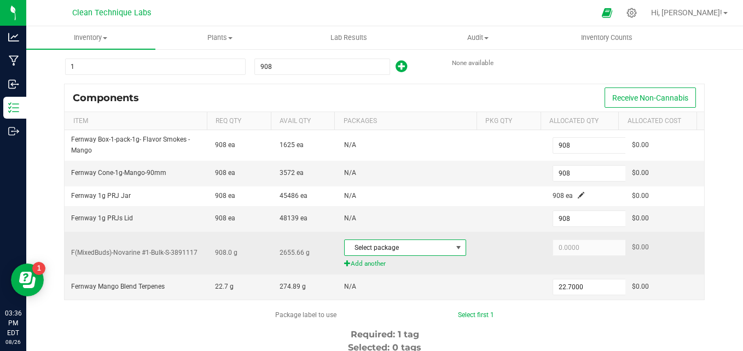
click at [454, 250] on span at bounding box center [458, 248] width 9 height 9
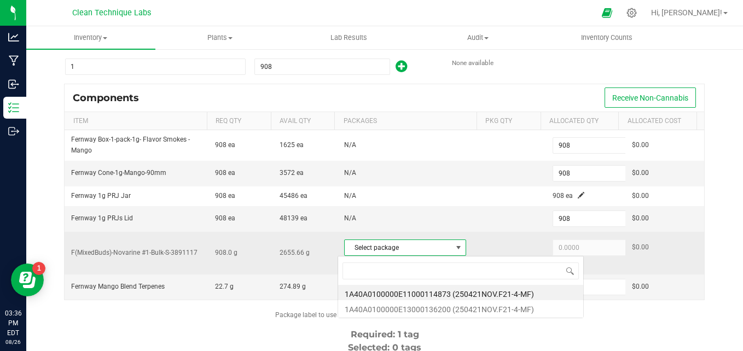
scroll to position [16, 118]
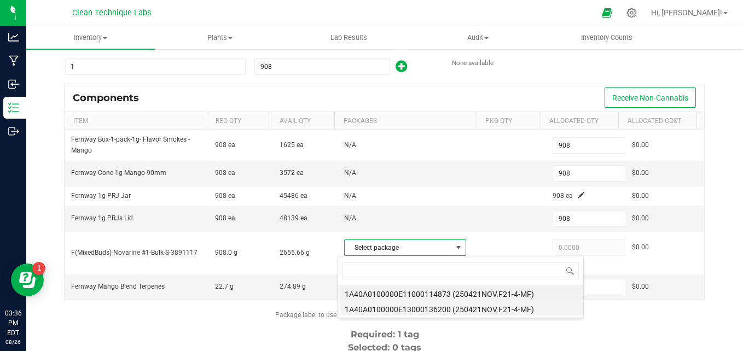
click at [429, 309] on li "1A40A0100000E13000136200 (250421NOV.F21-4-MF)" at bounding box center [460, 307] width 245 height 15
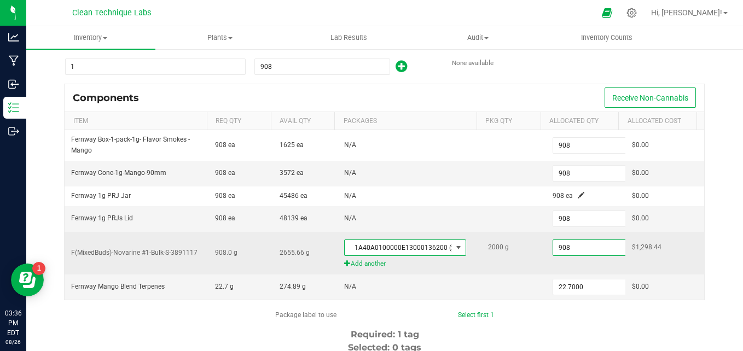
click at [576, 251] on input "908" at bounding box center [593, 247] width 80 height 15
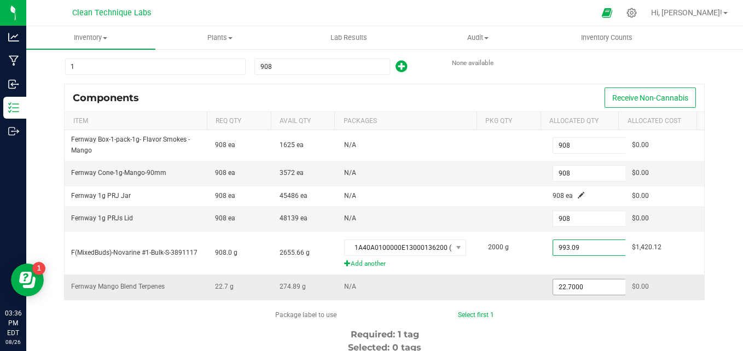
type input "993.0900"
click at [573, 290] on input "22.7" at bounding box center [593, 287] width 80 height 15
type input "24.8000"
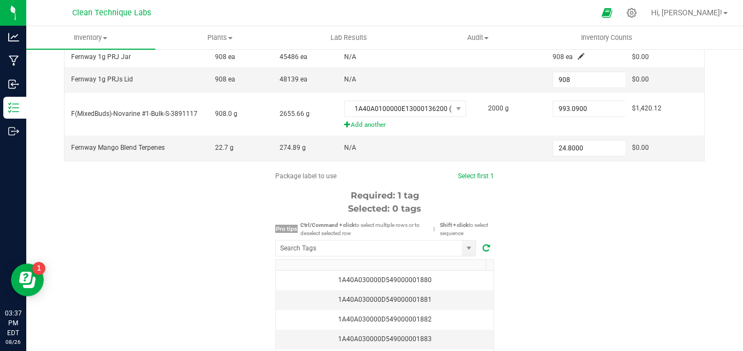
scroll to position [248, 0]
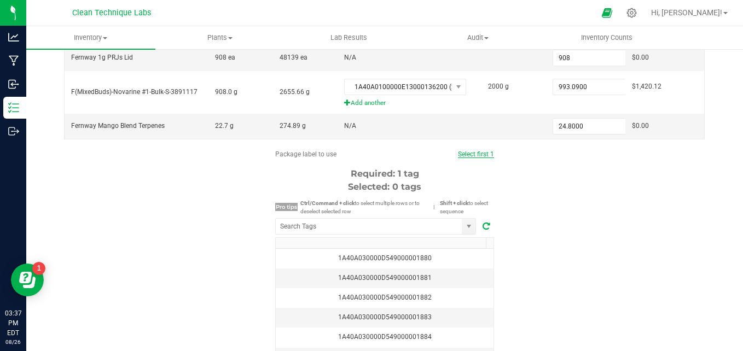
click at [459, 157] on link "Select first 1" at bounding box center [476, 155] width 36 height 8
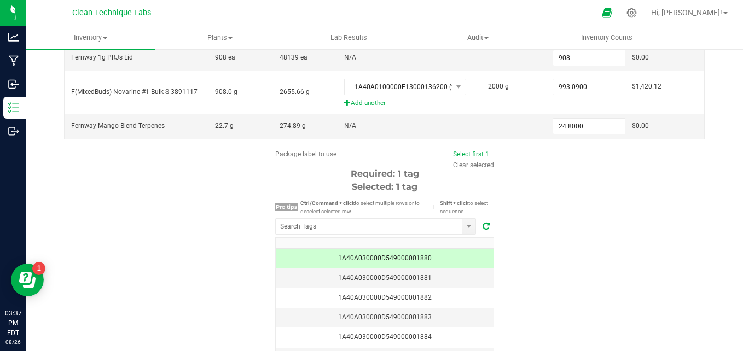
scroll to position [300, 0]
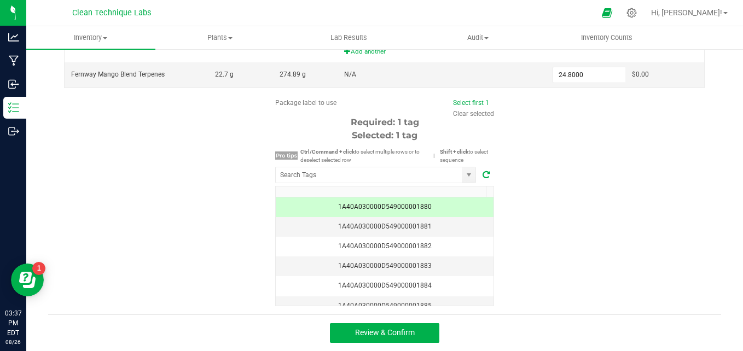
drag, startPoint x: 743, startPoint y: 91, endPoint x: 531, endPoint y: 148, distance: 218.9
click at [531, 148] on div "Package label to use Select first 1 Clear selected Required: 1 tag Selected: 1 …" at bounding box center [384, 202] width 673 height 209
click at [409, 333] on span "Review & Confirm" at bounding box center [385, 332] width 60 height 9
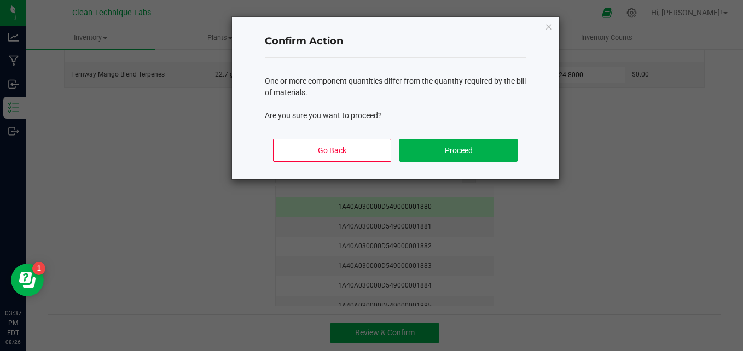
click at [441, 135] on div "Go Back Proceed" at bounding box center [396, 154] width 262 height 49
click at [441, 151] on button "Proceed" at bounding box center [459, 150] width 118 height 23
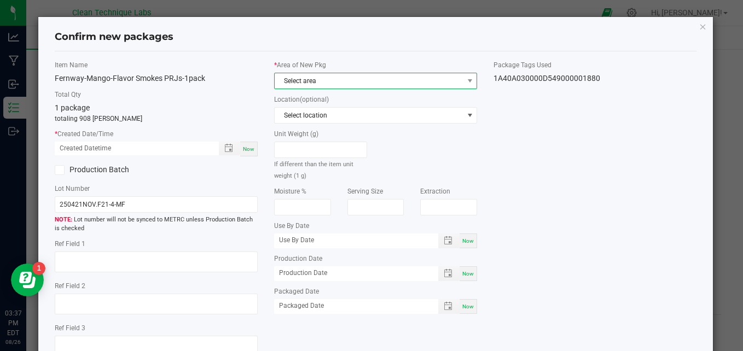
click at [400, 74] on span "Select area" at bounding box center [369, 80] width 188 height 15
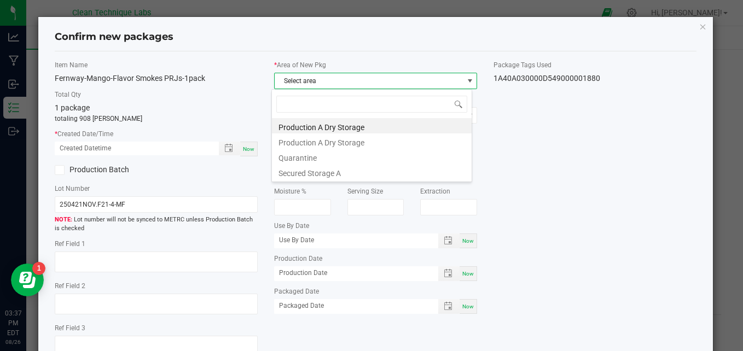
scroll to position [16, 200]
click at [363, 167] on li "Secured Storage A" at bounding box center [372, 171] width 200 height 15
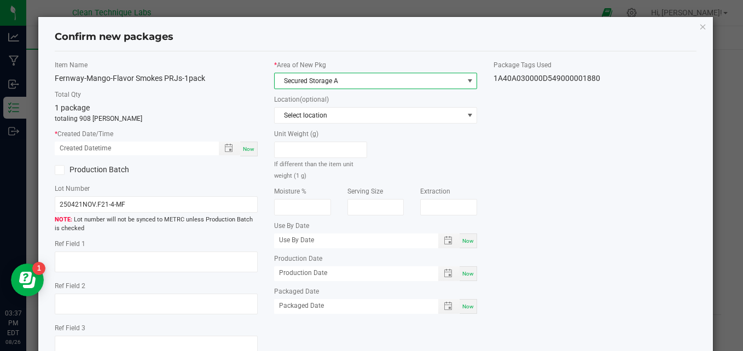
click at [244, 150] on span "Now" at bounding box center [248, 149] width 11 height 6
click at [73, 151] on input "[DATE] 03:37 PM" at bounding box center [131, 149] width 153 height 14
click at [63, 151] on input "[DATE] 03:37 PM" at bounding box center [131, 149] width 153 height 14
click at [109, 148] on input "[DATE] 03:37 PM" at bounding box center [131, 149] width 153 height 14
type input "[DATE] 03:00 PM"
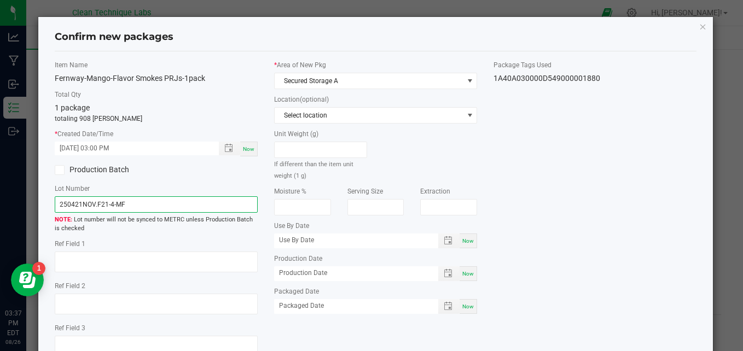
drag, startPoint x: 135, startPoint y: 206, endPoint x: 52, endPoint y: 203, distance: 83.3
click at [52, 203] on div "Item Name Fernway-Mango-Flavor Smokes PRJs-1pack Total Qty 1 package totaling 9…" at bounding box center [156, 212] width 219 height 305
click at [91, 205] on input "07282025/3" at bounding box center [156, 204] width 203 height 16
type input "07282025-3"
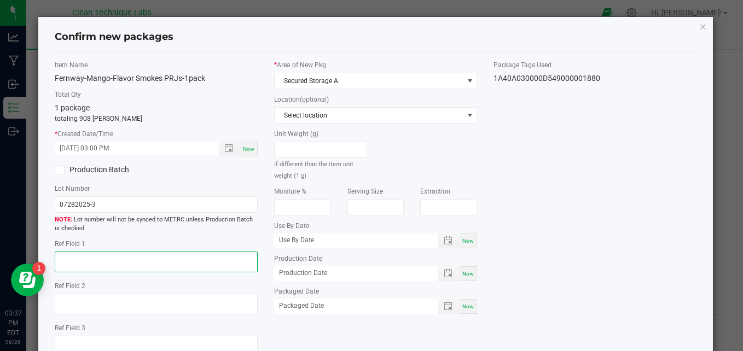
click at [97, 260] on textarea at bounding box center [156, 262] width 203 height 21
type textarea "weight losses due to transfers and overfills"
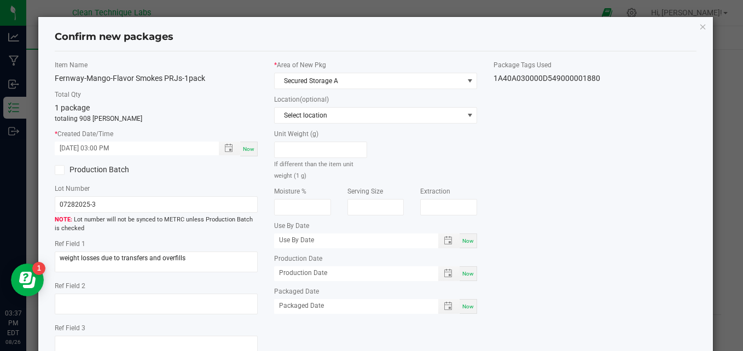
click at [540, 228] on div "Item Name Fernway-Mango-Flavor Smokes PRJs-1pack Total Qty 1 package totaling 9…" at bounding box center [376, 212] width 659 height 305
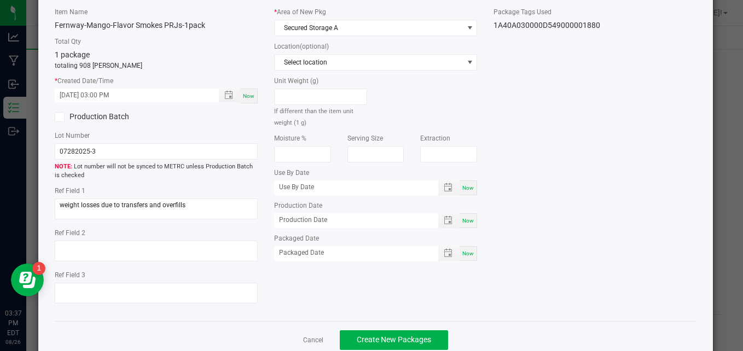
scroll to position [66, 0]
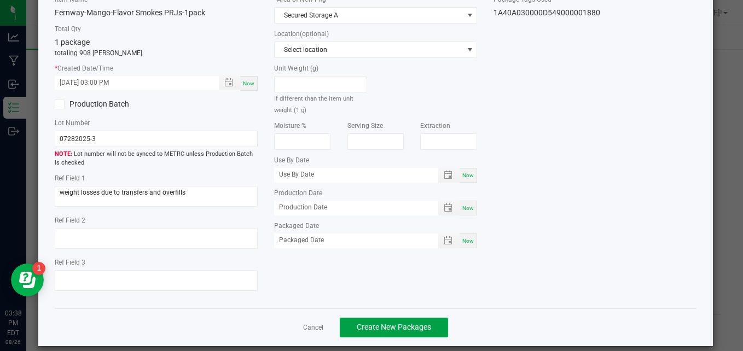
click at [429, 332] on button "Create New Packages" at bounding box center [394, 328] width 108 height 20
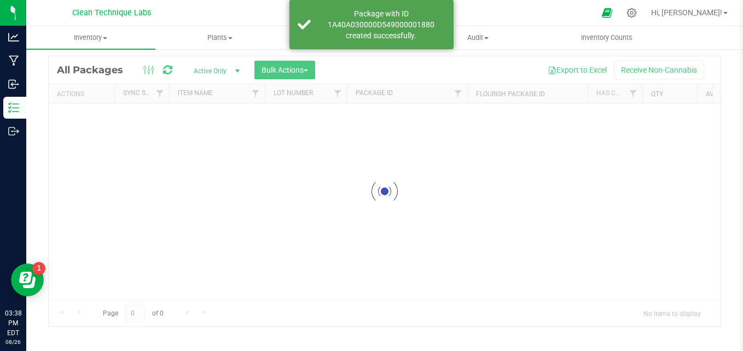
scroll to position [31, 0]
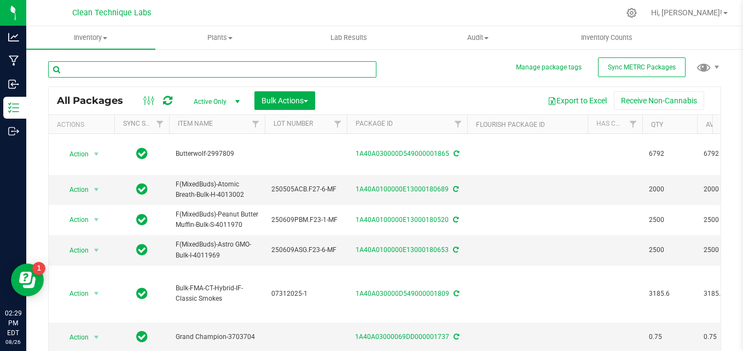
click at [183, 73] on input "text" at bounding box center [212, 69] width 328 height 16
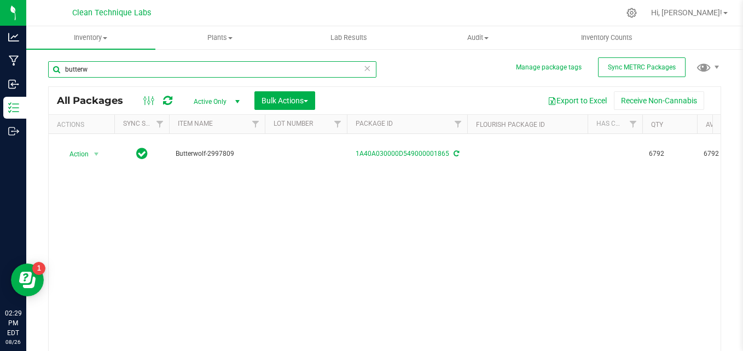
type input "butterw"
